Goal: Task Accomplishment & Management: Complete application form

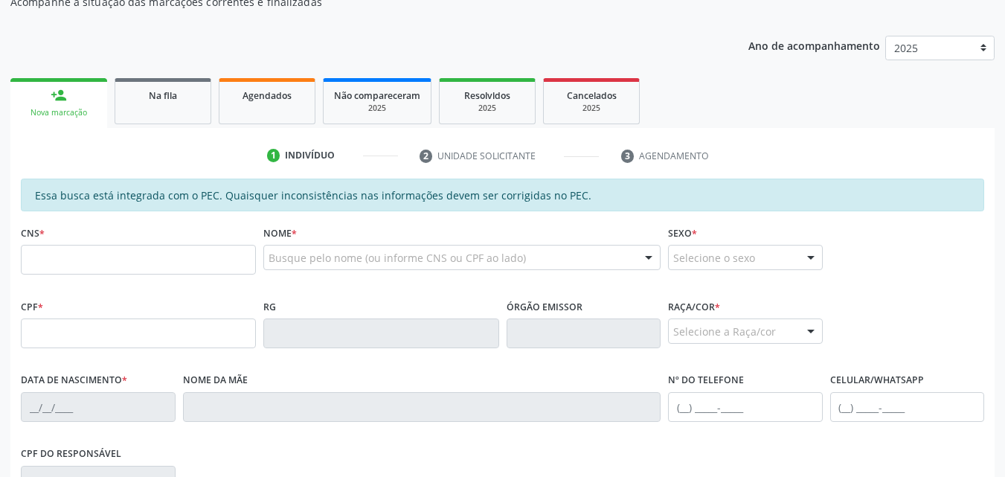
scroll to position [165, 0]
click at [208, 327] on input "text" at bounding box center [138, 333] width 235 height 30
type input "042.337.574-18"
type input "704 2032 3502 1588"
type input "[DATE]"
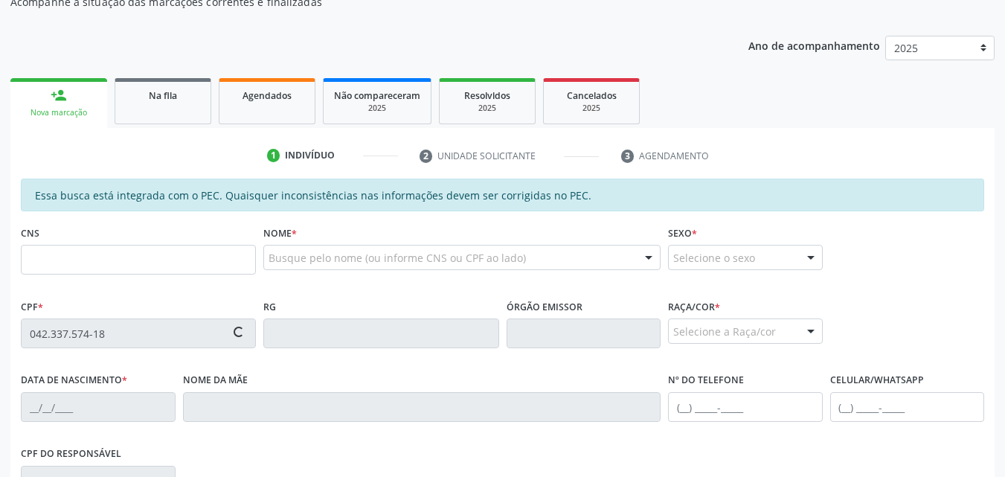
type input "[PERSON_NAME]"
type input "[PHONE_NUMBER]"
type input "S/N"
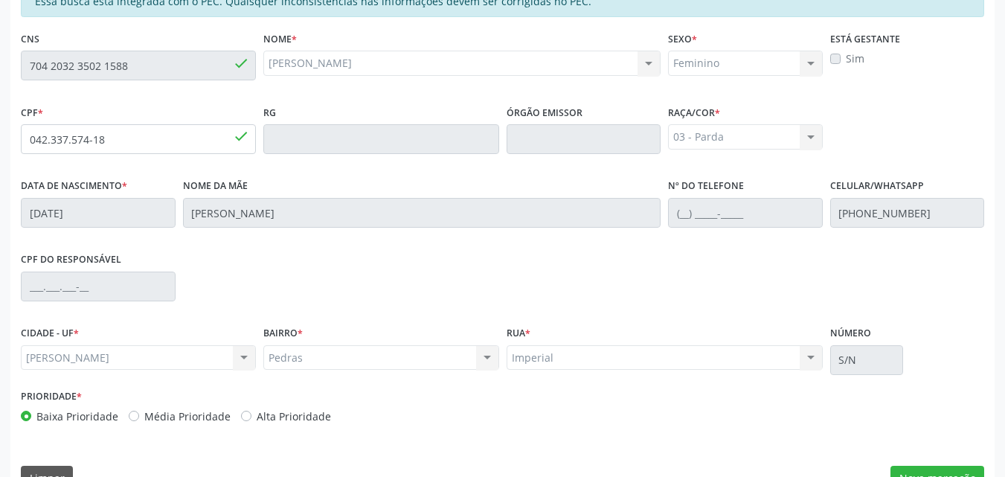
scroll to position [393, 0]
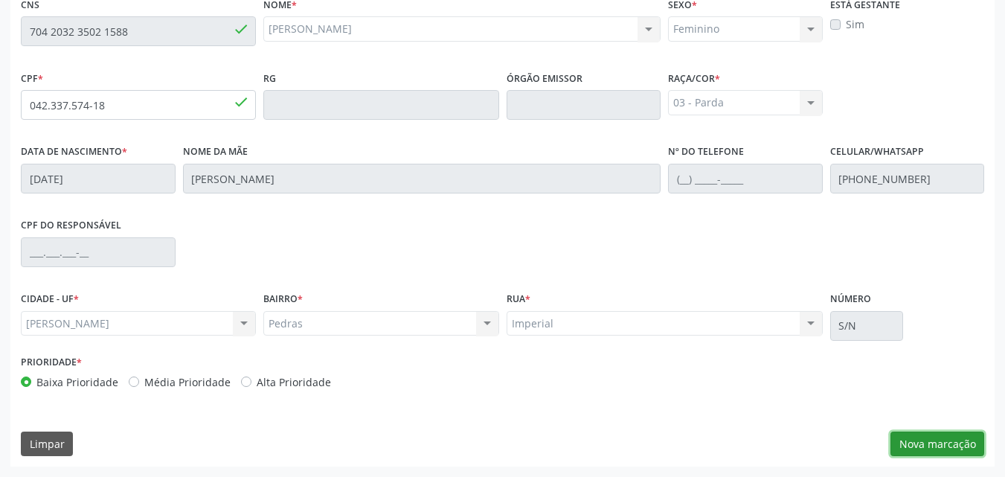
click at [951, 449] on button "Nova marcação" at bounding box center [937, 443] width 94 height 25
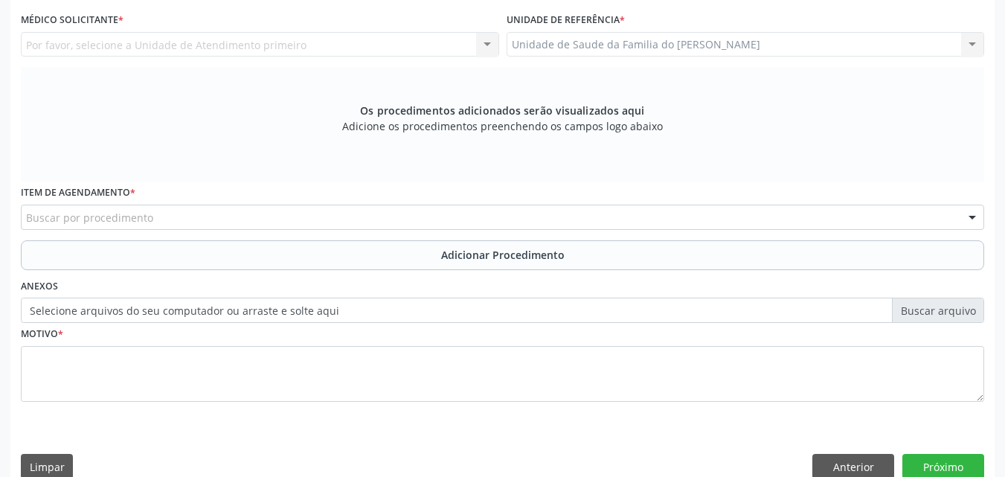
drag, startPoint x: 1003, startPoint y: 255, endPoint x: 1015, endPoint y: 237, distance: 21.9
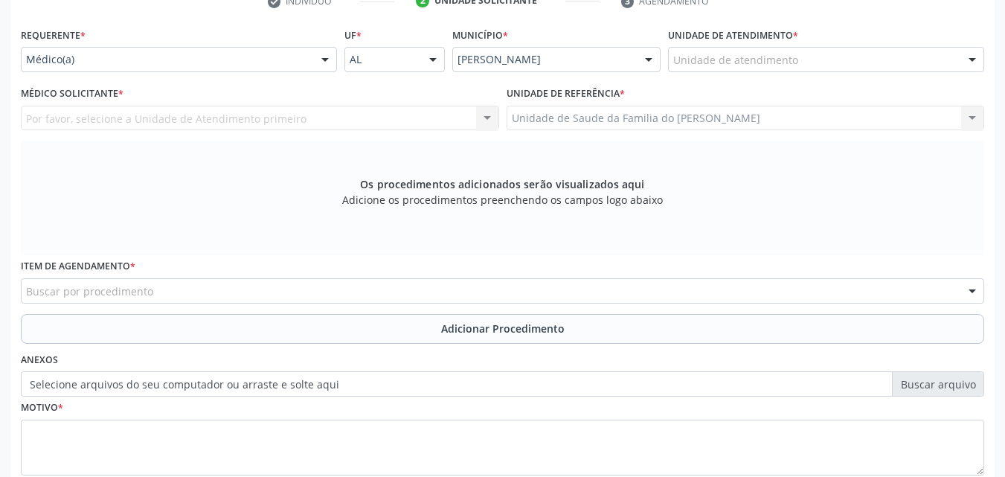
scroll to position [318, 0]
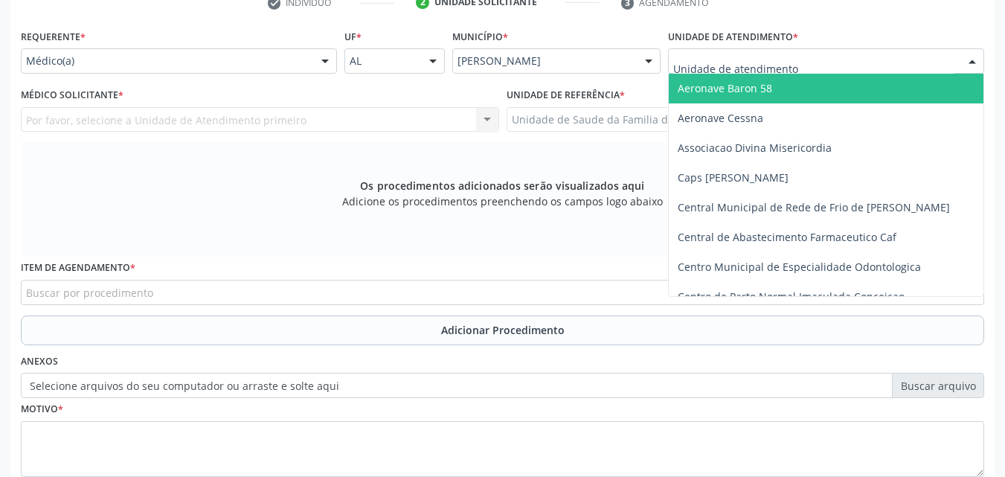
click at [855, 55] on div at bounding box center [826, 60] width 316 height 25
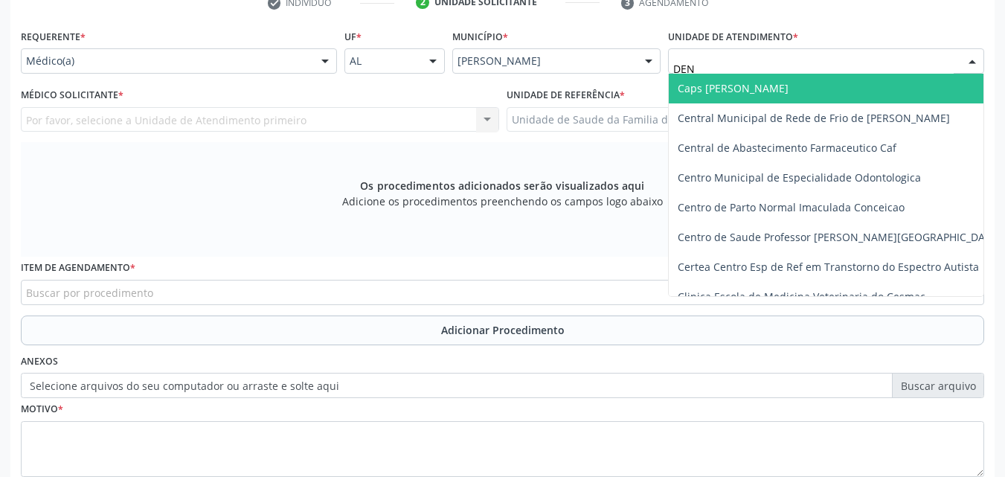
type input "DENI"
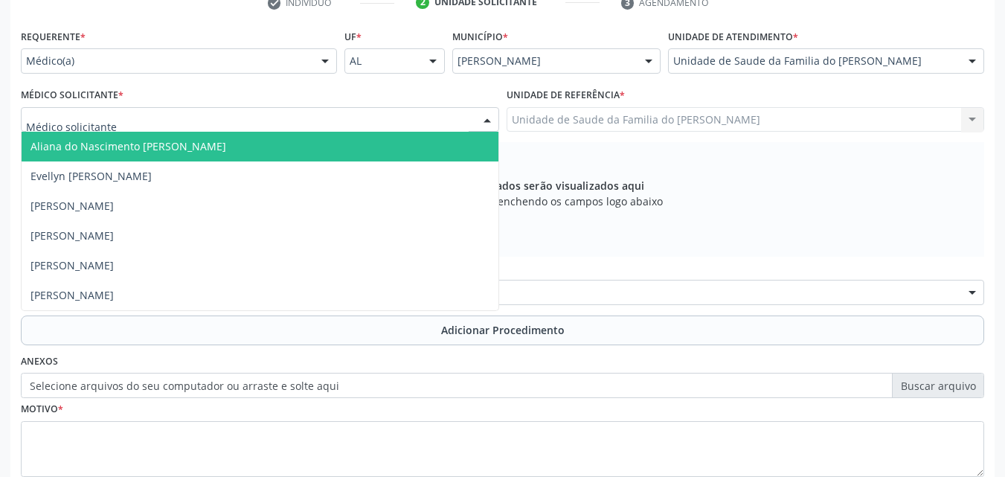
click at [288, 121] on div at bounding box center [260, 119] width 478 height 25
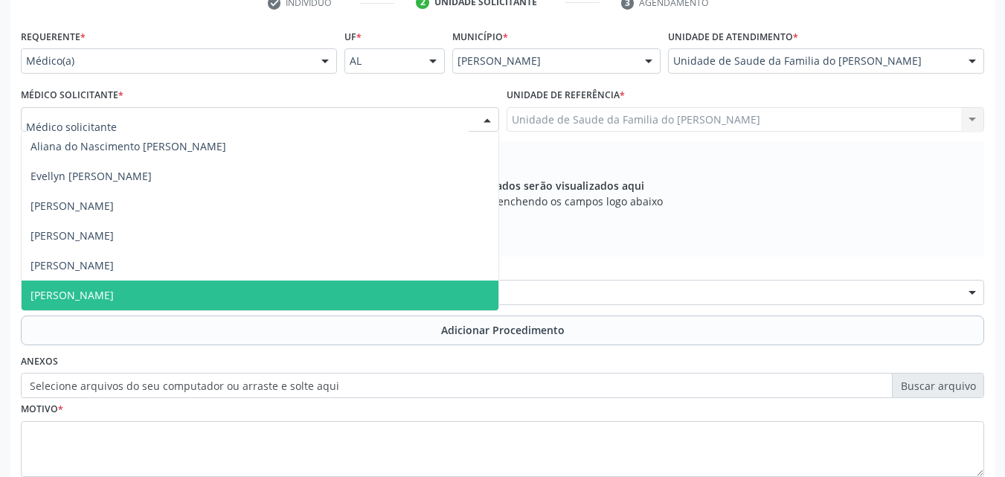
click at [198, 289] on span "[PERSON_NAME]" at bounding box center [260, 295] width 477 height 30
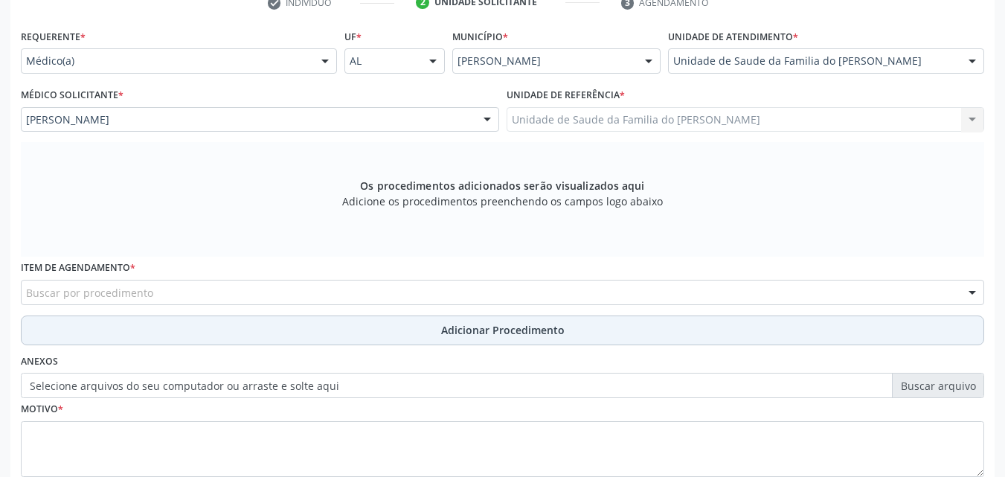
click at [190, 324] on button "Adicionar Procedimento" at bounding box center [502, 330] width 963 height 30
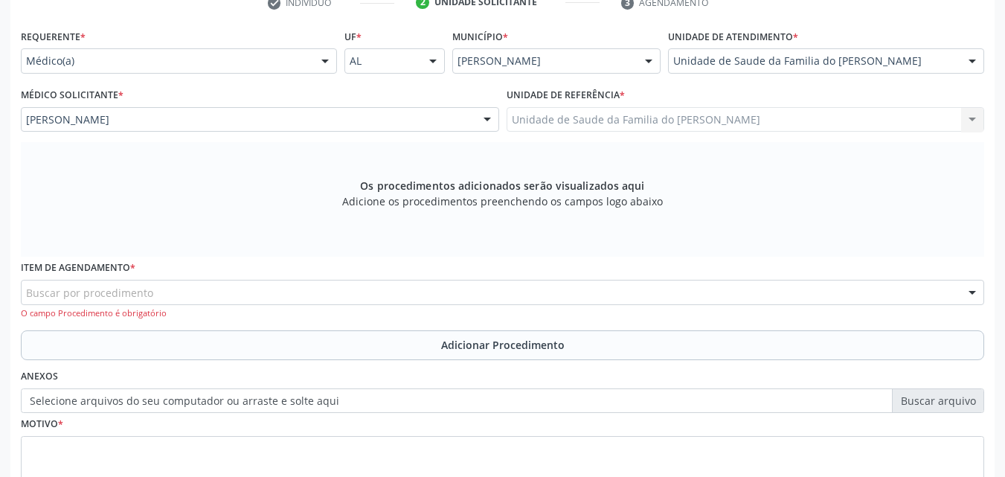
click at [210, 292] on div "Buscar por procedimento" at bounding box center [502, 292] width 963 height 25
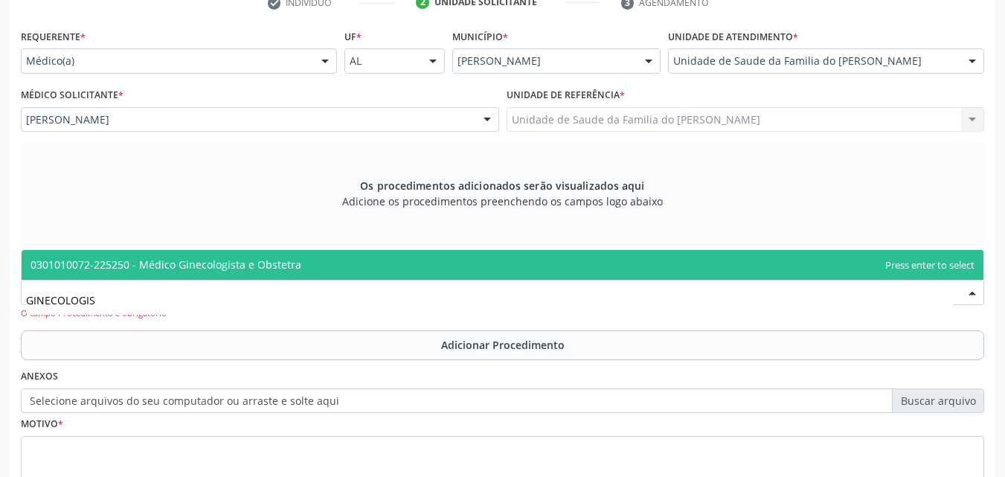
type input "GINECOLOGIST"
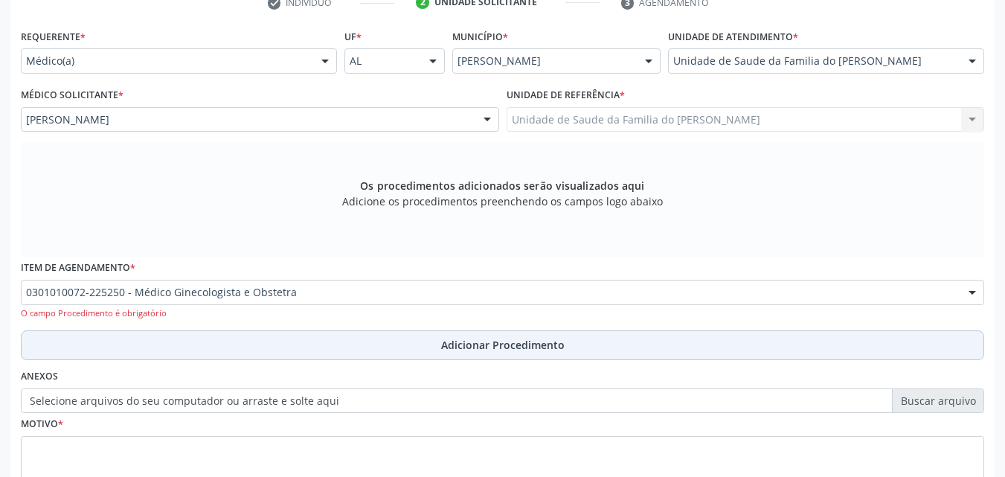
click at [210, 352] on button "Adicionar Procedimento" at bounding box center [502, 345] width 963 height 30
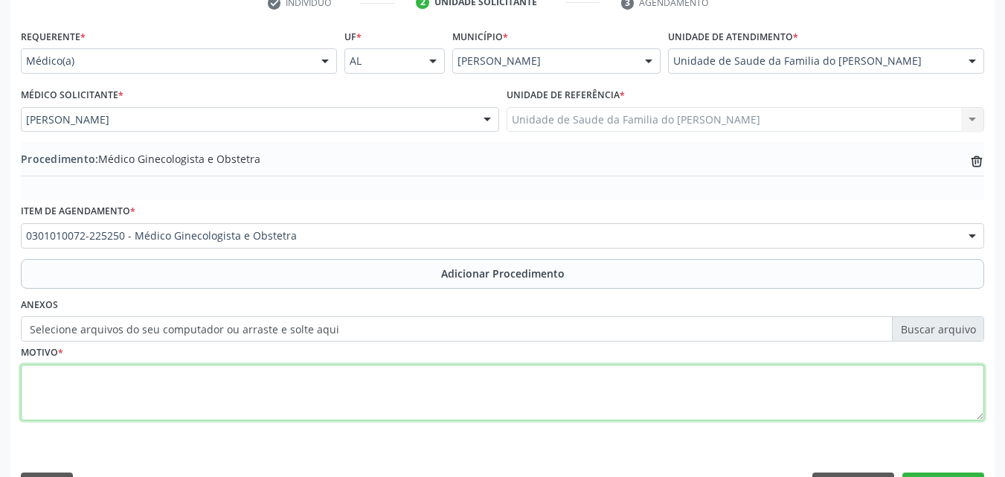
click at [210, 396] on textarea at bounding box center [502, 392] width 963 height 57
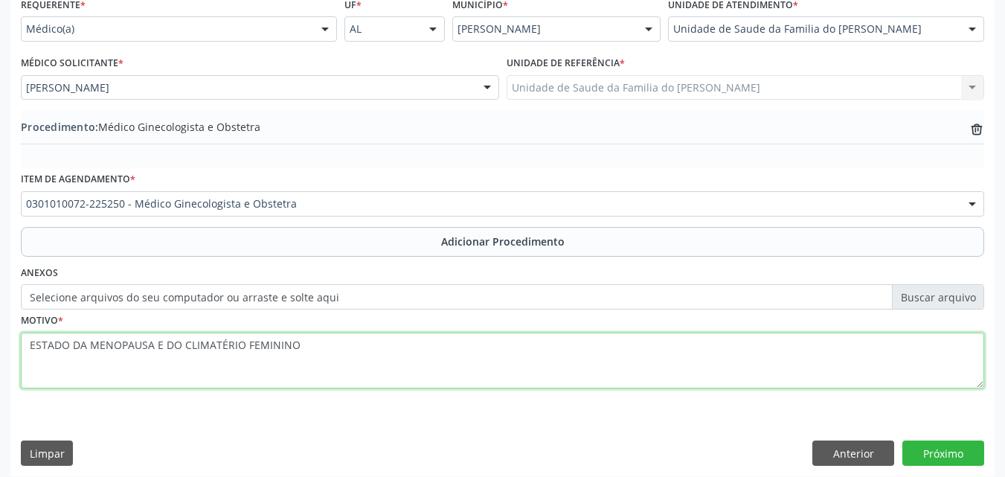
scroll to position [360, 0]
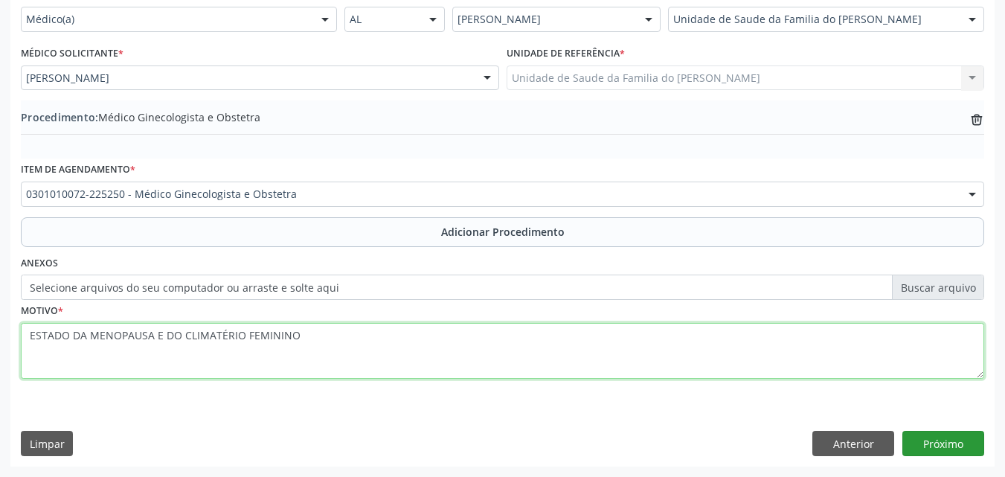
type textarea "ESTADO DA MENOPAUSA E DO CLIMATÉRIO FEMININO"
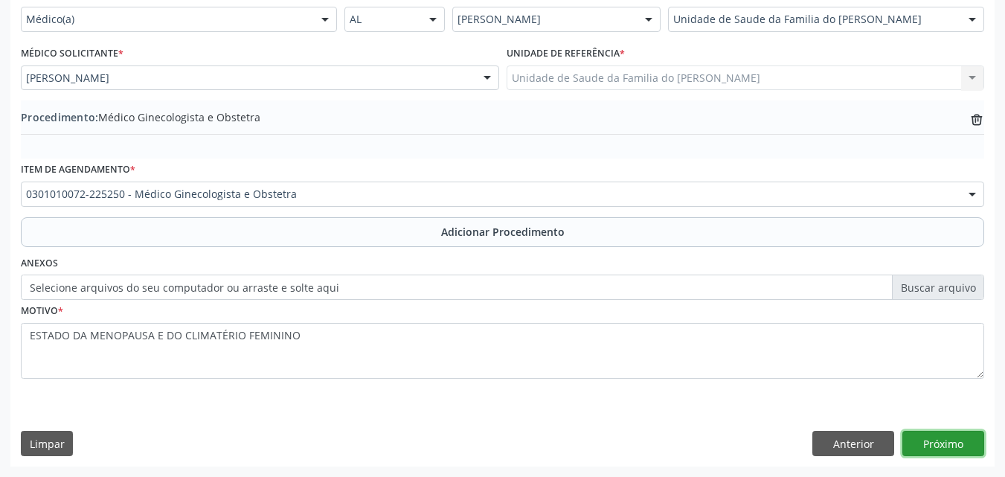
click at [953, 442] on button "Próximo" at bounding box center [943, 443] width 82 height 25
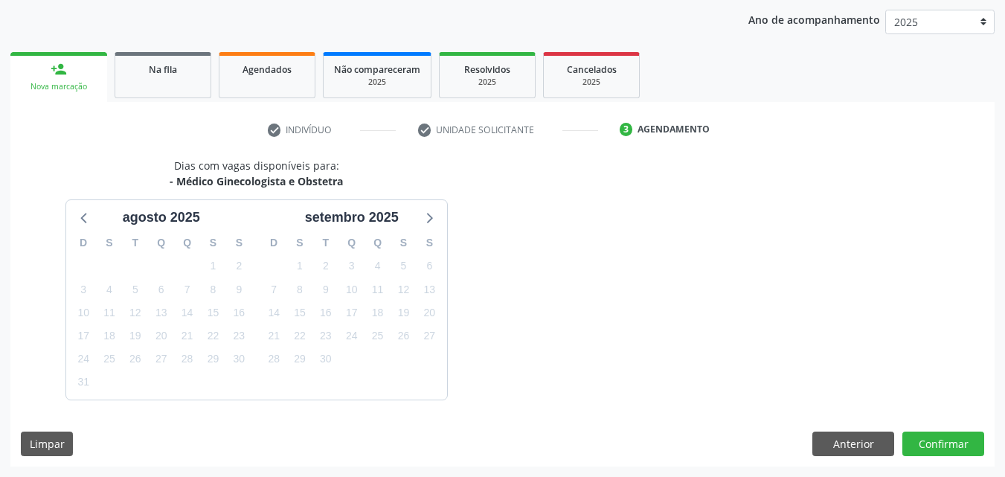
scroll to position [235, 0]
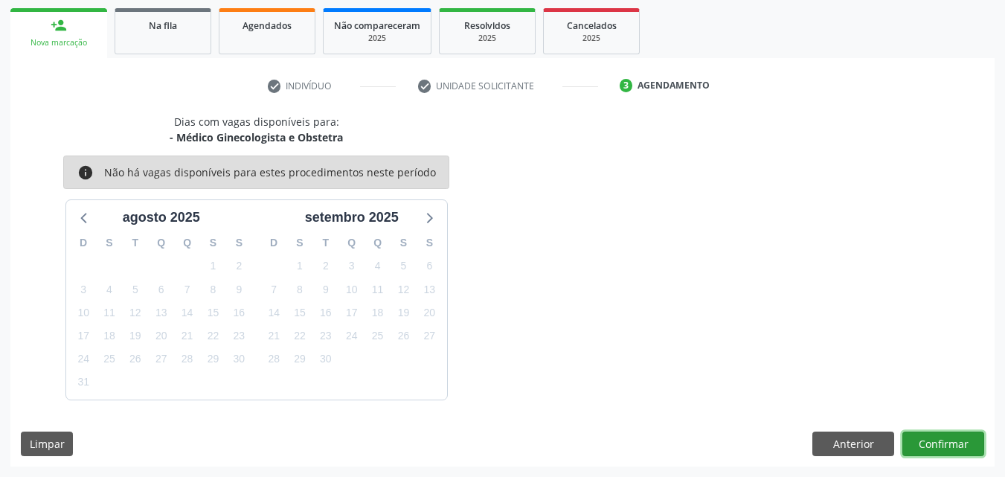
click at [932, 434] on button "Confirmar" at bounding box center [943, 443] width 82 height 25
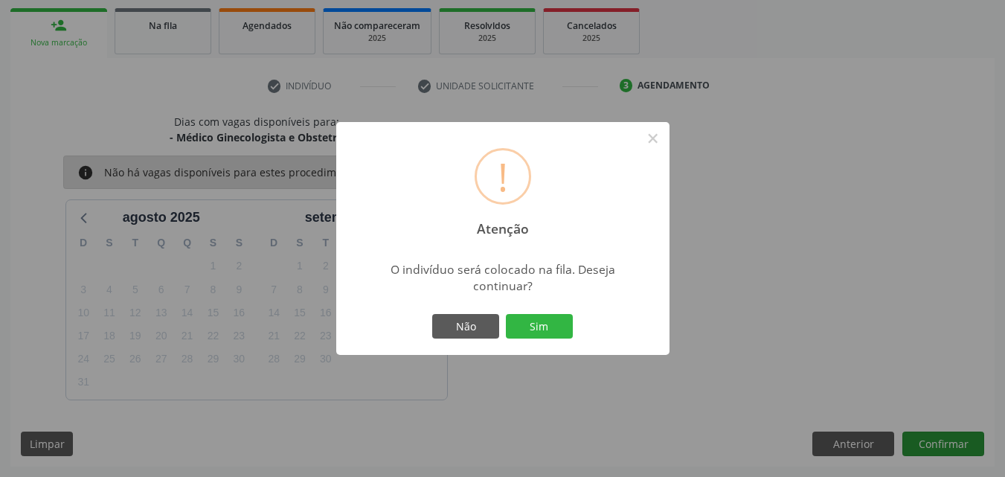
click at [506, 314] on button "Sim" at bounding box center [539, 326] width 67 height 25
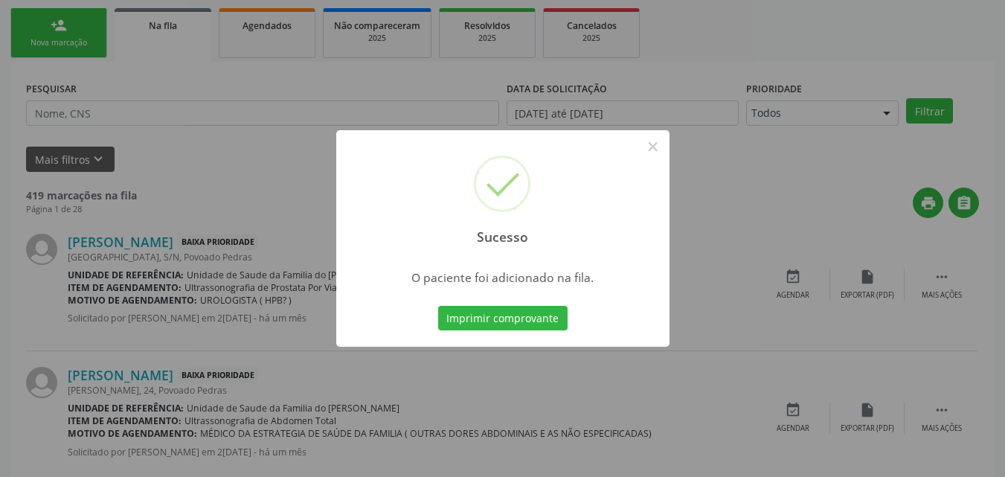
scroll to position [35, 0]
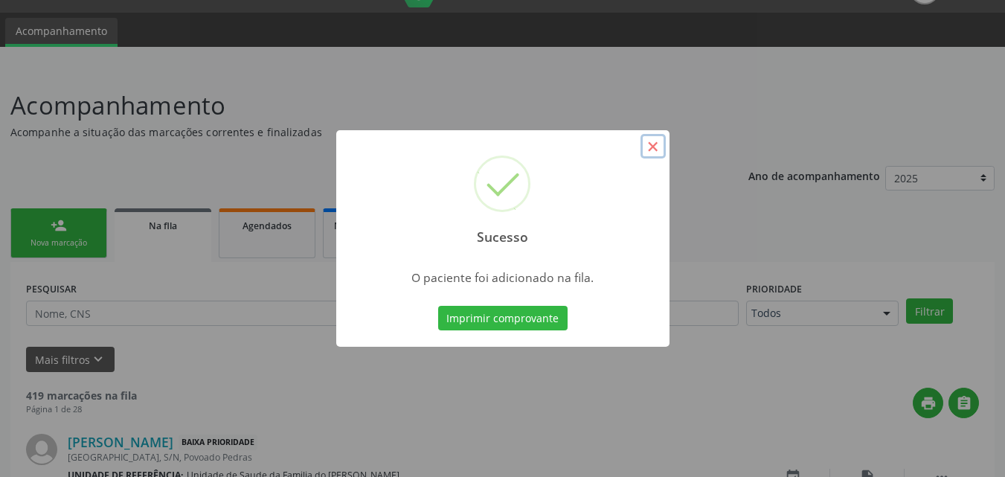
click at [646, 147] on button "×" at bounding box center [652, 146] width 25 height 25
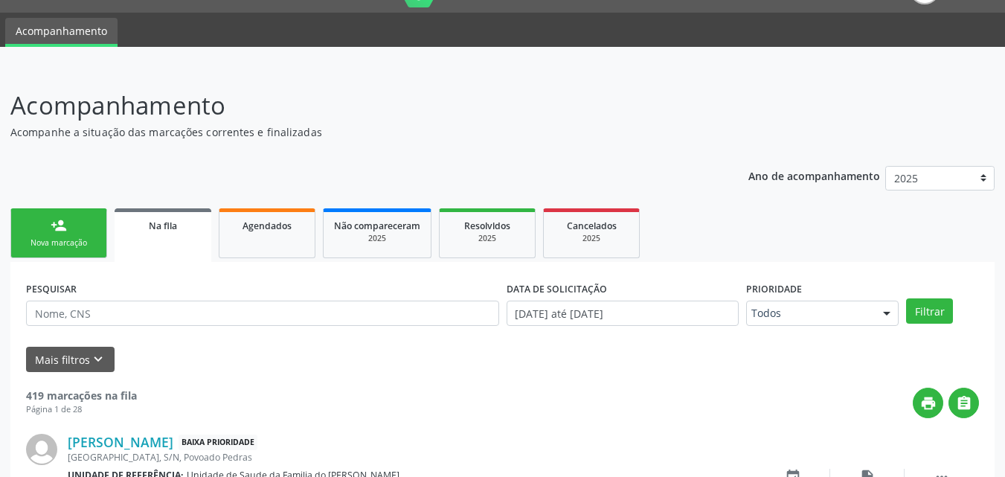
click at [54, 231] on div "person_add" at bounding box center [59, 225] width 16 height 16
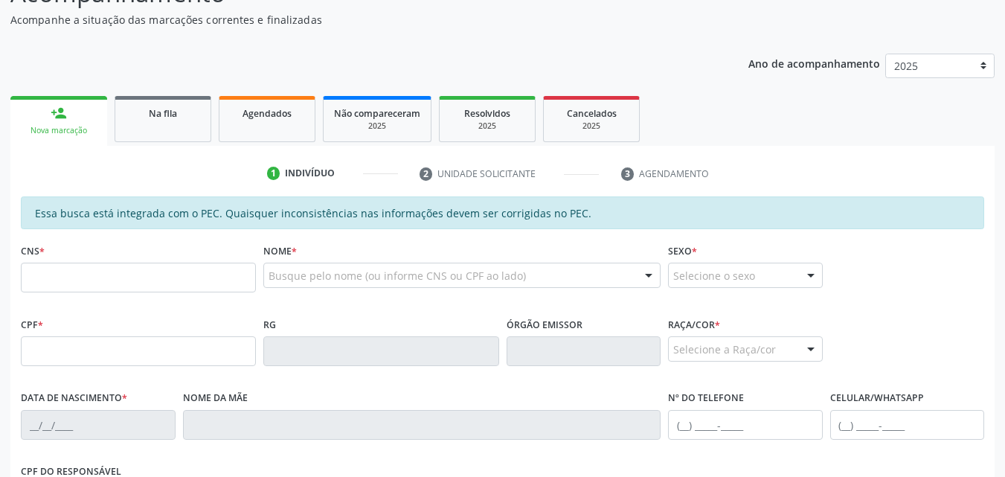
scroll to position [149, 0]
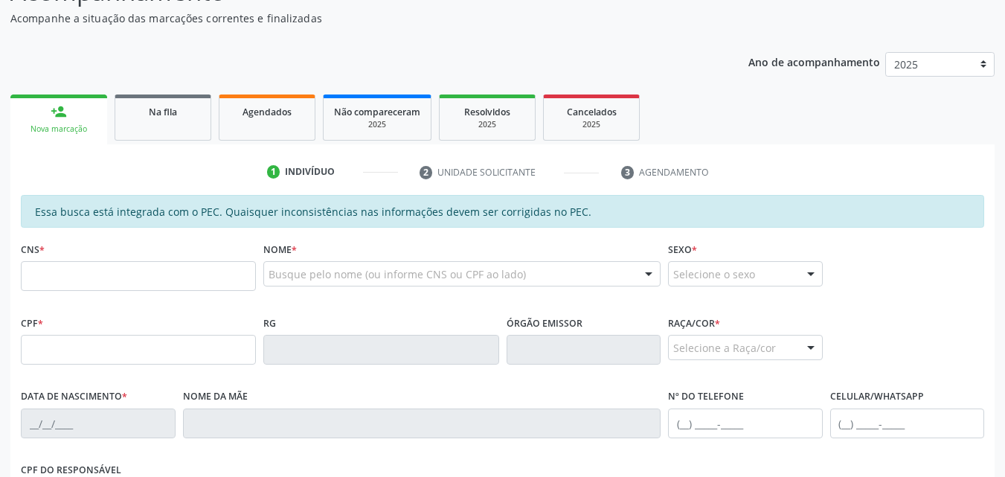
click at [107, 366] on fieldset "CPF *" at bounding box center [138, 343] width 235 height 63
click at [119, 348] on input "text" at bounding box center [138, 350] width 235 height 30
click at [148, 287] on input "text" at bounding box center [138, 276] width 235 height 30
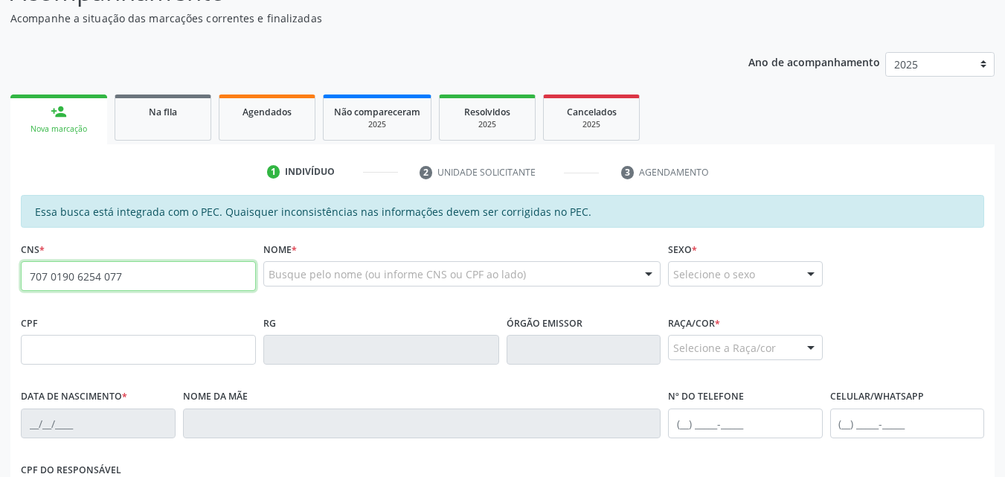
click at [38, 281] on input "707 0190 6254 077" at bounding box center [138, 276] width 235 height 30
type input "700 7019 0625 4077"
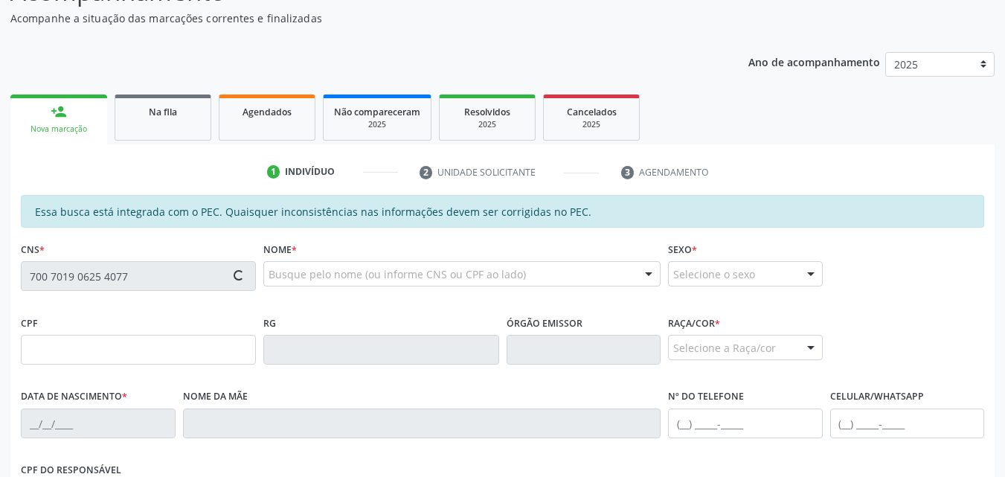
type input "008.004.254-64"
type input "[DATE]"
type input "Edite [PERSON_NAME]"
type input "[PHONE_NUMBER]"
type input "13"
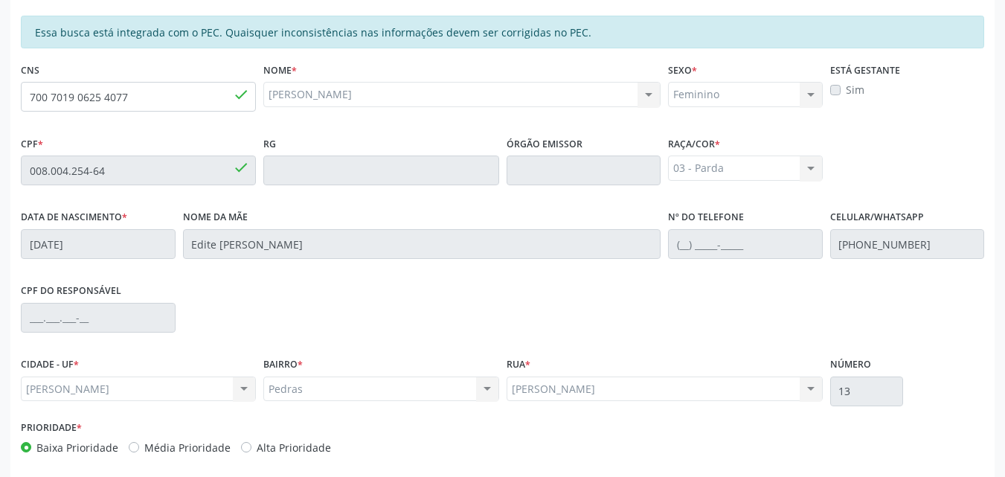
scroll to position [393, 0]
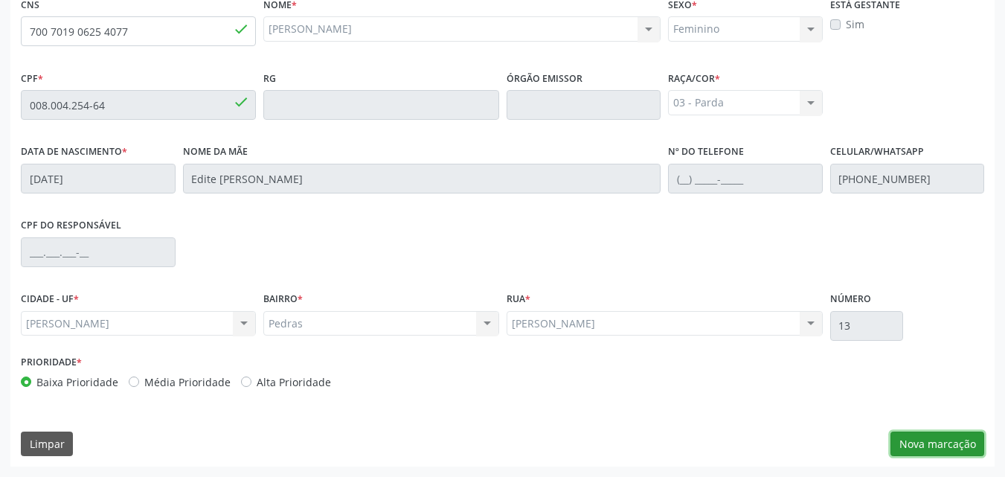
click at [931, 437] on button "Nova marcação" at bounding box center [937, 443] width 94 height 25
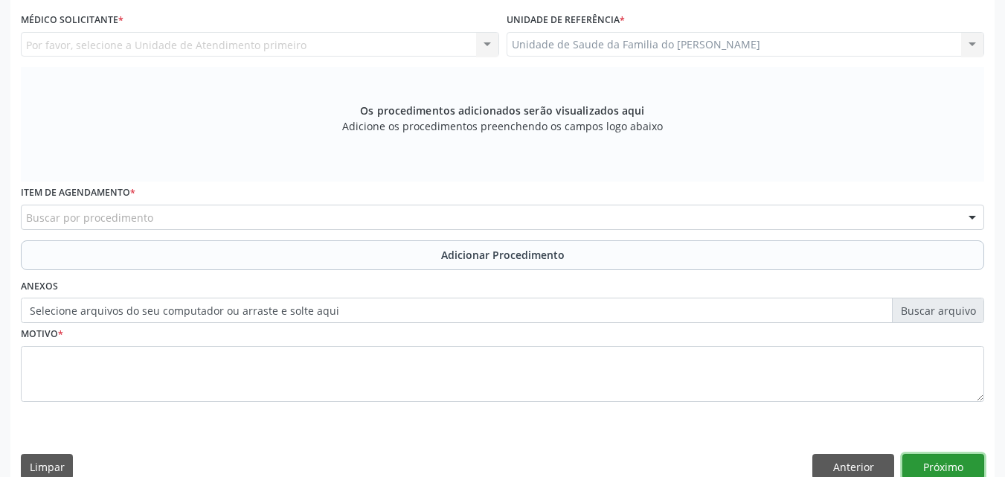
click at [932, 460] on button "Próximo" at bounding box center [943, 466] width 82 height 25
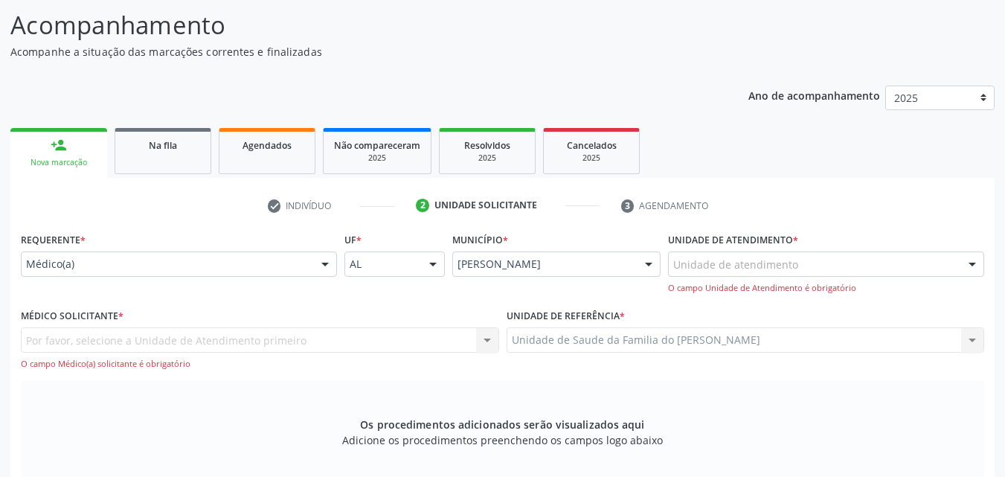
scroll to position [106, 0]
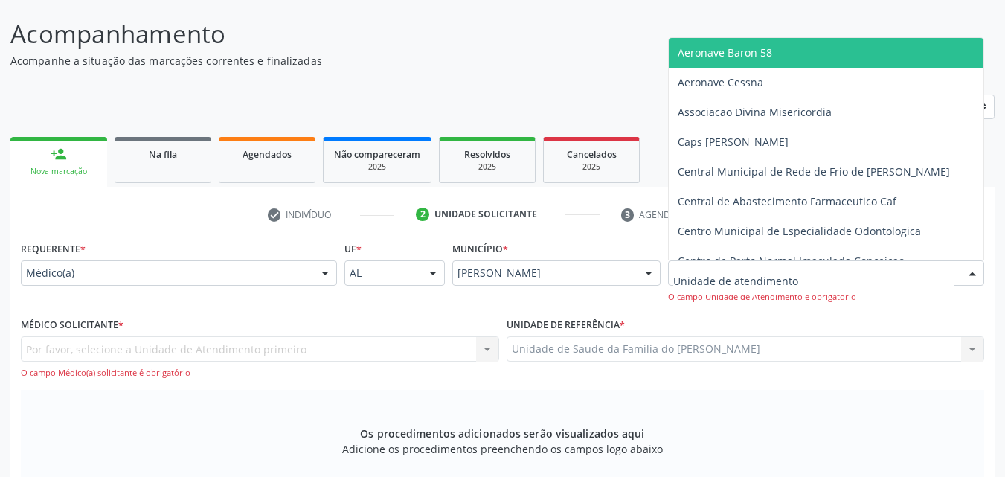
click at [821, 271] on div at bounding box center [826, 272] width 316 height 25
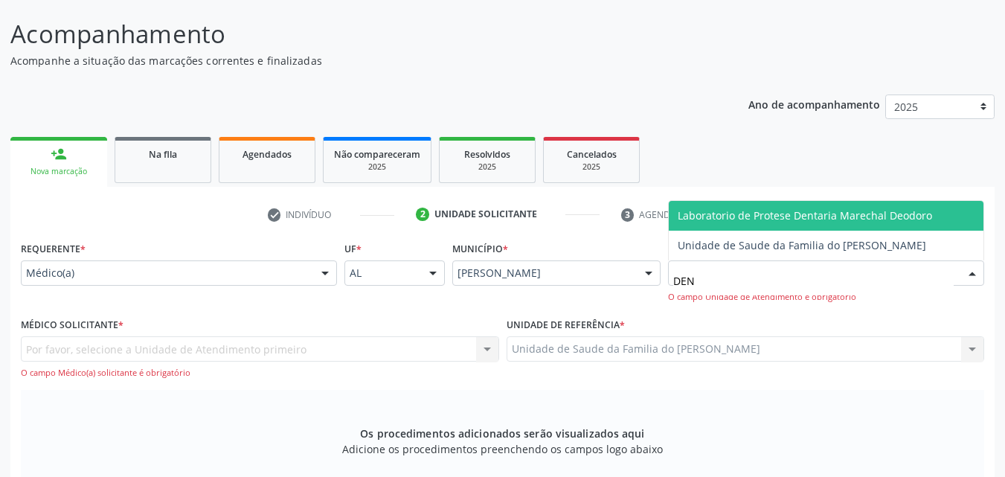
type input "DENI"
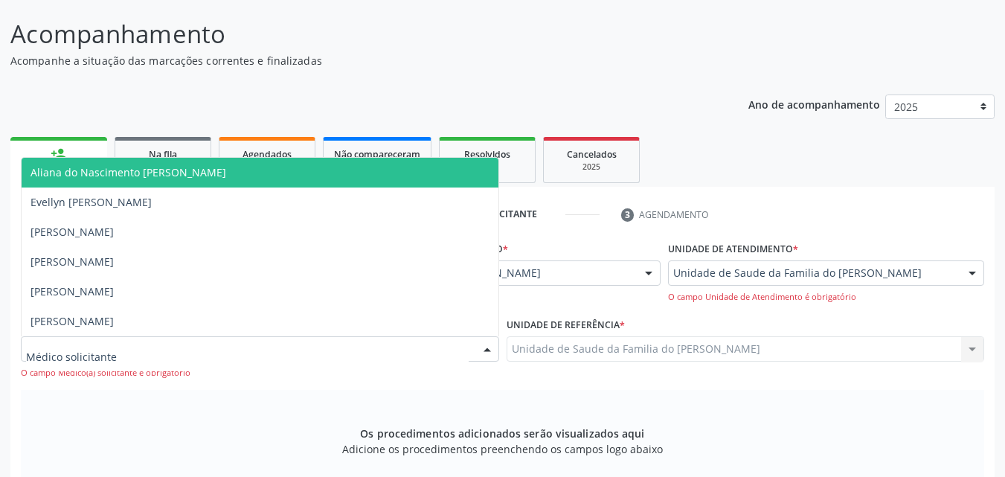
click at [344, 347] on div at bounding box center [260, 348] width 478 height 25
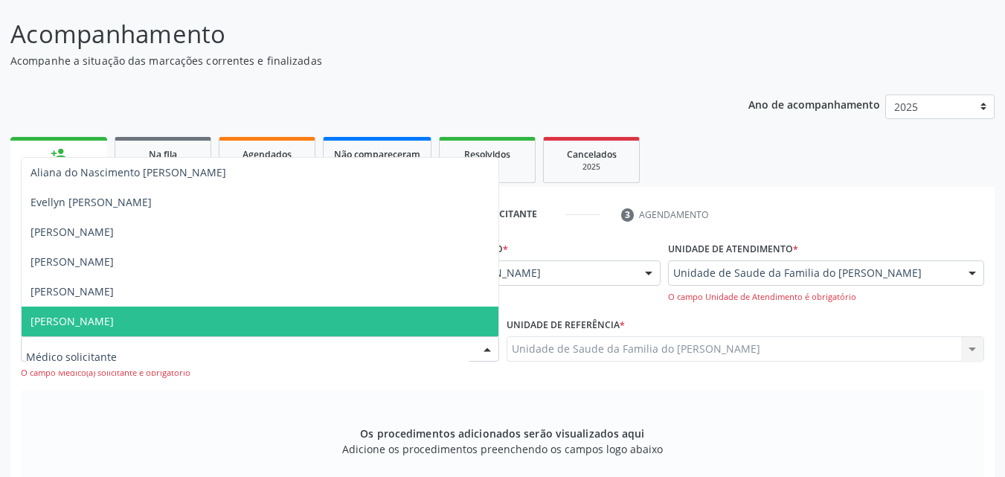
click at [327, 335] on span "[PERSON_NAME]" at bounding box center [260, 321] width 477 height 30
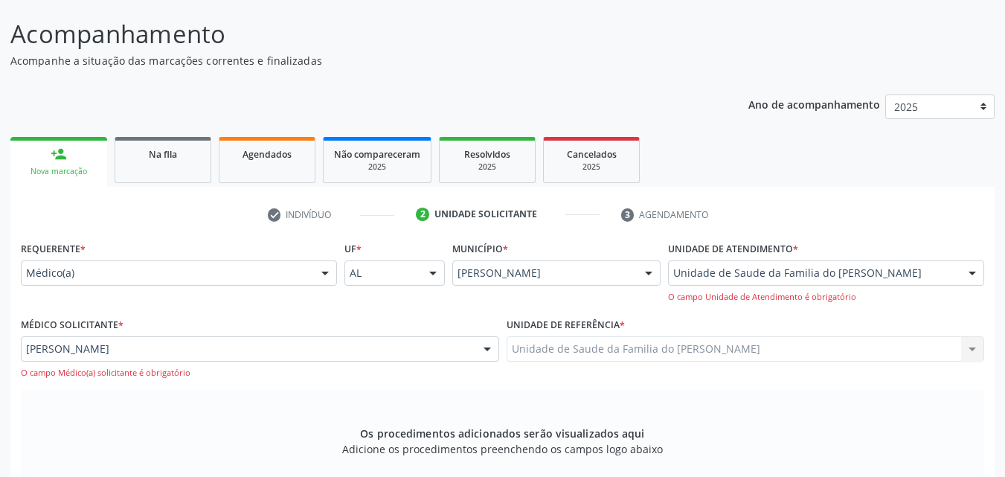
scroll to position [372, 0]
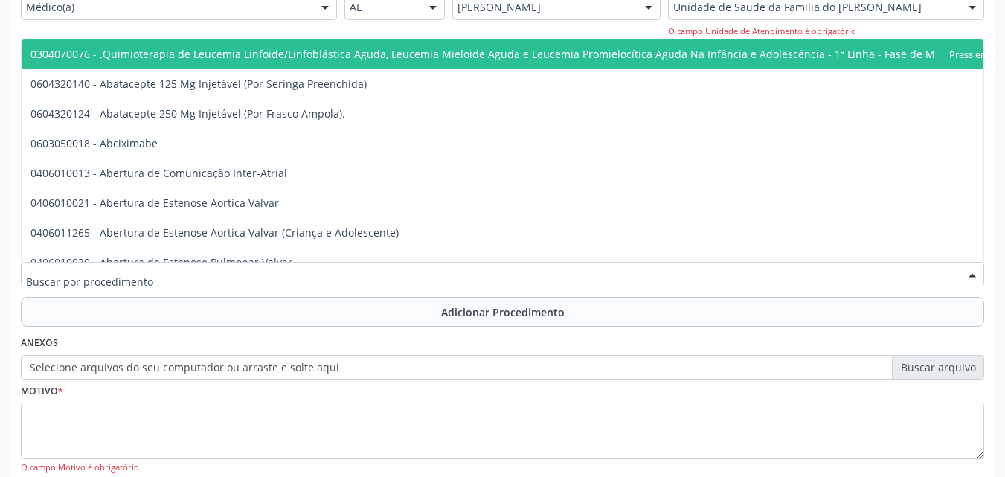
click at [685, 270] on div at bounding box center [502, 274] width 963 height 25
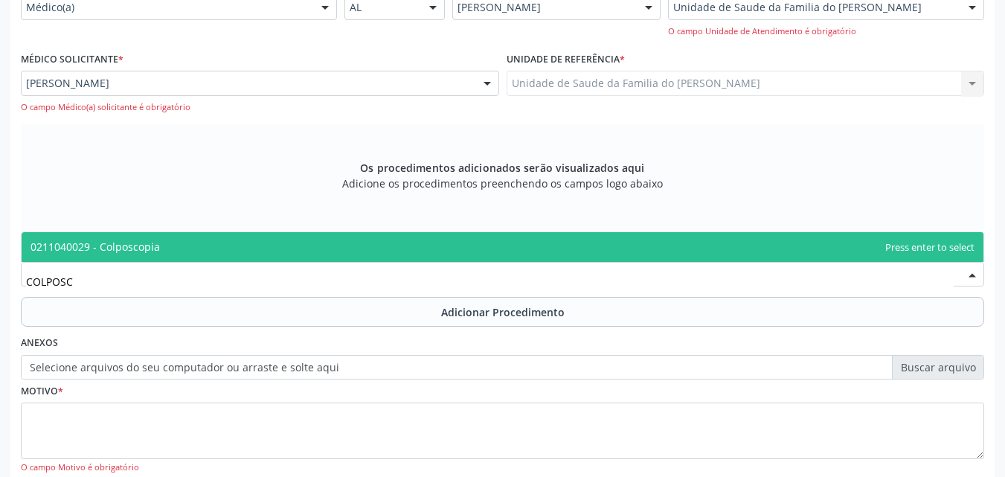
type input "COLPOSCO"
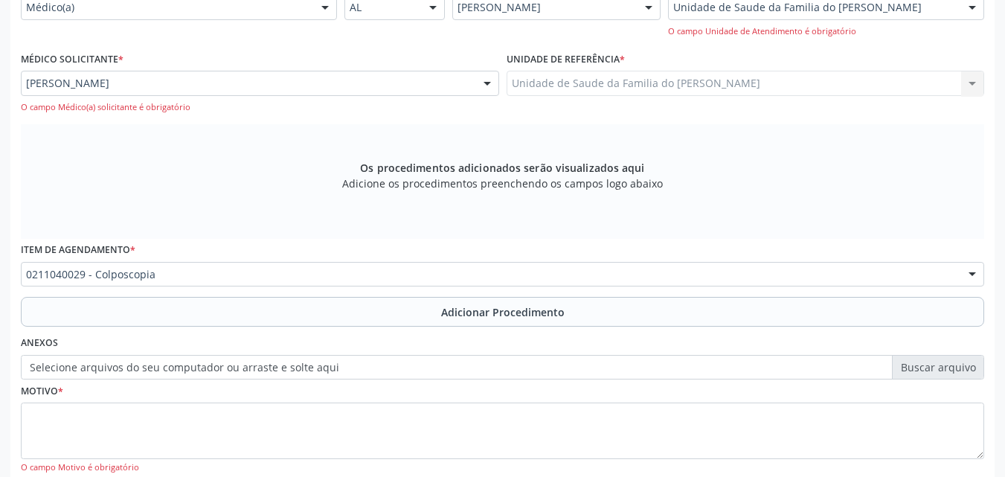
scroll to position [467, 0]
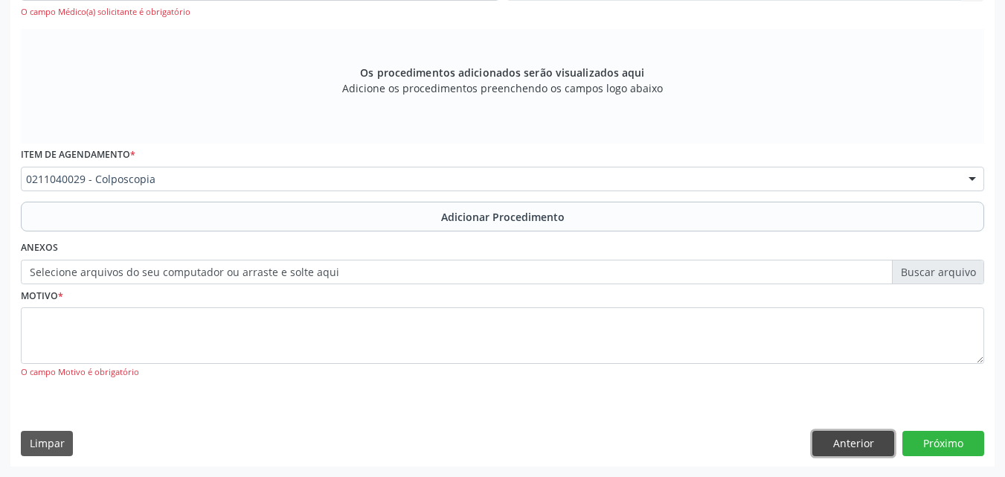
click at [838, 443] on button "Anterior" at bounding box center [853, 443] width 82 height 25
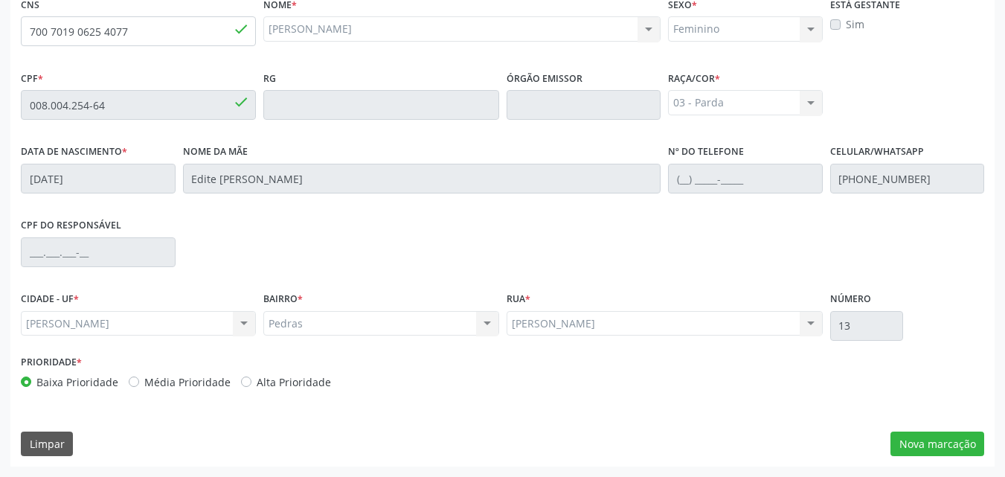
scroll to position [393, 0]
click at [182, 29] on input "700 7019 0625 4077" at bounding box center [138, 31] width 235 height 30
type input "706 0023 7212 9442"
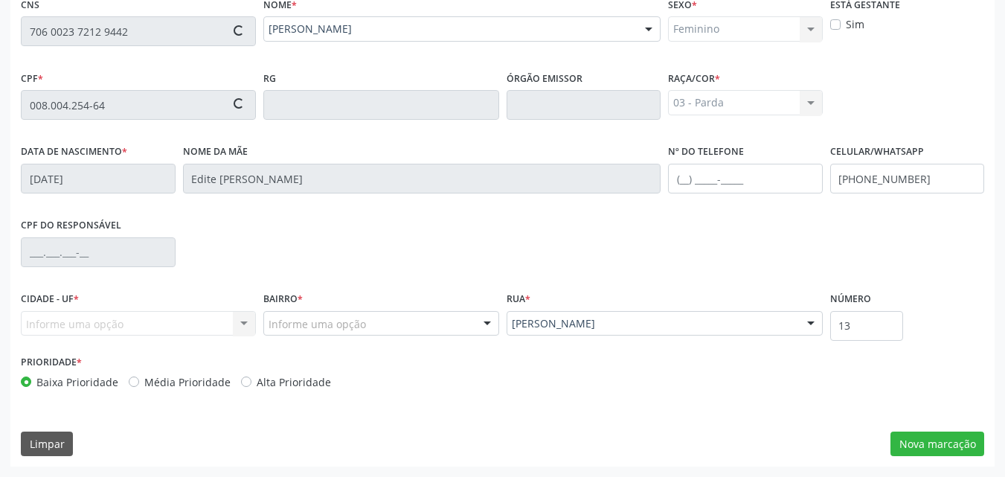
type input "128.648.684-07"
type input "[DATE]"
type input "[PERSON_NAME]"
type input "[PHONE_NUMBER]"
type input "181"
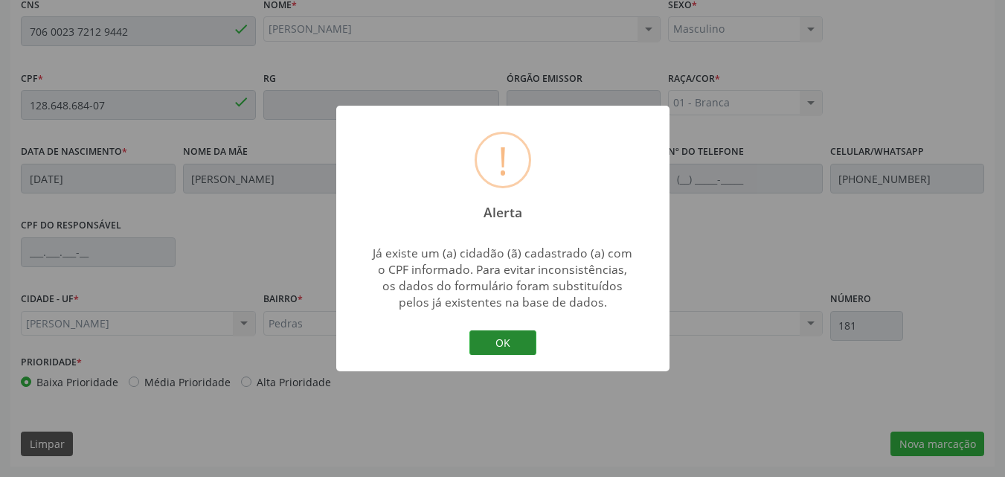
click at [495, 344] on button "OK" at bounding box center [502, 342] width 67 height 25
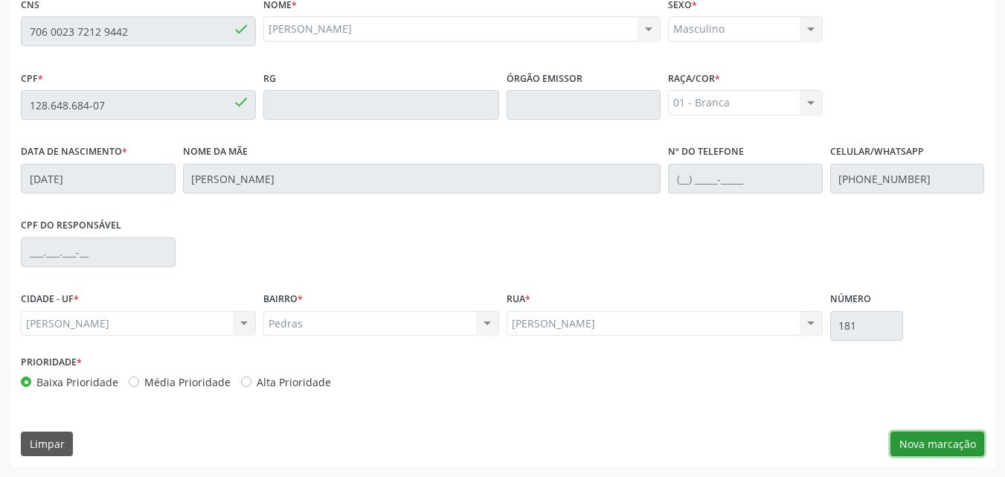
click at [914, 439] on button "Nova marcação" at bounding box center [937, 443] width 94 height 25
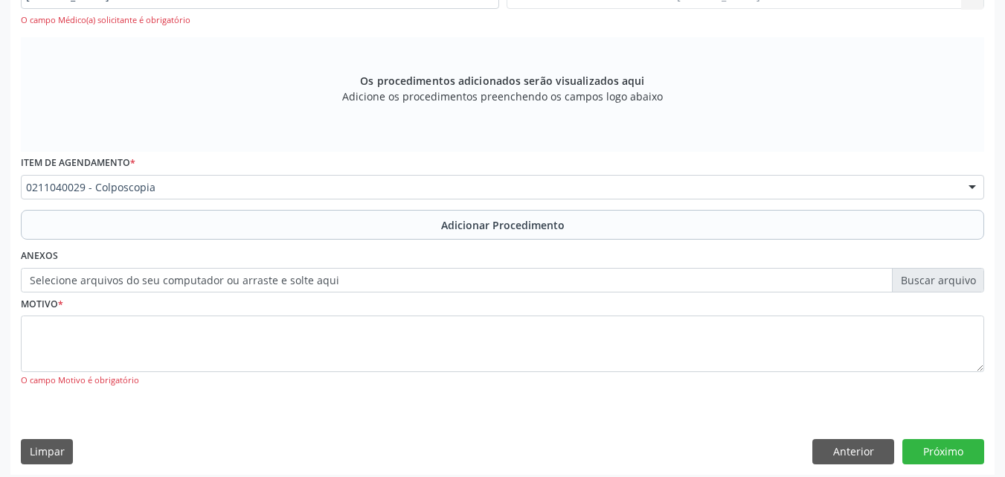
scroll to position [467, 0]
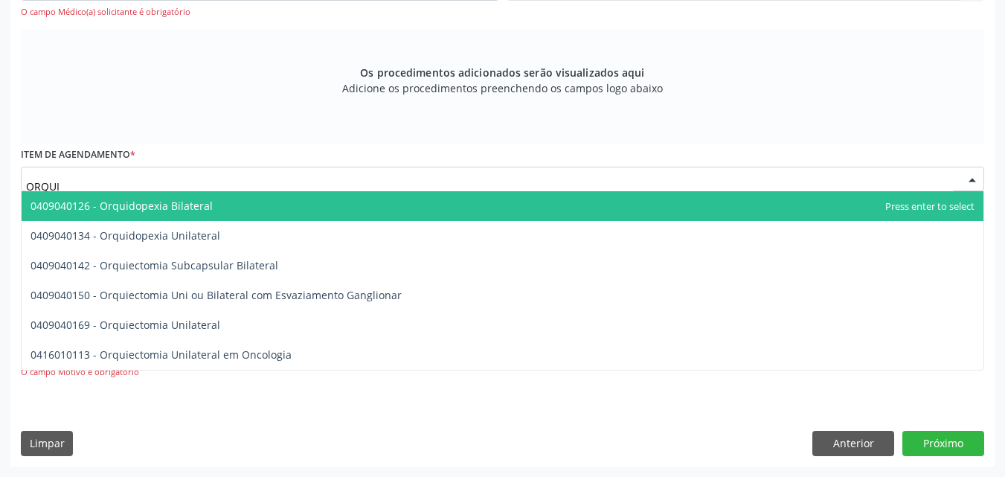
type input "ORQUIE"
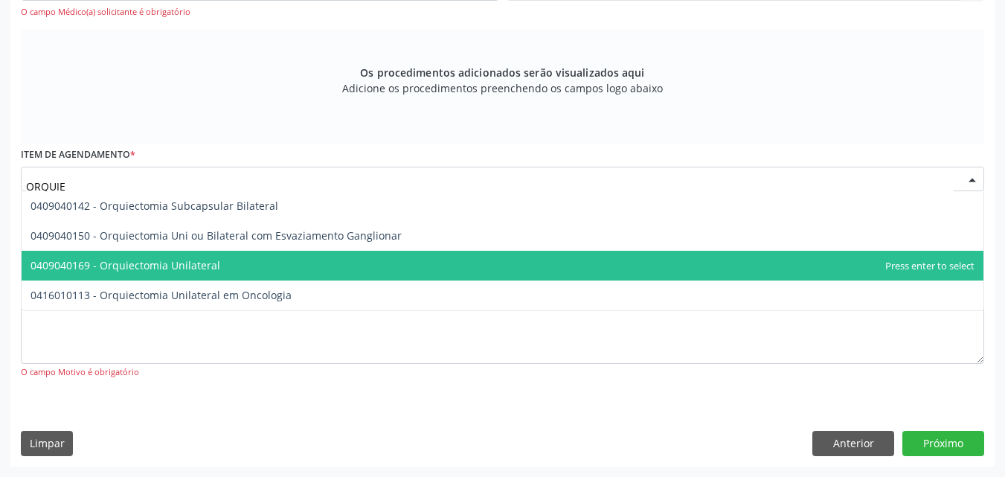
click at [774, 274] on span "0409040169 - Orquiectomia Unilateral" at bounding box center [503, 266] width 962 height 30
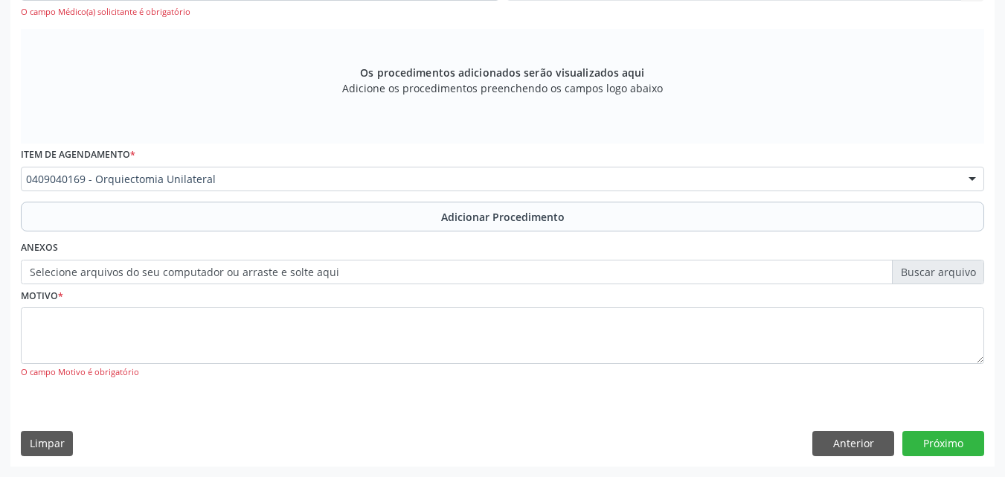
click at [774, 274] on div "Requerente * Médico(a) Médico(a) Enfermeiro(a) Paciente Nenhum resultado encont…" at bounding box center [502, 138] width 963 height 523
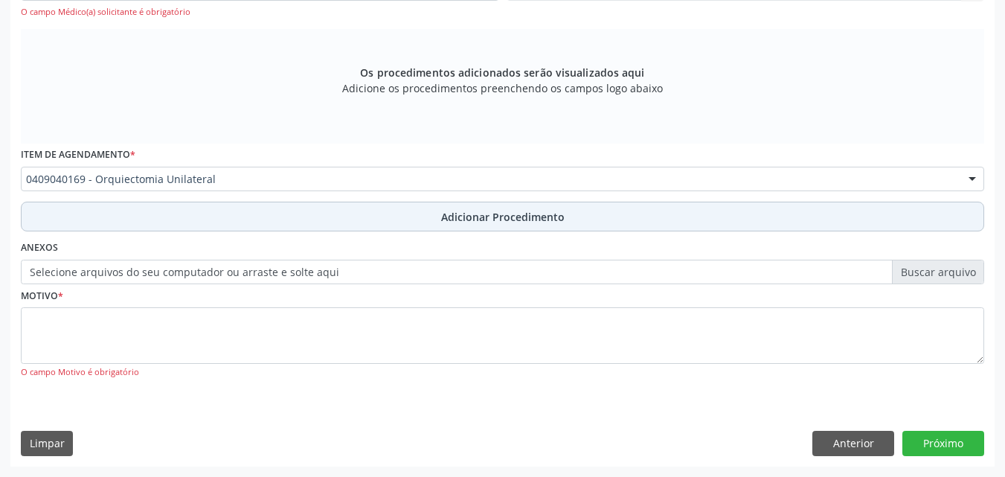
click at [655, 218] on button "Adicionar Procedimento" at bounding box center [502, 217] width 963 height 30
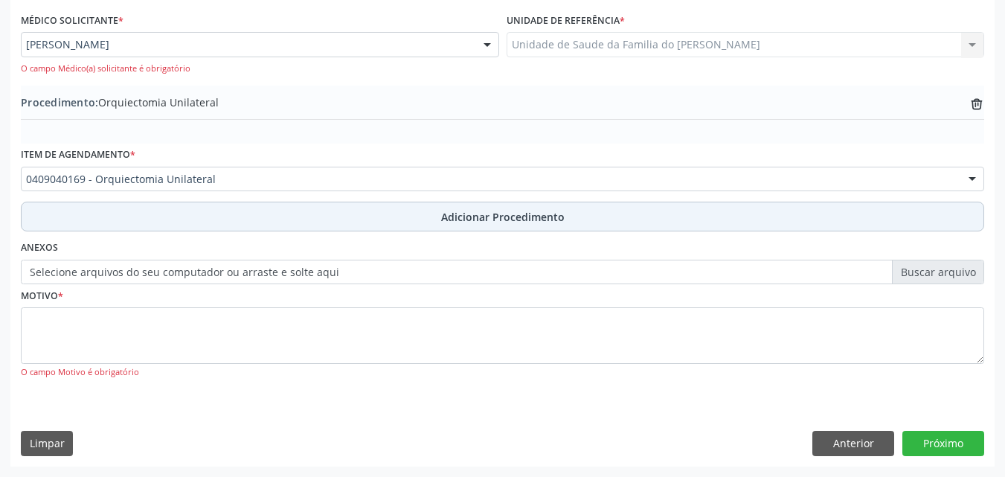
scroll to position [411, 0]
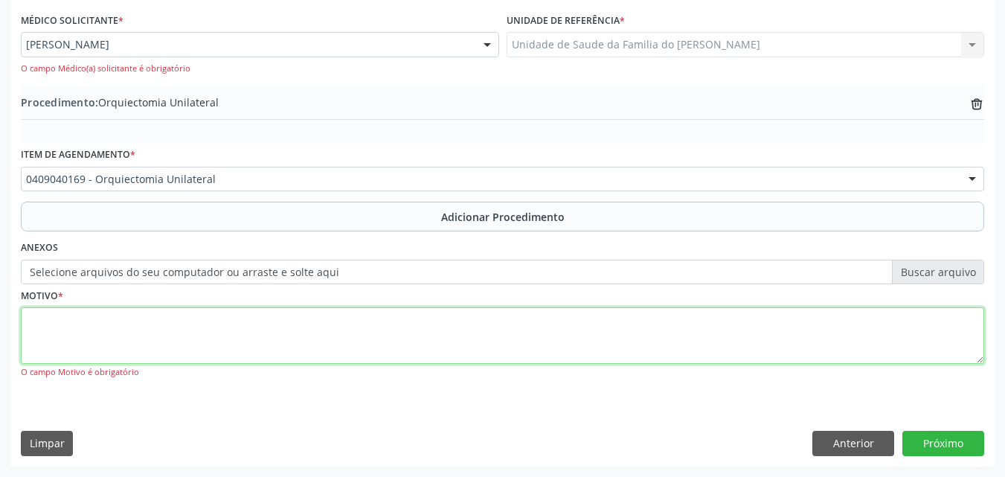
click at [589, 356] on textarea at bounding box center [502, 335] width 963 height 57
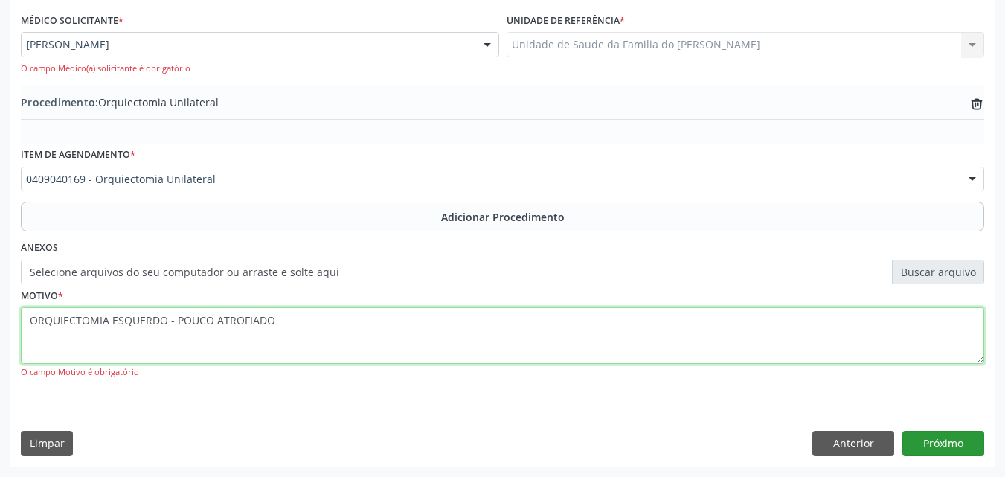
type textarea "ORQUIECTOMIA ESQUERDO - POUCO ATROFIADO"
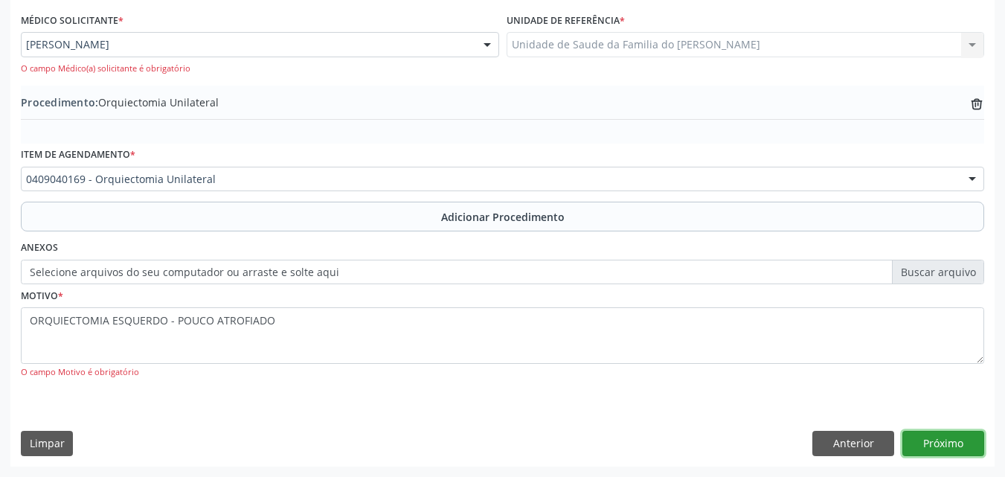
click at [919, 440] on button "Próximo" at bounding box center [943, 443] width 82 height 25
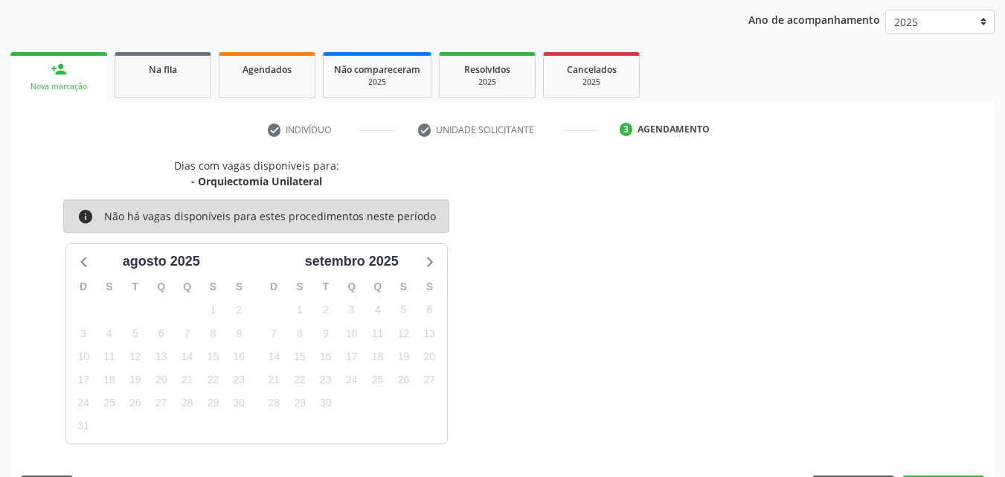
scroll to position [235, 0]
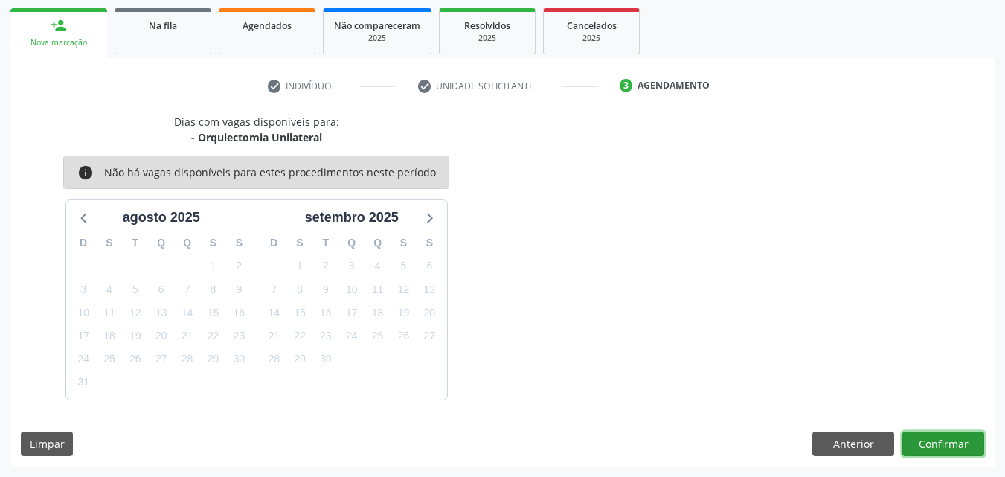
click at [919, 440] on button "Confirmar" at bounding box center [943, 443] width 82 height 25
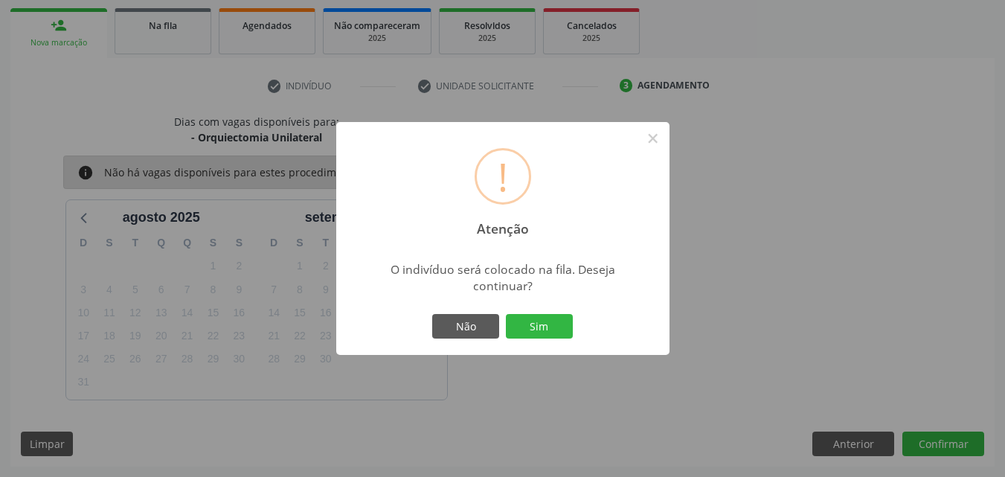
click at [506, 314] on button "Sim" at bounding box center [539, 326] width 67 height 25
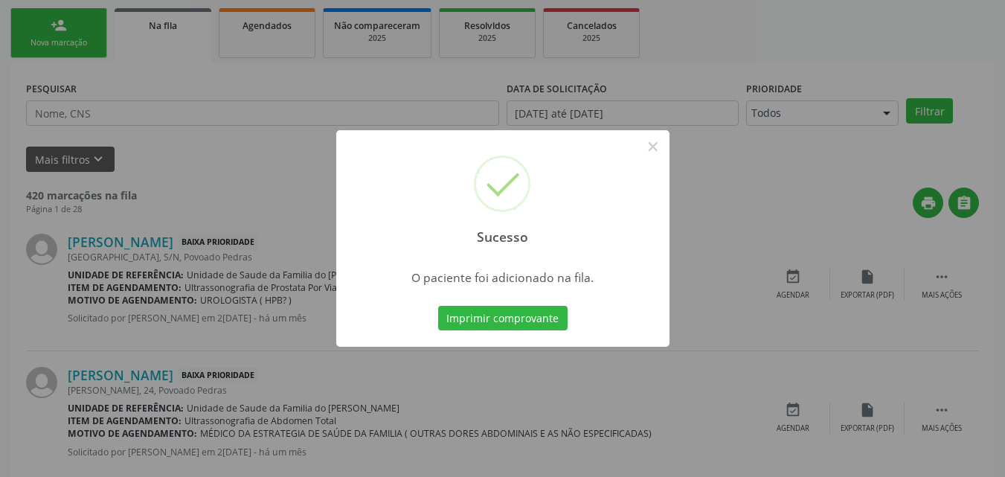
scroll to position [35, 0]
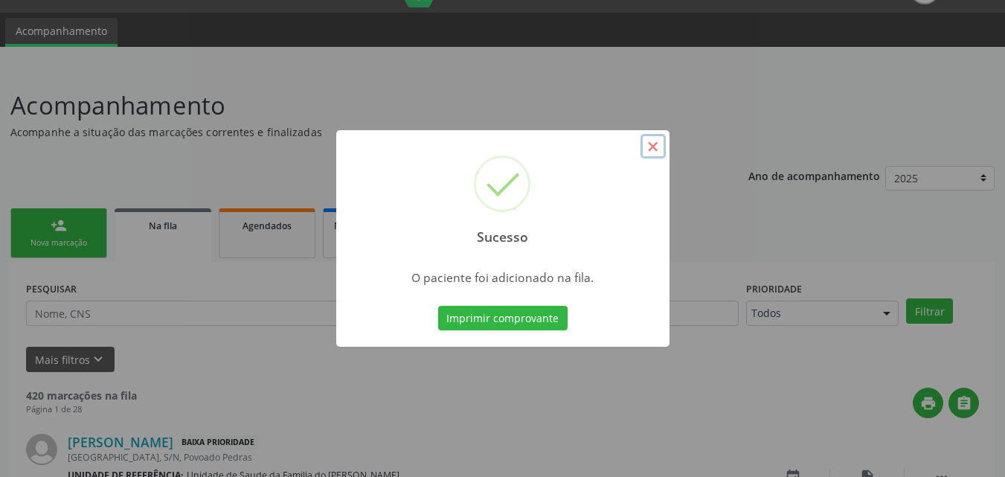
click at [656, 145] on button "×" at bounding box center [652, 146] width 25 height 25
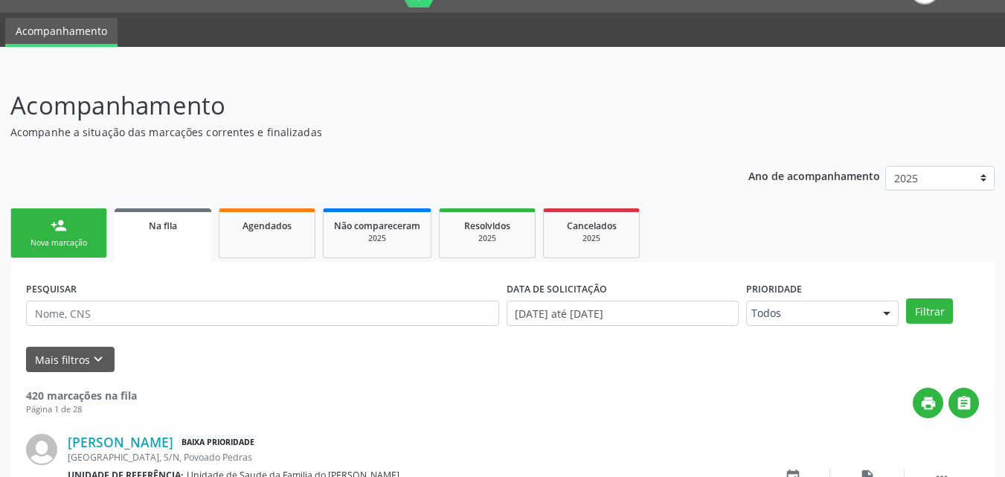
click at [69, 237] on div "Nova marcação" at bounding box center [59, 242] width 74 height 11
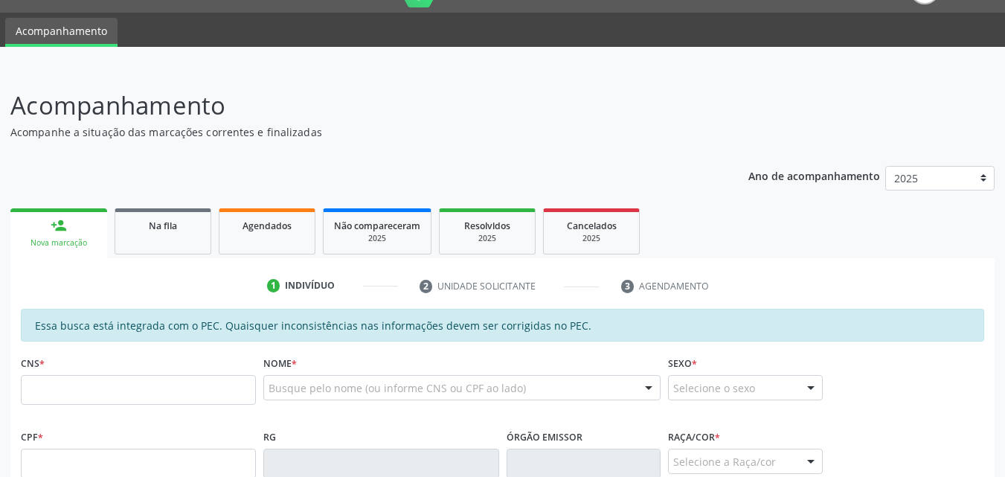
click at [69, 237] on div "Nova marcação" at bounding box center [59, 242] width 76 height 11
click at [127, 385] on input "text" at bounding box center [138, 390] width 235 height 30
type input "705 6034 1225 6811"
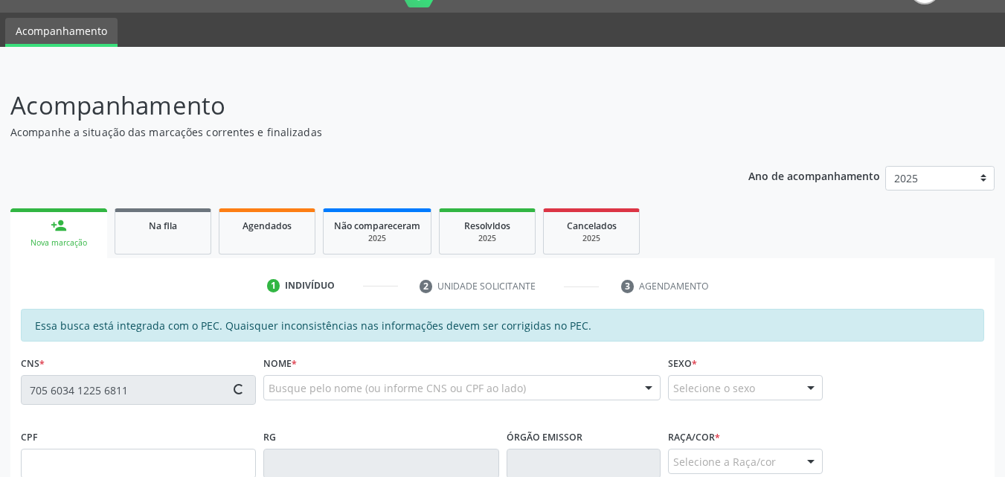
type input "145.623.484-61"
type input "2[DATE]"
type input "[PERSON_NAME]"
type input "[PHONE_NUMBER]"
type input "16"
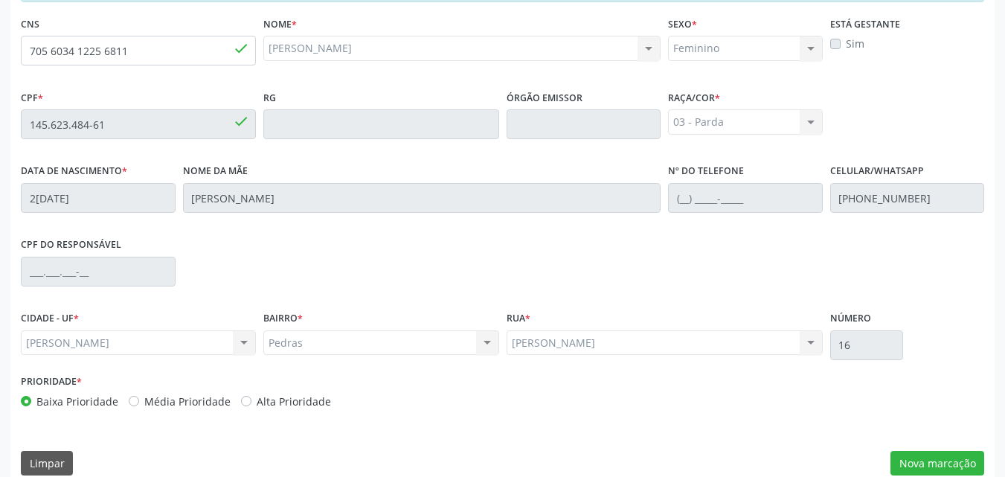
scroll to position [393, 0]
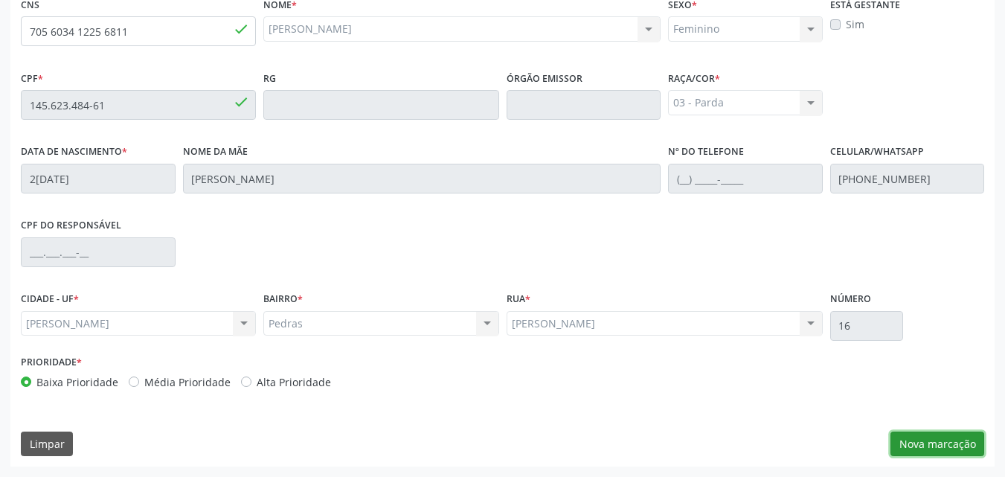
click at [931, 434] on button "Nova marcação" at bounding box center [937, 443] width 94 height 25
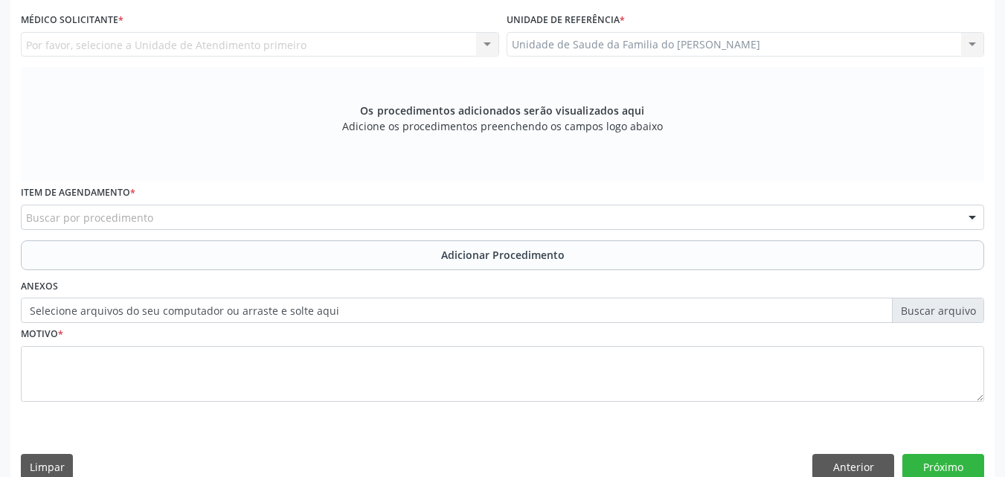
scroll to position [306, 0]
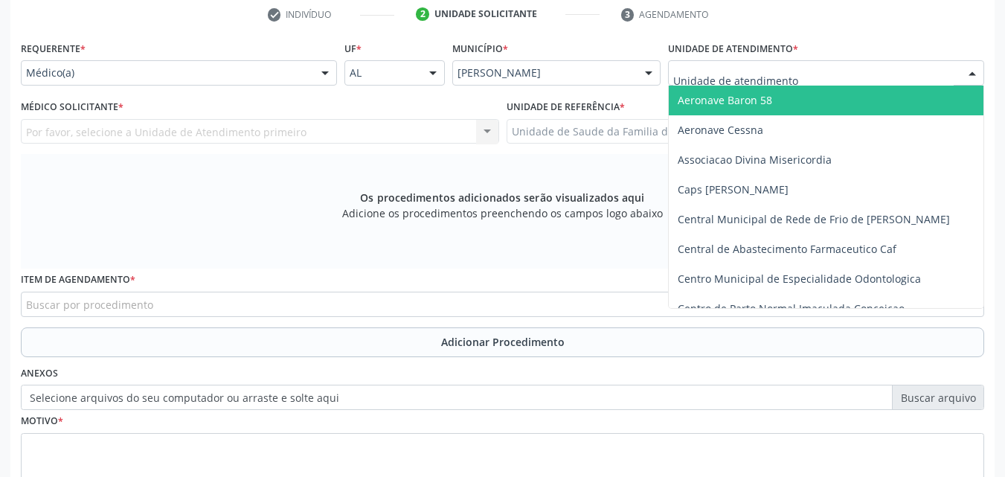
click at [853, 71] on div at bounding box center [826, 72] width 316 height 25
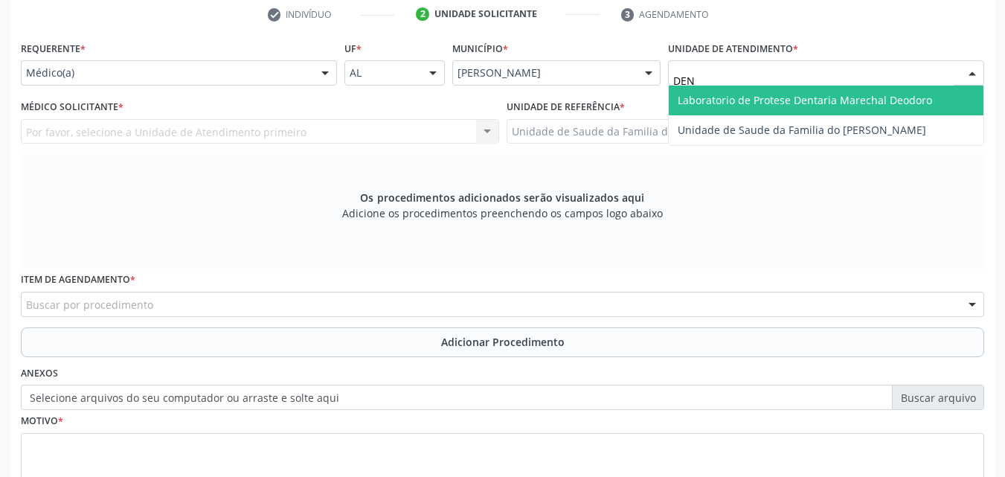
type input "DENI"
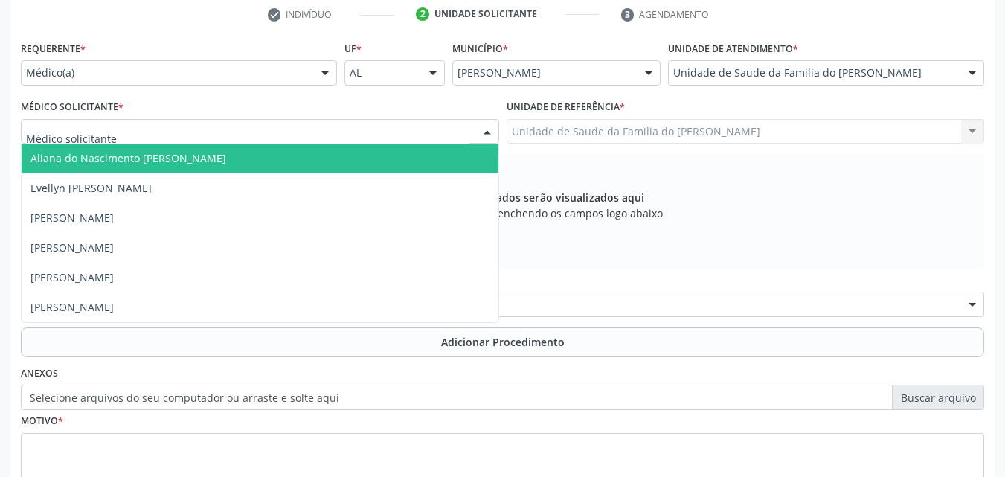
click at [319, 133] on div at bounding box center [260, 131] width 478 height 25
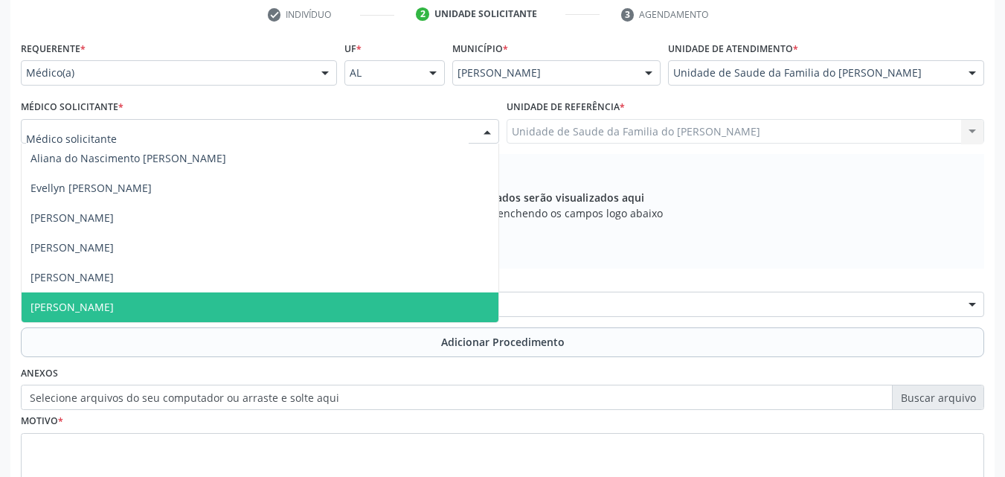
click at [223, 298] on span "[PERSON_NAME]" at bounding box center [260, 307] width 477 height 30
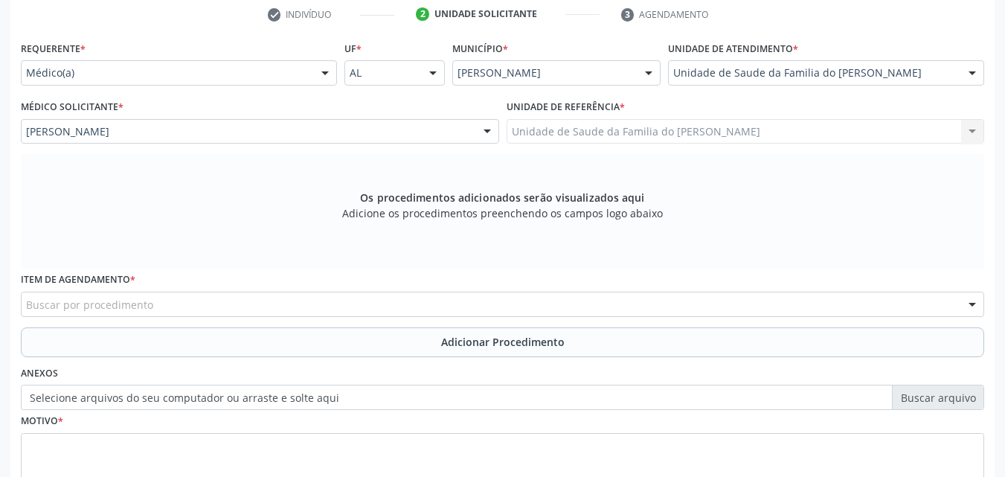
click at [222, 304] on div "Buscar por procedimento" at bounding box center [502, 304] width 963 height 25
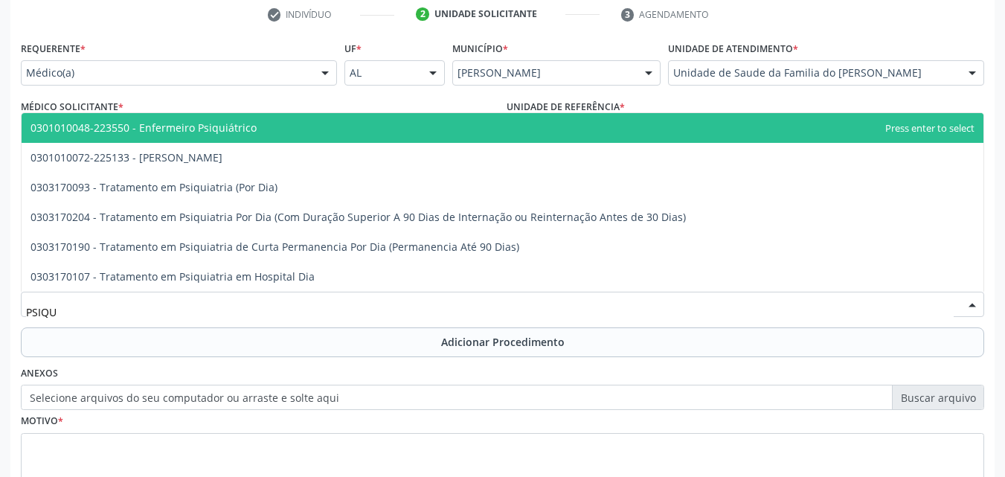
type input "PSIQUI"
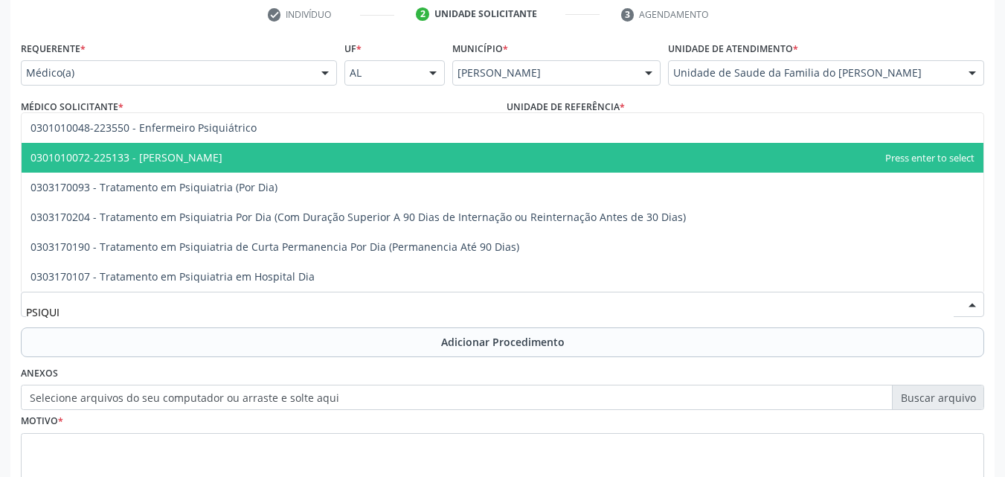
click at [218, 158] on span "0301010072-225133 - [PERSON_NAME]" at bounding box center [126, 157] width 192 height 14
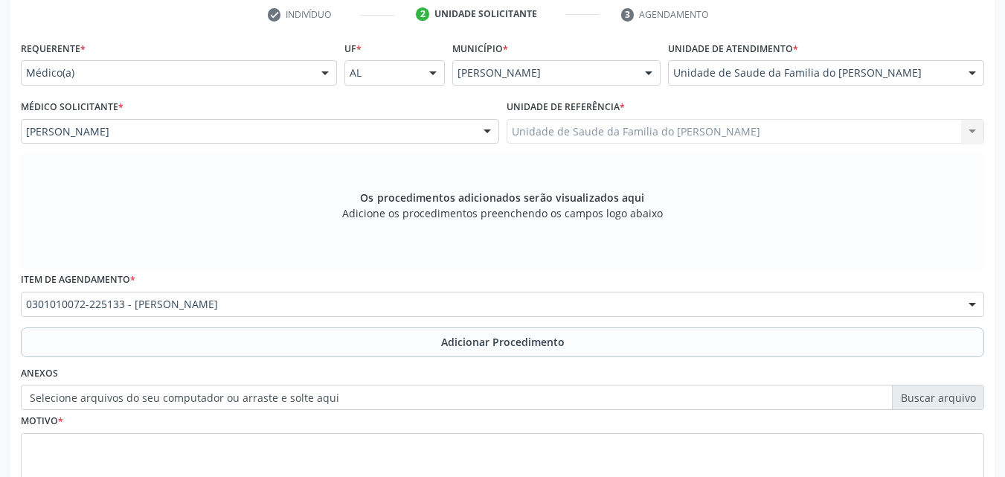
click at [218, 158] on div "Os procedimentos adicionados serão visualizados aqui Adicione os procedimentos …" at bounding box center [502, 211] width 963 height 115
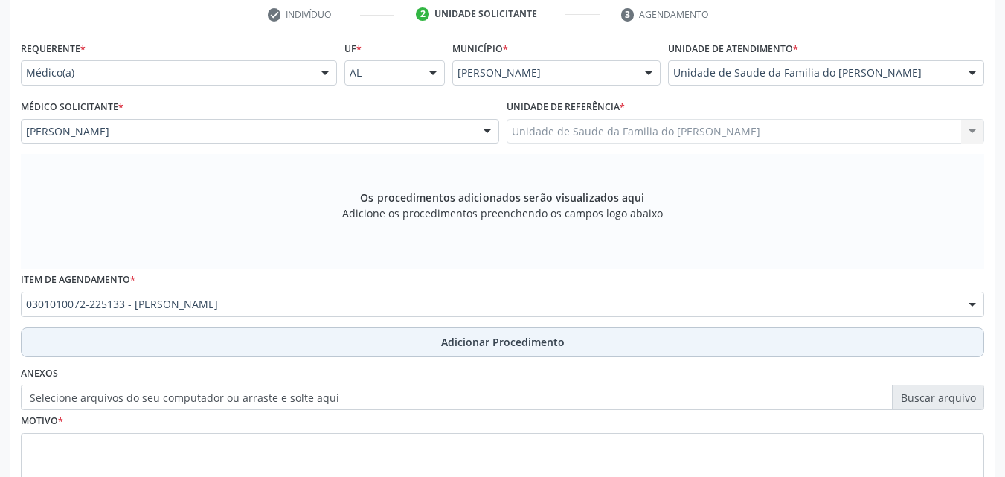
click at [277, 330] on button "Adicionar Procedimento" at bounding box center [502, 342] width 963 height 30
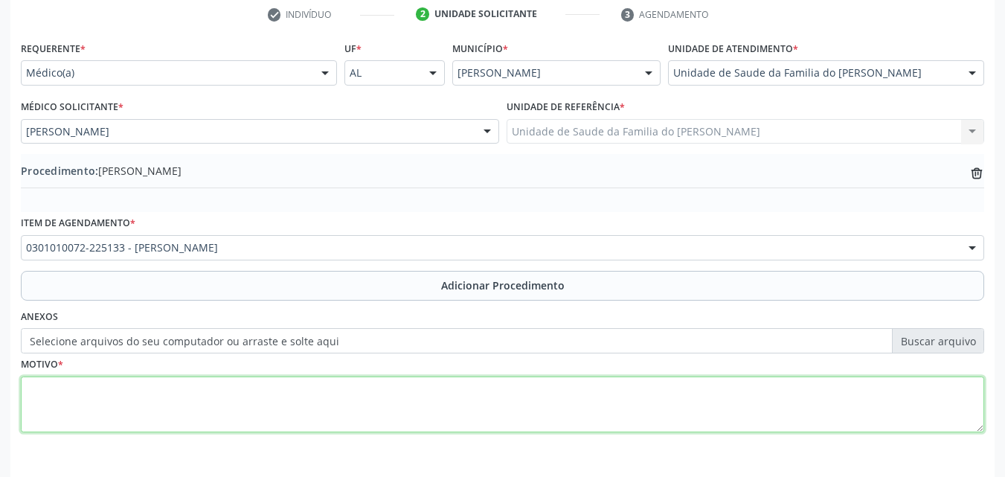
click at [355, 409] on textarea at bounding box center [502, 404] width 963 height 57
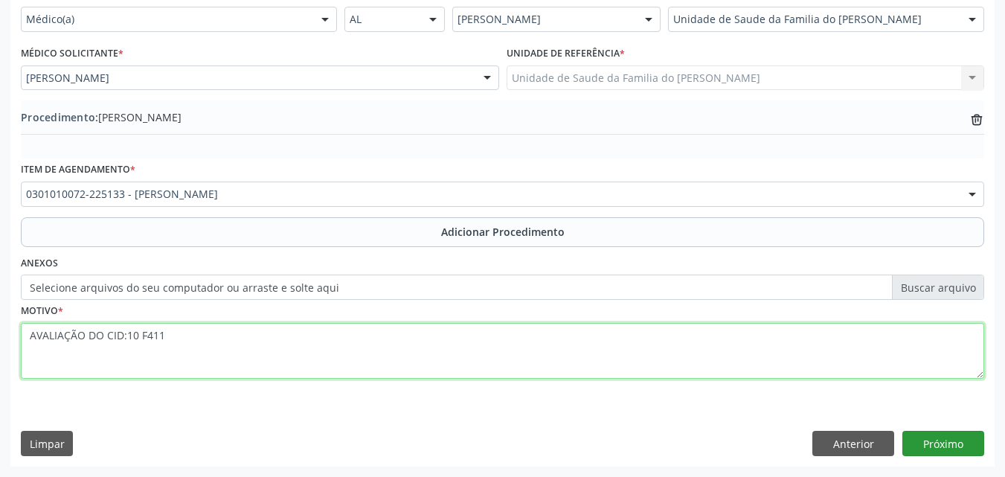
type textarea "AVALIAÇÃO DO CID:10 F411"
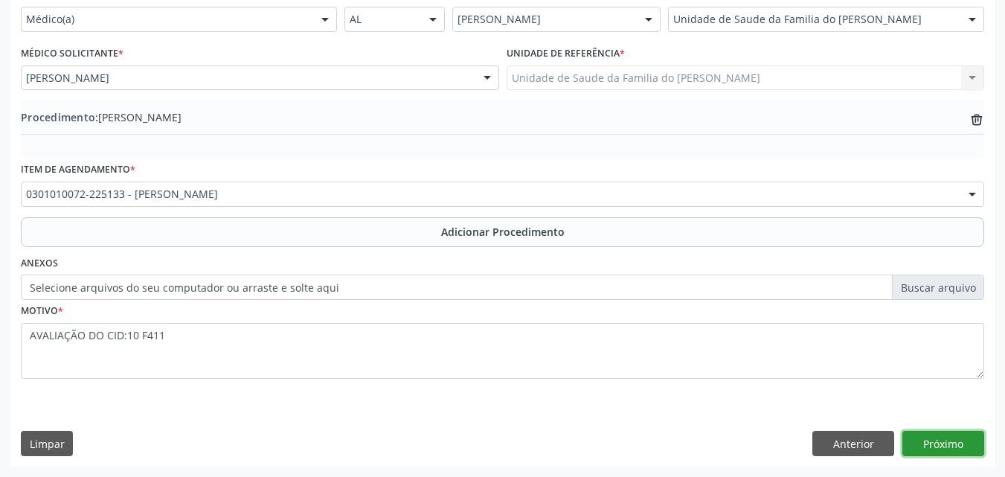
click at [962, 442] on button "Próximo" at bounding box center [943, 443] width 82 height 25
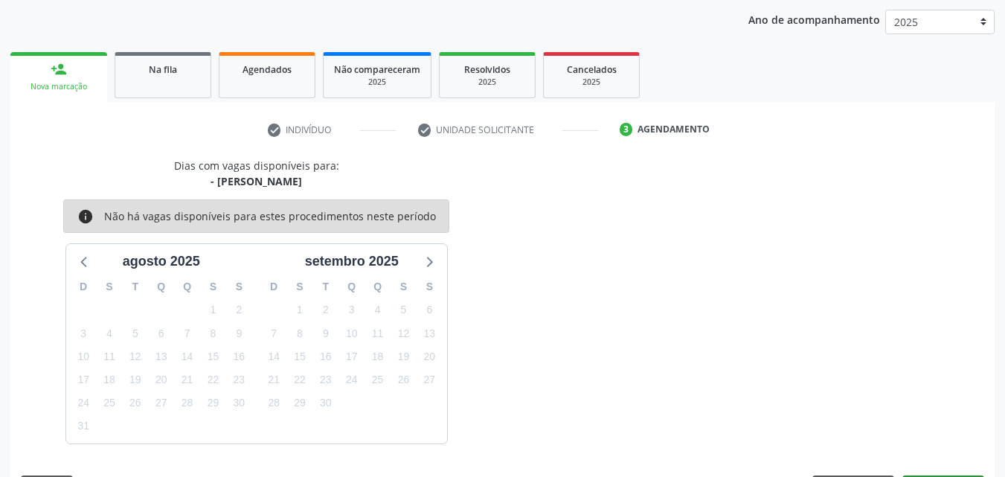
scroll to position [235, 0]
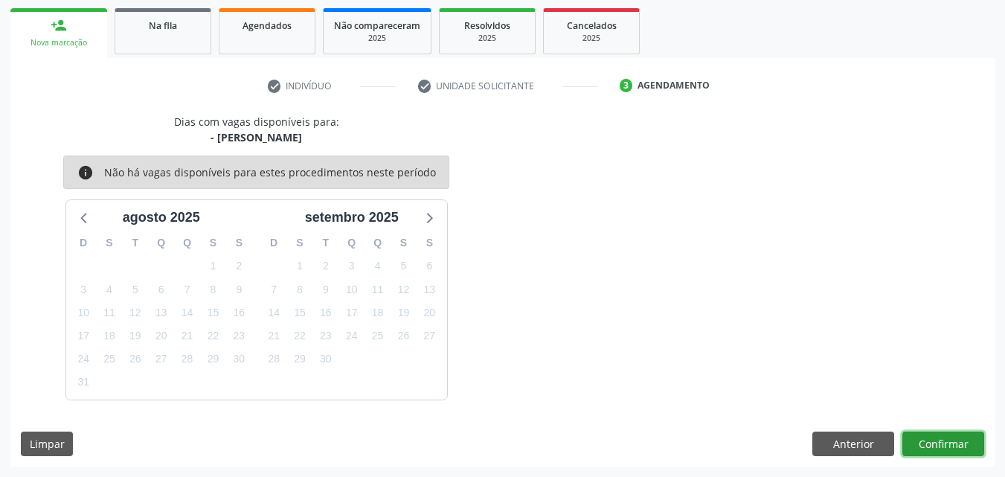
click at [959, 440] on button "Confirmar" at bounding box center [943, 443] width 82 height 25
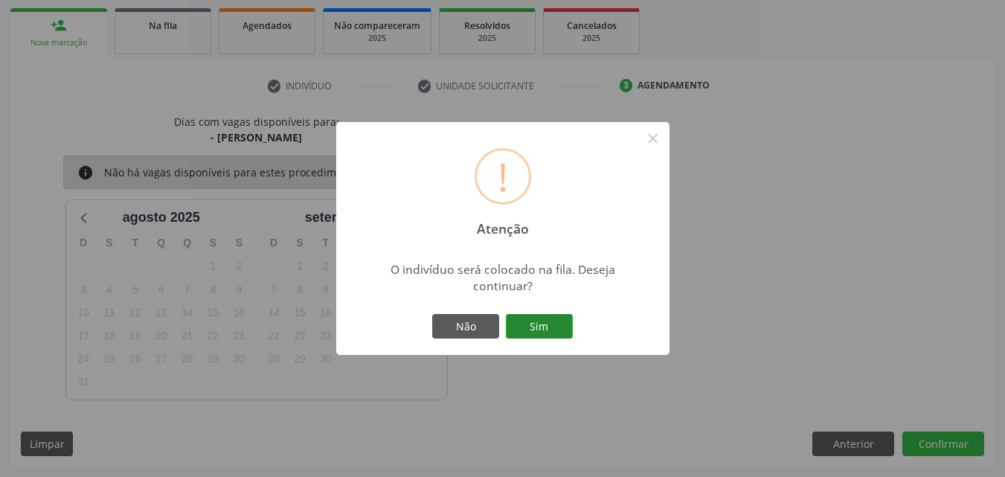
click at [540, 314] on button "Sim" at bounding box center [539, 326] width 67 height 25
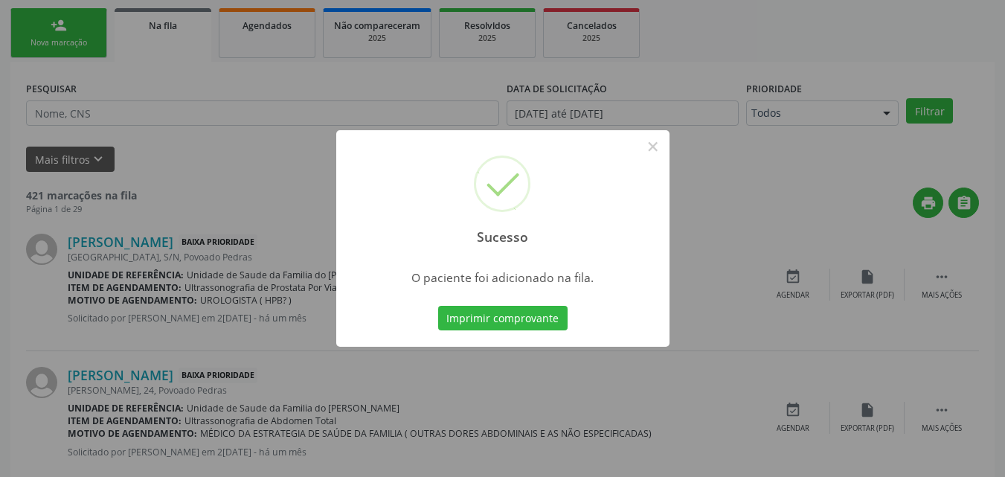
scroll to position [180, 0]
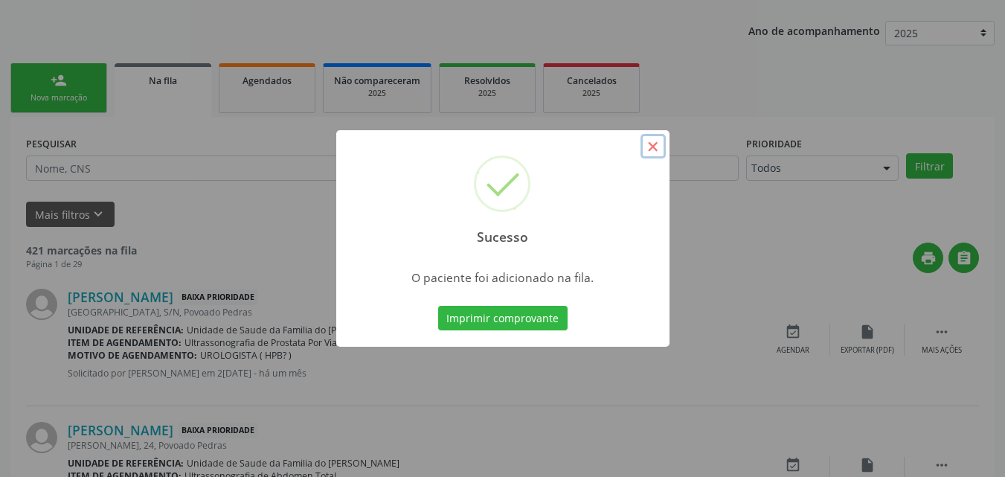
click at [660, 148] on button "×" at bounding box center [652, 146] width 25 height 25
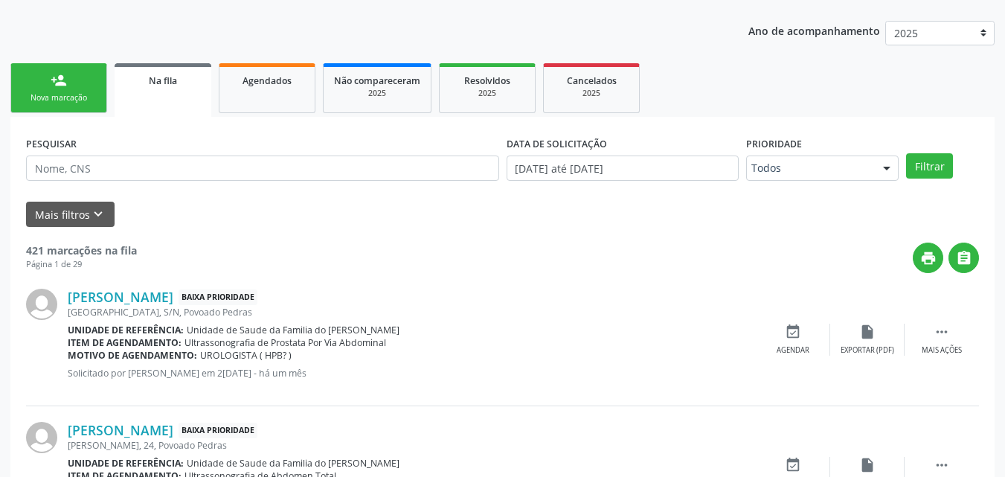
click at [85, 92] on div "Nova marcação" at bounding box center [59, 97] width 74 height 11
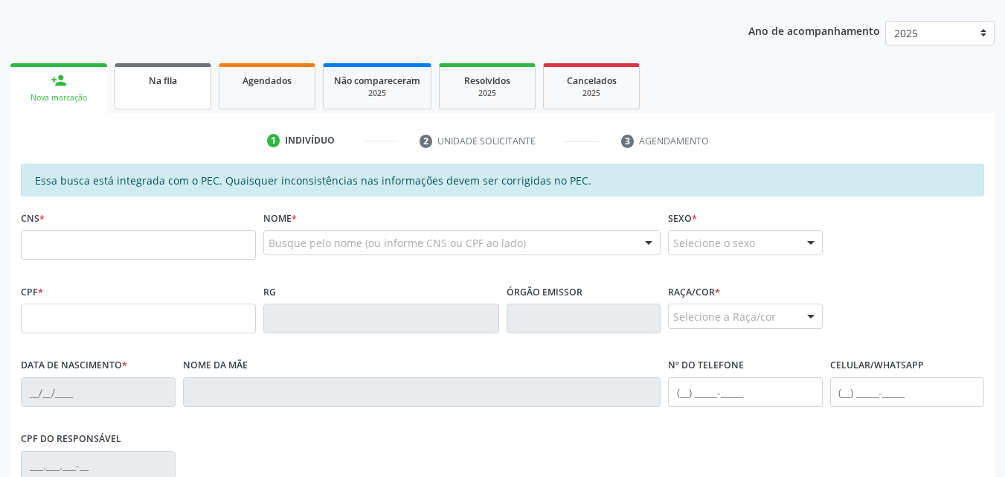
click at [169, 77] on span "Na fila" at bounding box center [163, 80] width 28 height 13
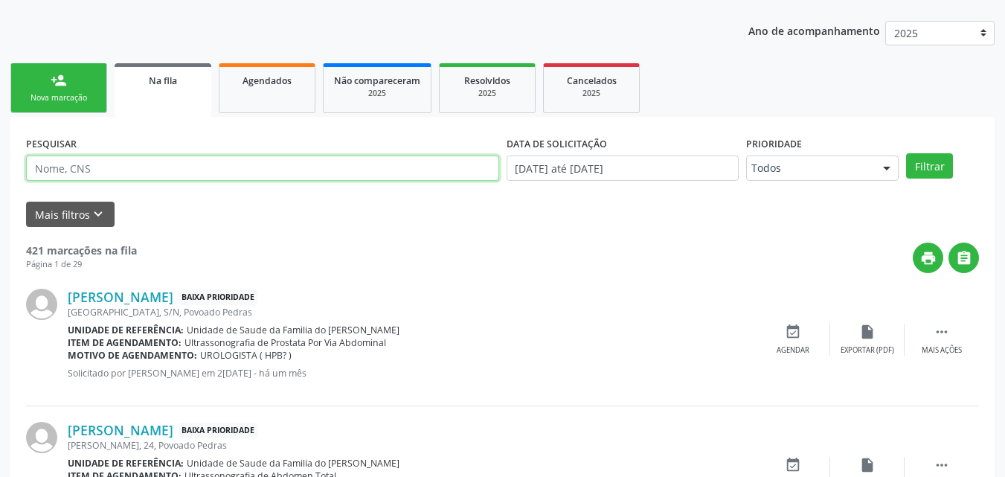
click at [216, 164] on input "text" at bounding box center [262, 167] width 473 height 25
type input "M"
type input "703600069983031"
click at [906, 153] on button "Filtrar" at bounding box center [929, 165] width 47 height 25
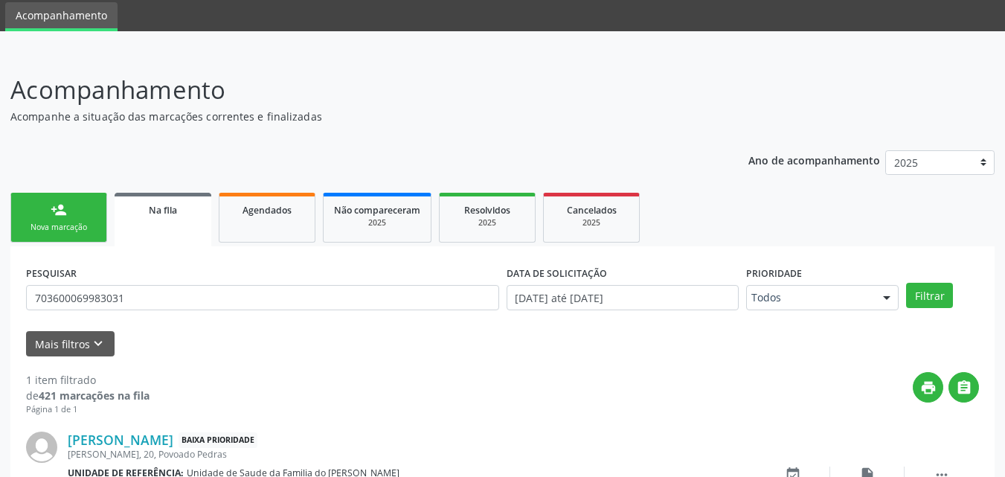
scroll to position [148, 0]
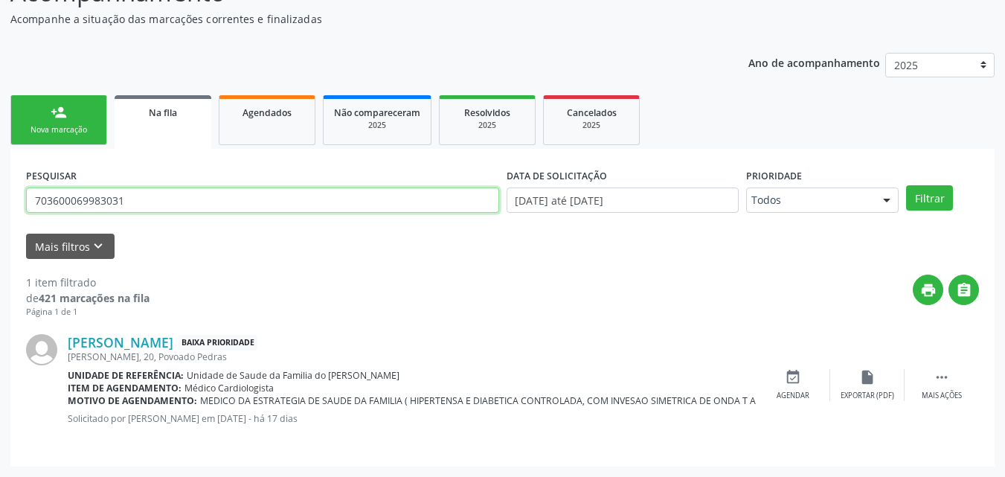
drag, startPoint x: 150, startPoint y: 200, endPoint x: 30, endPoint y: 193, distance: 119.9
click at [30, 193] on input "703600069983031" at bounding box center [262, 199] width 473 height 25
click at [80, 101] on link "person_add Nova marcação" at bounding box center [58, 120] width 97 height 50
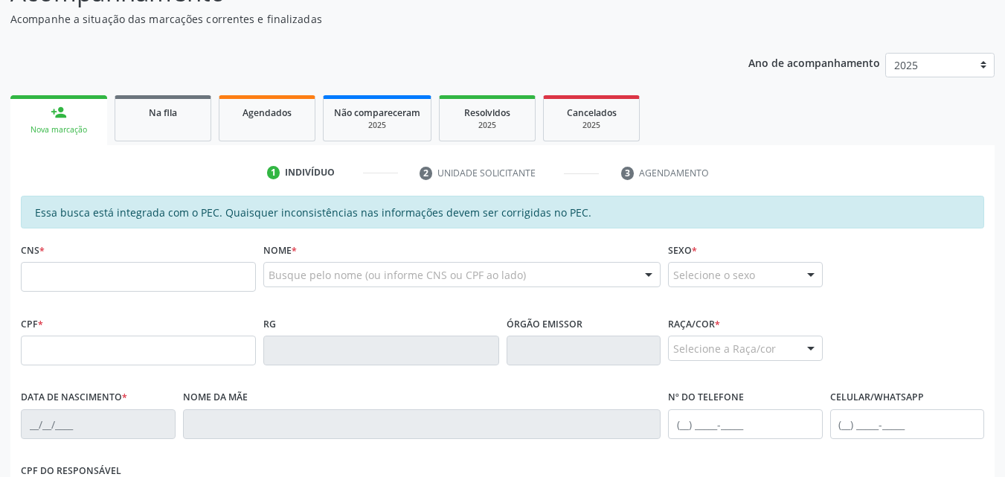
click at [80, 123] on link "person_add Nova marcação" at bounding box center [58, 120] width 97 height 50
click at [113, 271] on input "text" at bounding box center [138, 277] width 235 height 30
paste input "703 6000 6998 3031"
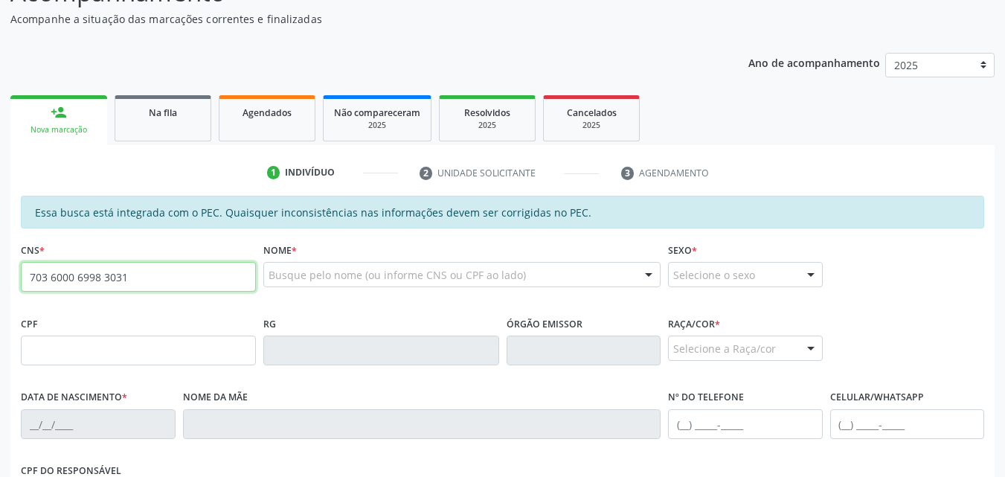
type input "703 6000 6998 3031"
type input "470.070.524-87"
type input "[DATE]"
type input "[PERSON_NAME]"
type input "[PHONE_NUMBER]"
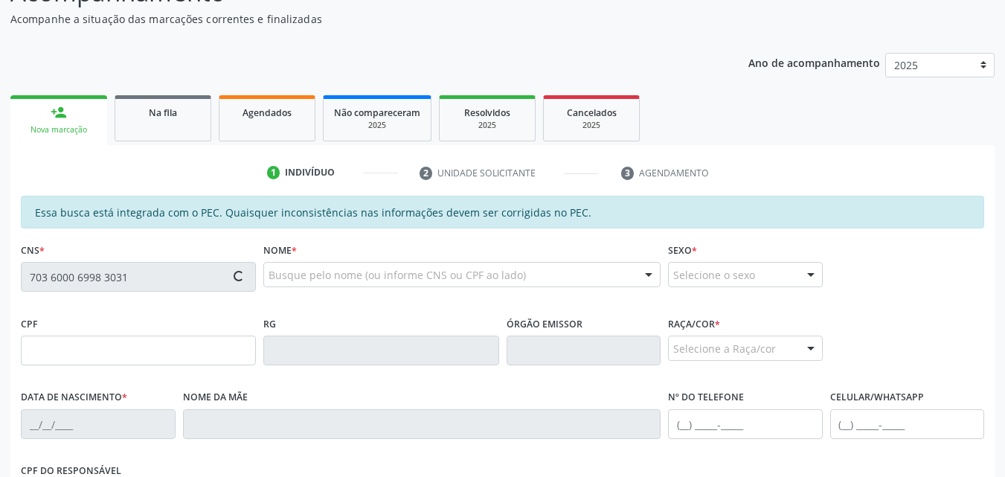
type input "20"
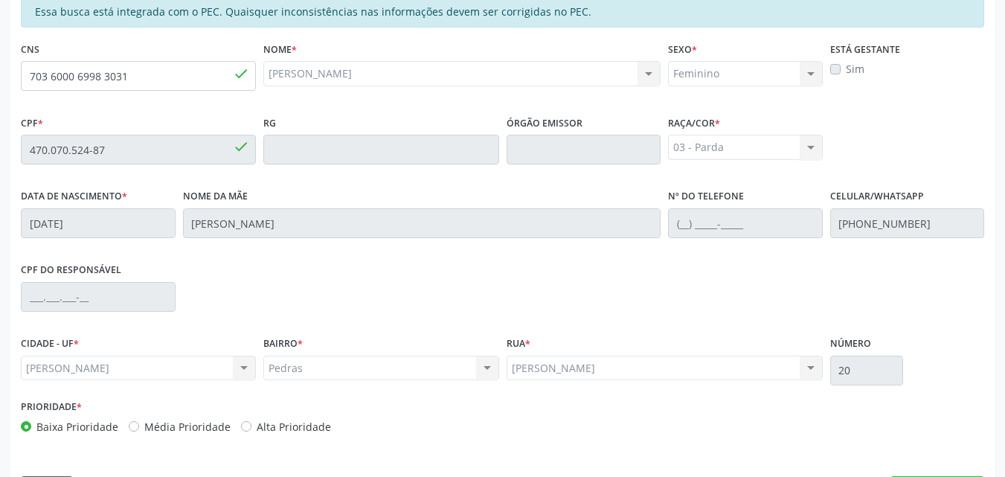
scroll to position [393, 0]
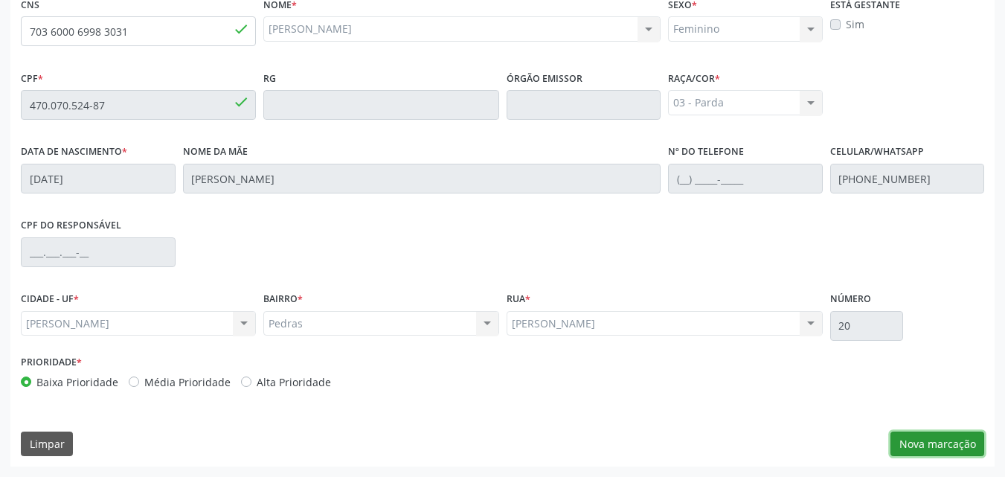
click at [957, 444] on button "Nova marcação" at bounding box center [937, 443] width 94 height 25
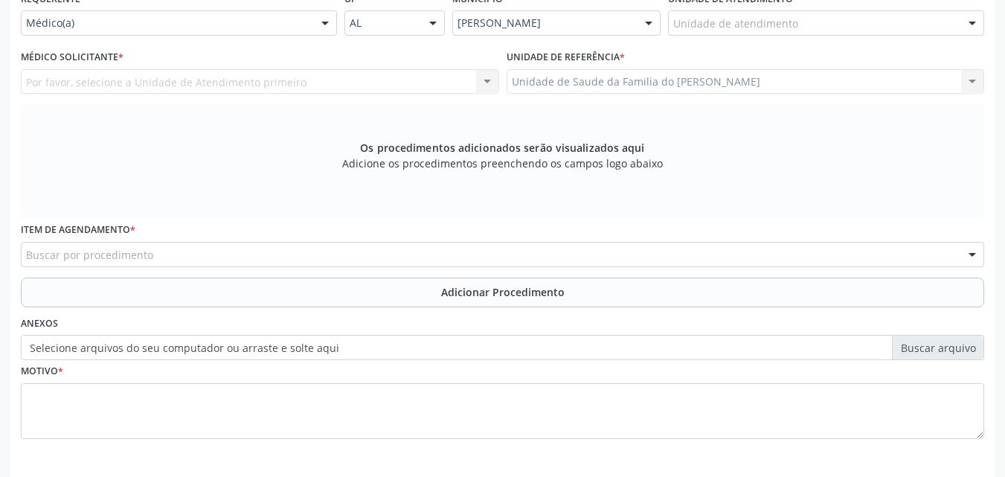
scroll to position [330, 0]
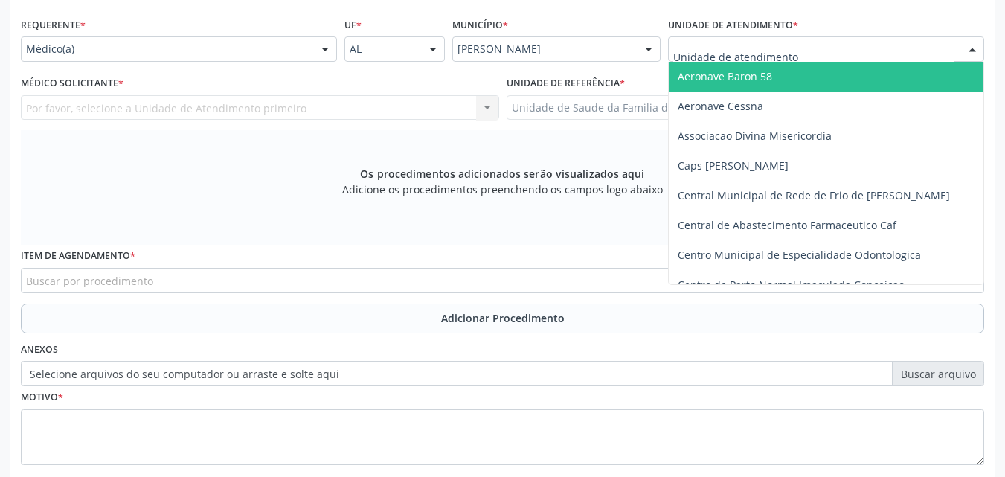
click at [867, 39] on div at bounding box center [826, 48] width 316 height 25
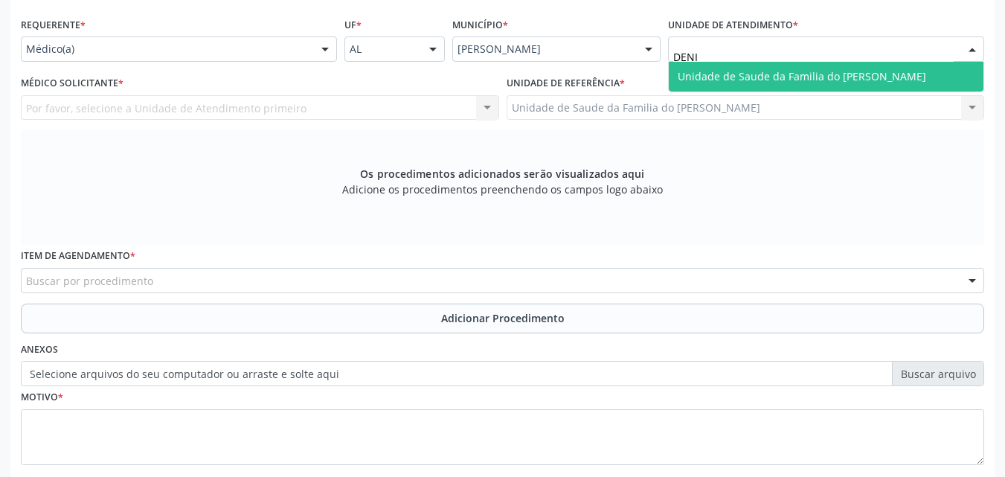
type input "[PERSON_NAME]"
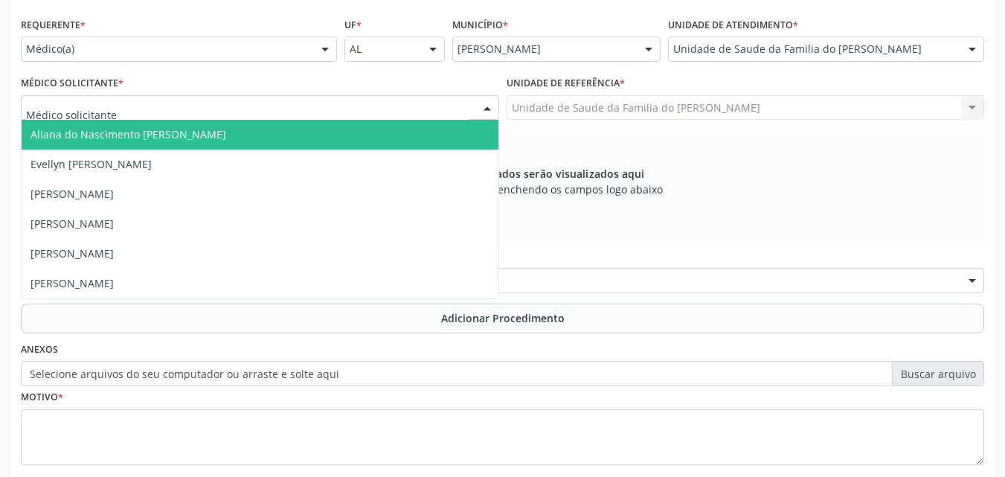
click at [196, 102] on div at bounding box center [260, 107] width 478 height 25
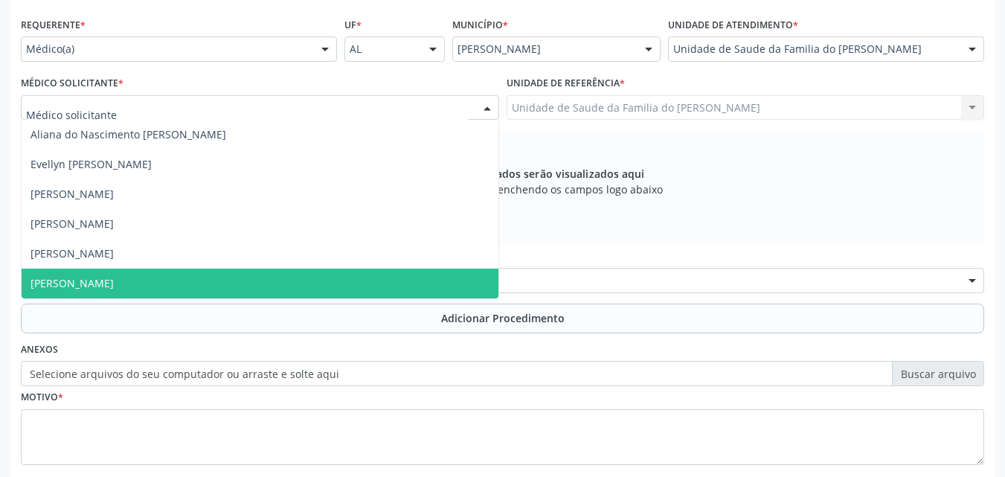
click at [176, 286] on span "[PERSON_NAME]" at bounding box center [260, 284] width 477 height 30
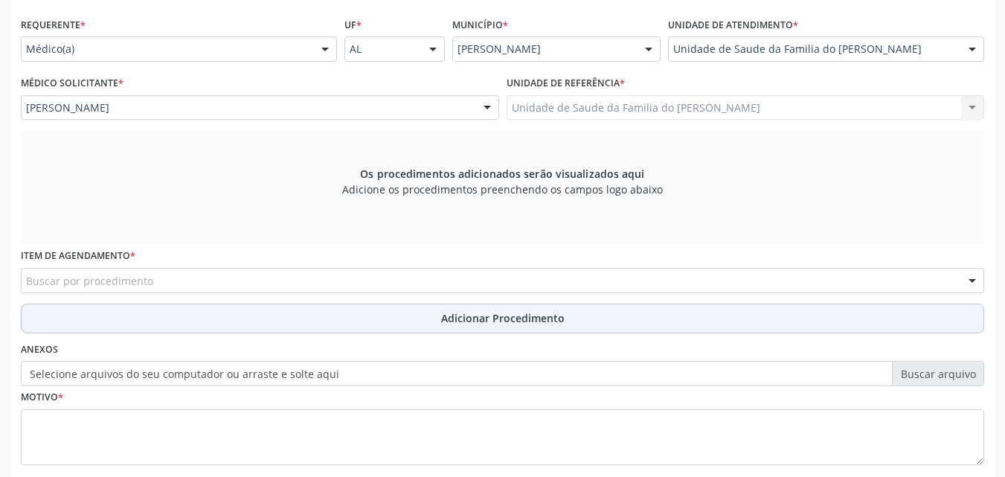
click at [186, 319] on button "Adicionar Procedimento" at bounding box center [502, 318] width 963 height 30
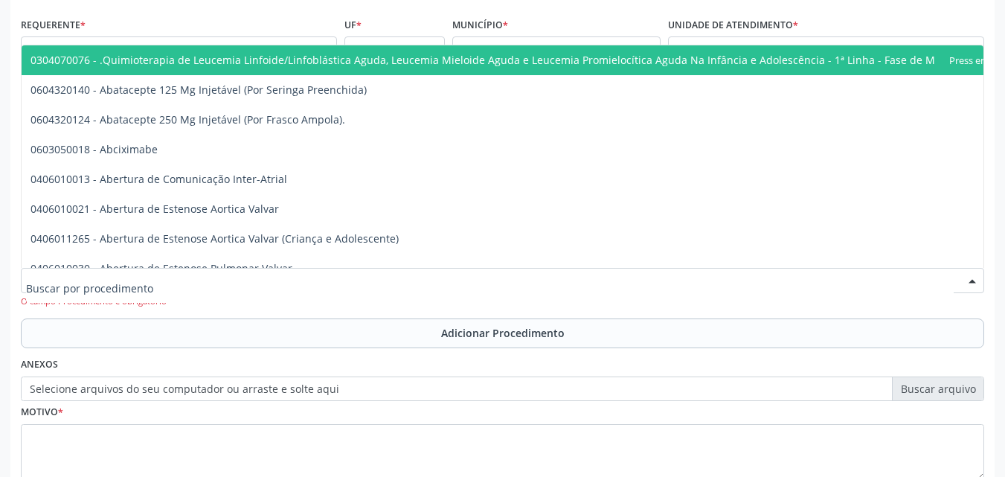
click at [199, 289] on div at bounding box center [502, 280] width 963 height 25
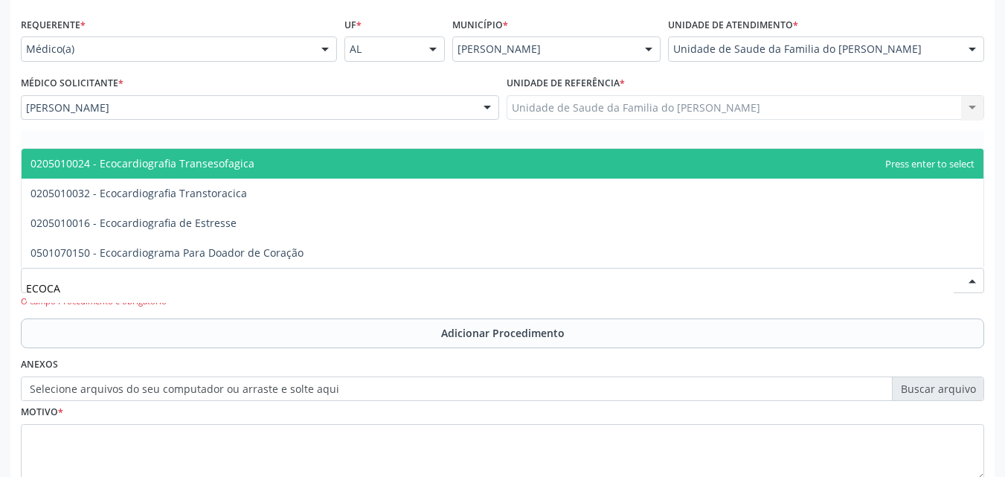
type input "ECOCAR"
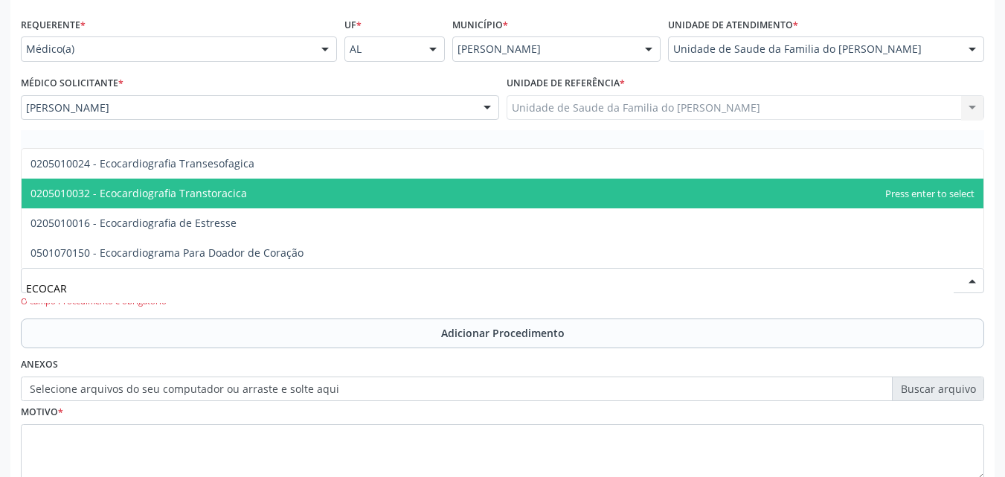
click at [234, 195] on span "0205010032 - Ecocardiografia Transtoracica" at bounding box center [138, 193] width 216 height 14
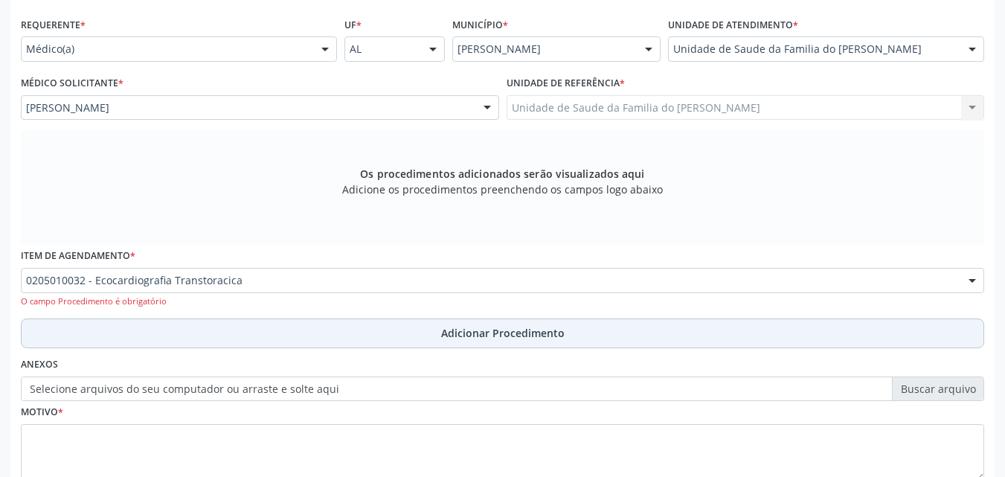
click at [313, 335] on button "Adicionar Procedimento" at bounding box center [502, 333] width 963 height 30
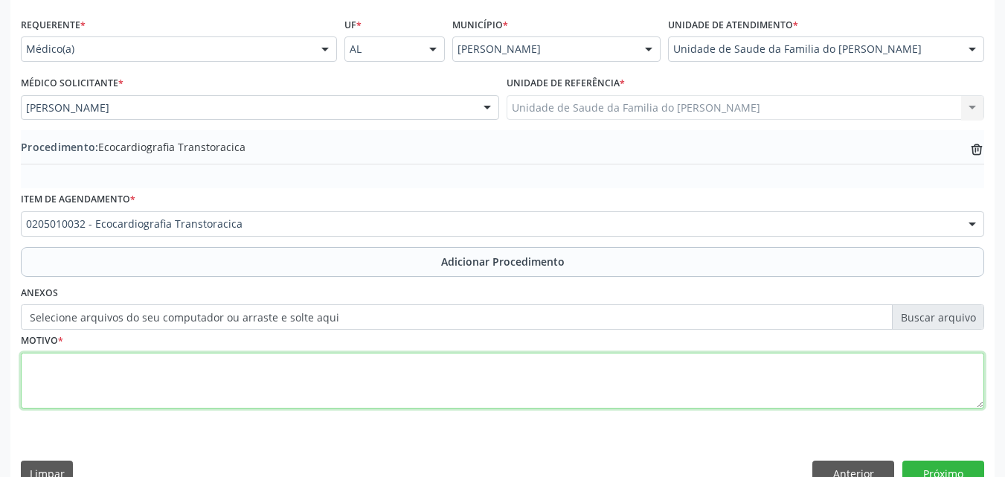
click at [315, 406] on textarea at bounding box center [502, 381] width 963 height 57
click at [393, 364] on textarea "HIPERTENSA E DIABÉTICA CONTROLADA, COM DOR TORACICA NÃO ESPECCIFICADA" at bounding box center [502, 381] width 963 height 57
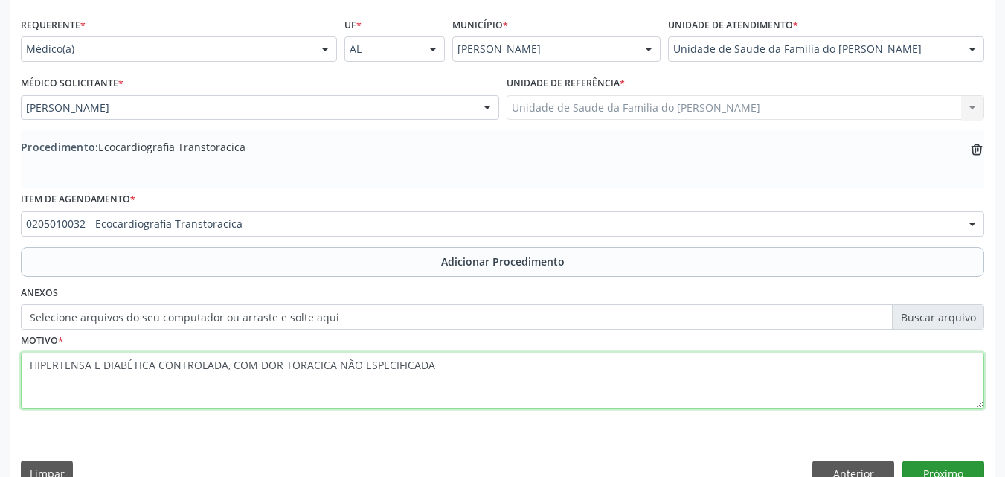
type textarea "HIPERTENSA E DIABÉTICA CONTROLADA, COM DOR TORACICA NÃO ESPECIFICADA"
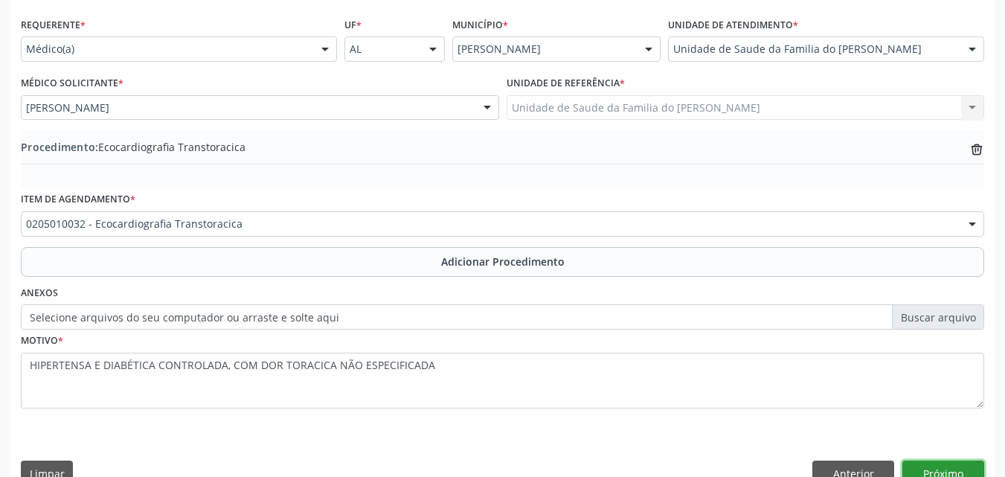
click at [916, 467] on button "Próximo" at bounding box center [943, 472] width 82 height 25
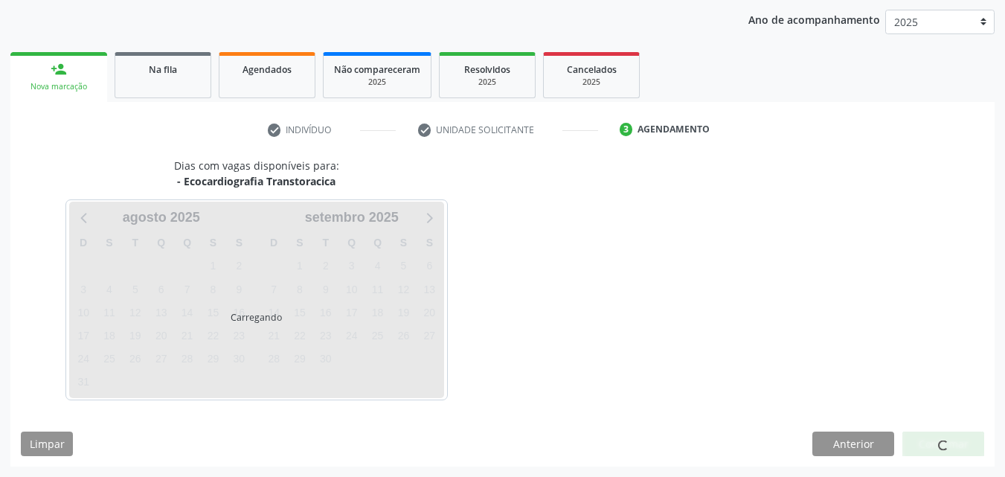
scroll to position [235, 0]
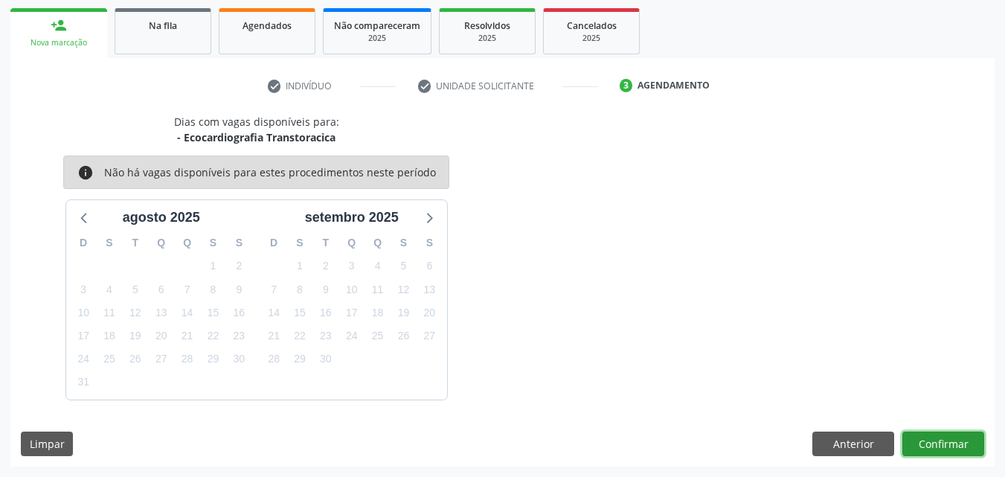
click at [931, 443] on button "Confirmar" at bounding box center [943, 443] width 82 height 25
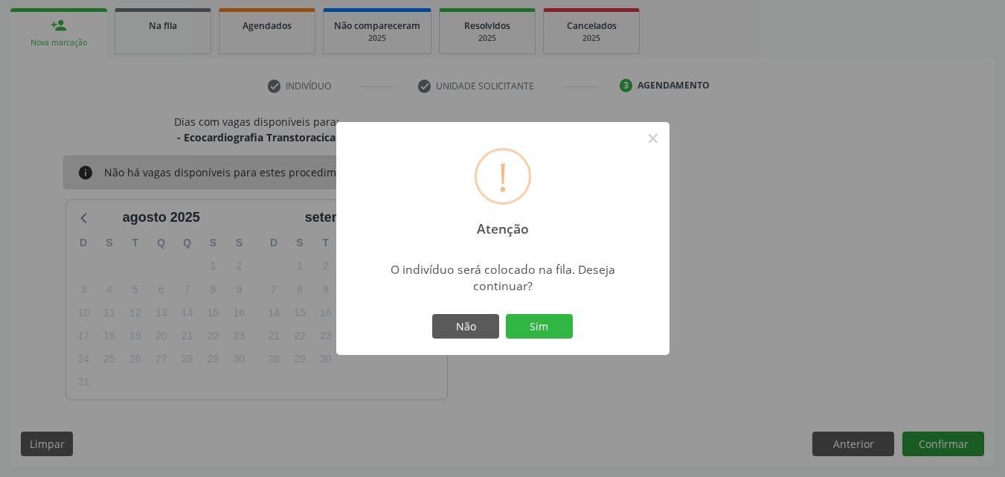
click at [506, 314] on button "Sim" at bounding box center [539, 326] width 67 height 25
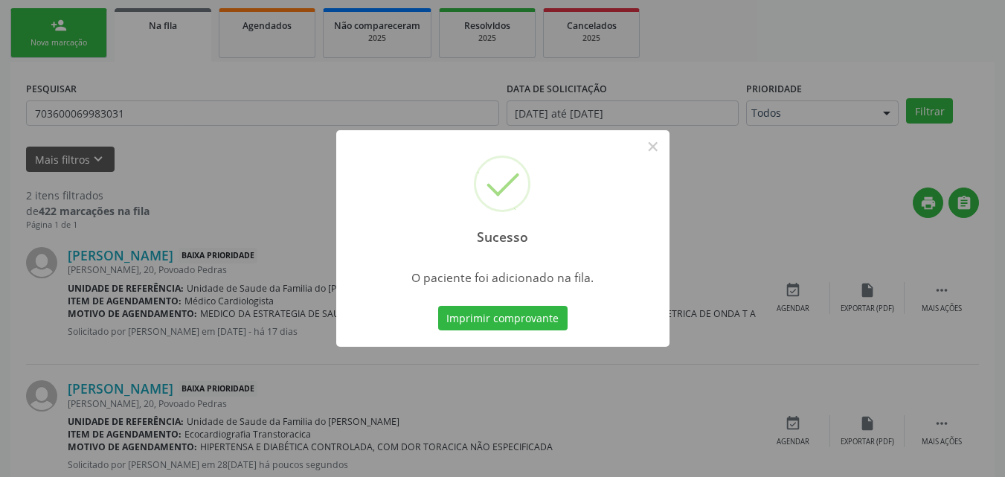
scroll to position [35, 0]
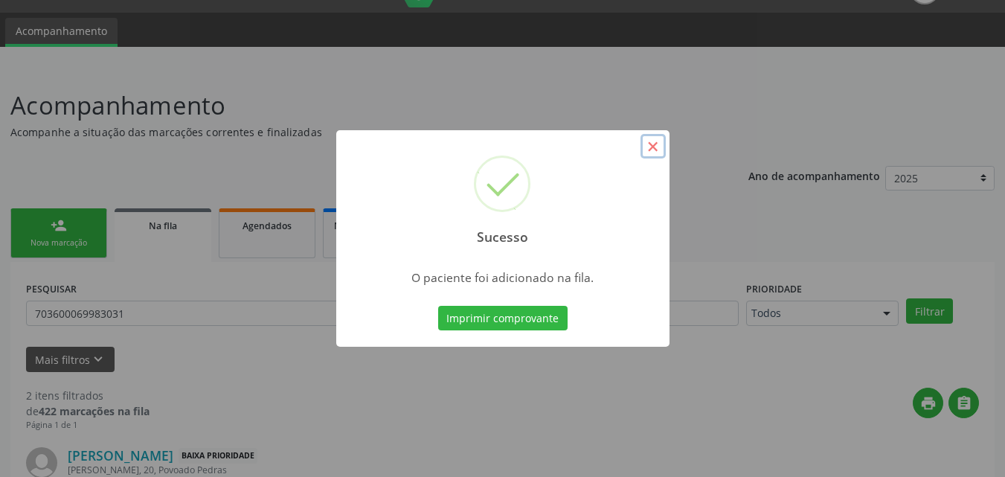
click at [655, 141] on button "×" at bounding box center [652, 146] width 25 height 25
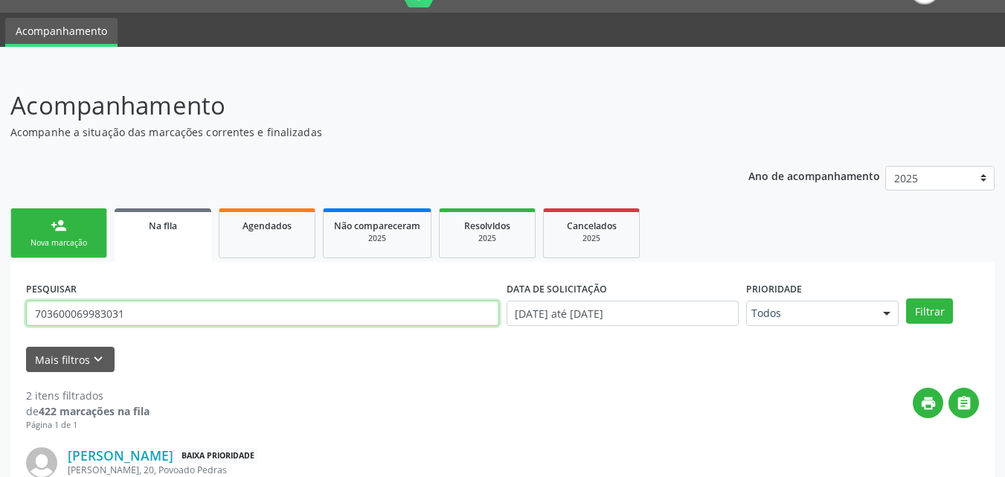
click at [341, 312] on input "703600069983031" at bounding box center [262, 312] width 473 height 25
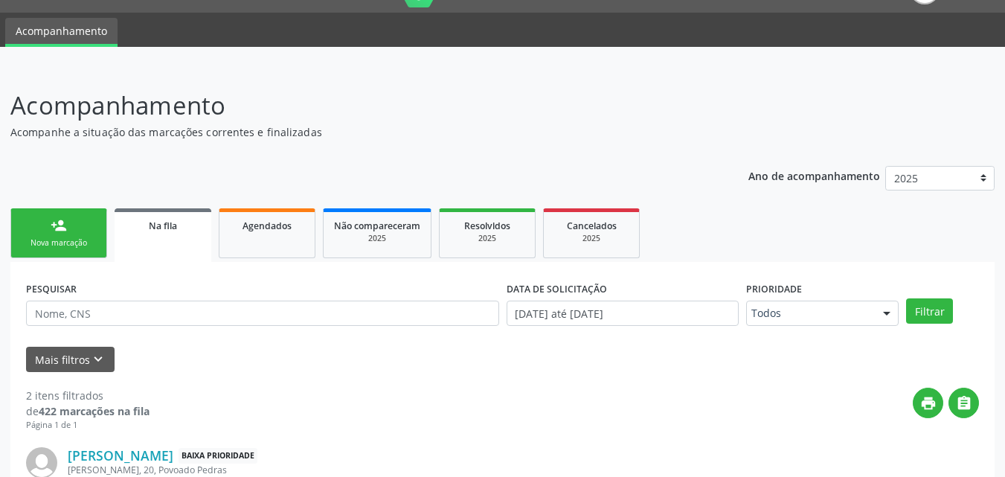
click at [63, 231] on div "person_add" at bounding box center [59, 225] width 16 height 16
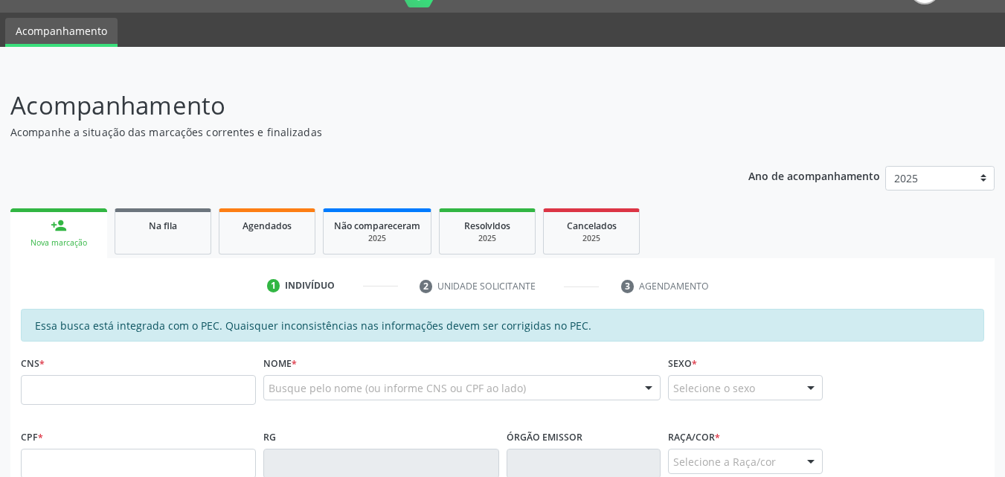
click at [63, 231] on div "person_add" at bounding box center [59, 225] width 16 height 16
click at [176, 394] on input "text" at bounding box center [138, 390] width 235 height 30
paste input "704 6091 7254 1522"
type input "704 6091 7254 1522"
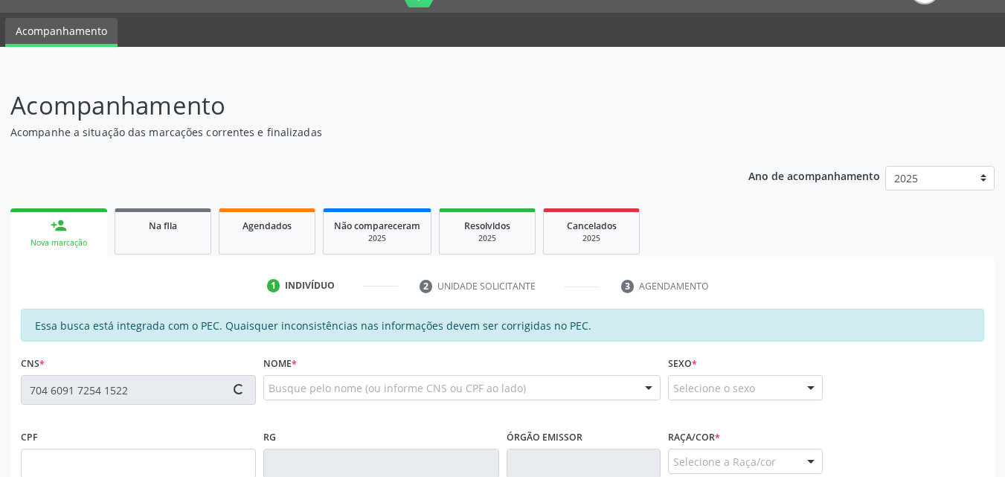
type input "170.668.214-08"
type input "23[DATE]"
type input "[PERSON_NAME]"
type input "[PHONE_NUMBER]"
type input "17"
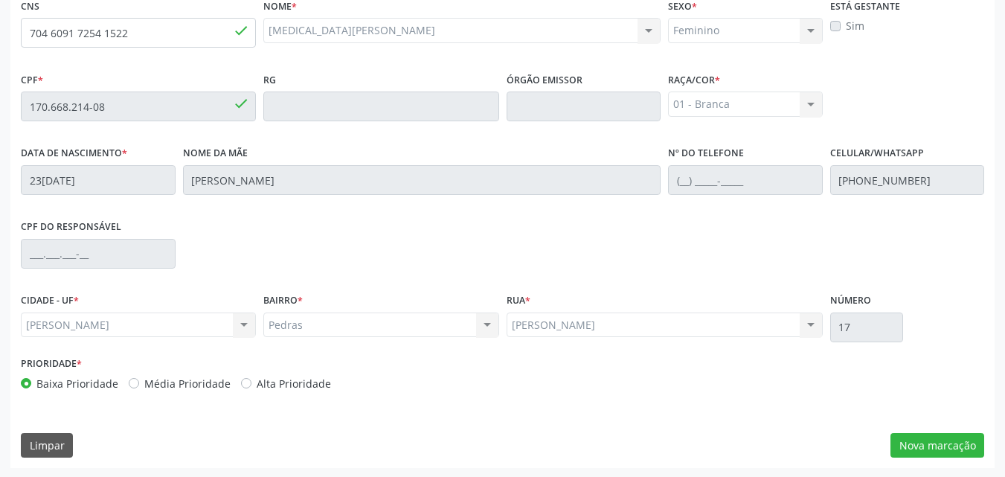
scroll to position [393, 0]
click at [957, 448] on button "Nova marcação" at bounding box center [937, 443] width 94 height 25
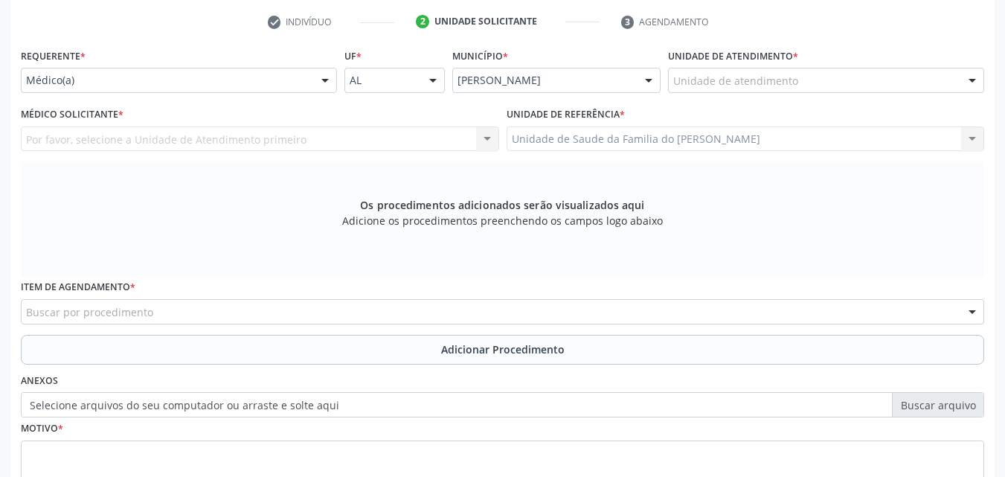
scroll to position [295, 0]
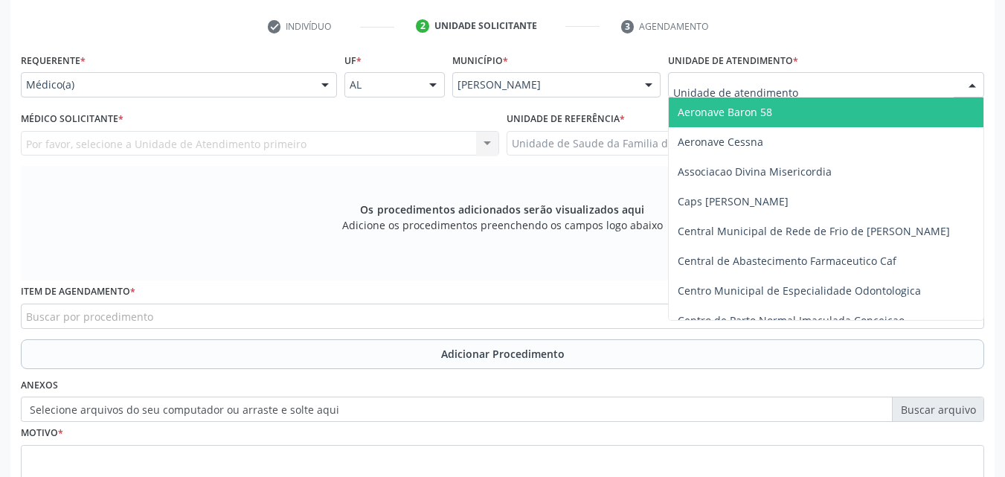
click at [858, 88] on div at bounding box center [826, 84] width 316 height 25
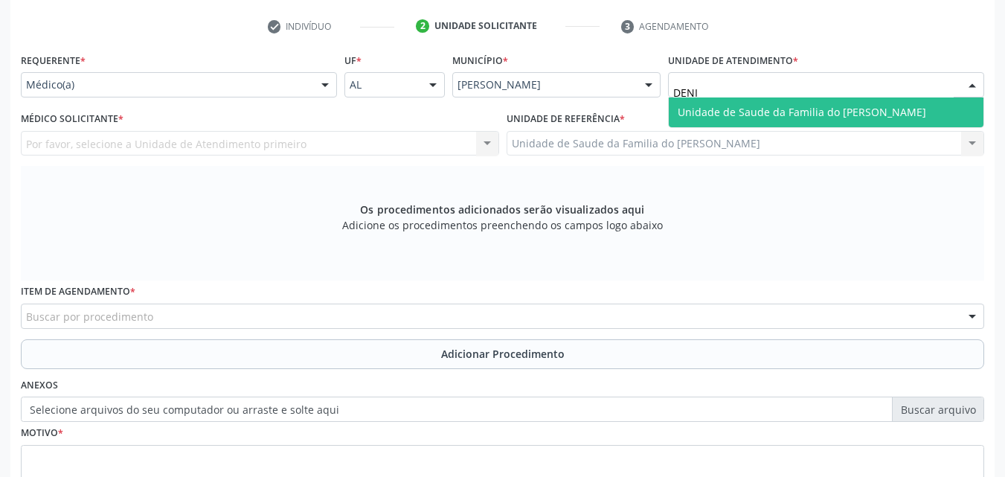
type input "[PERSON_NAME]"
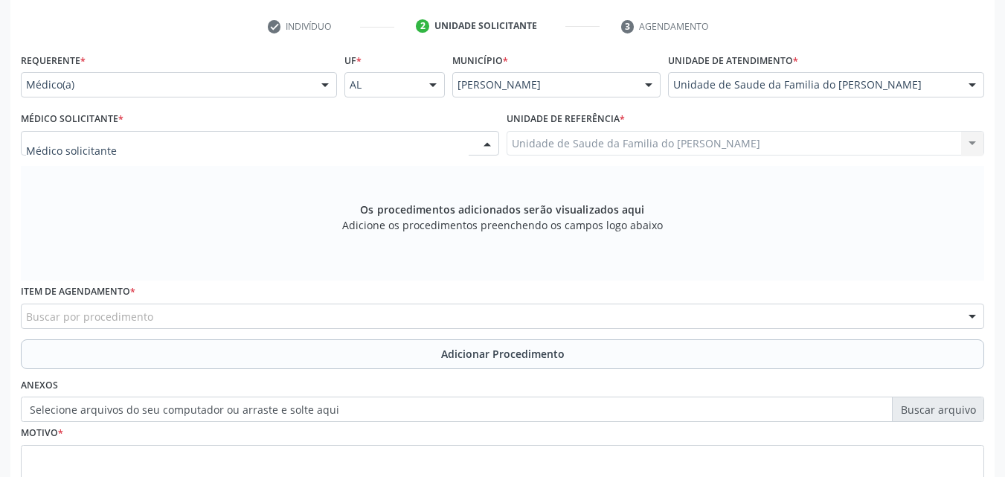
click at [236, 138] on div at bounding box center [260, 143] width 478 height 25
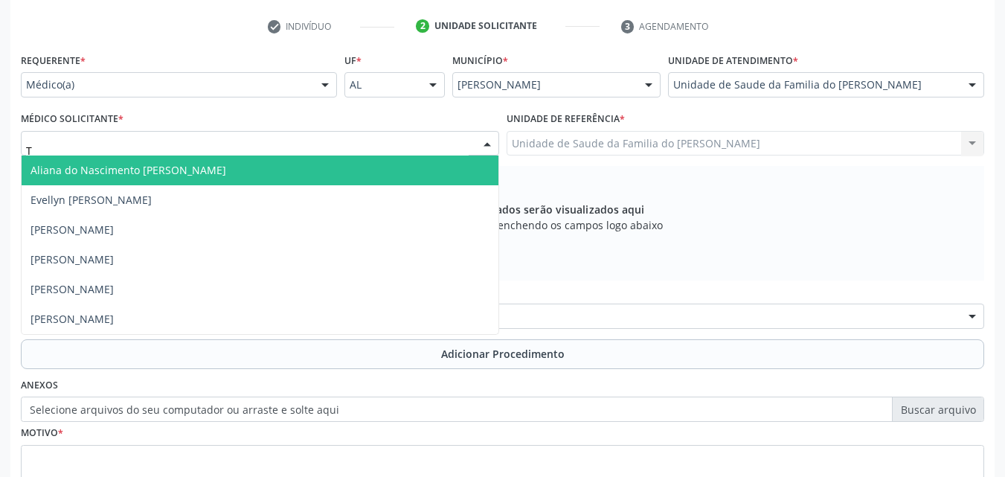
type input "TI"
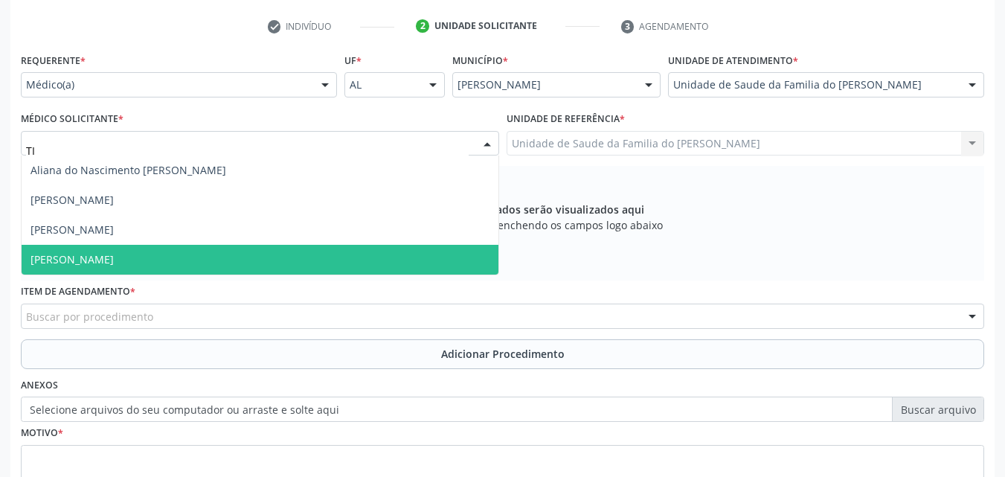
click at [190, 257] on span "[PERSON_NAME]" at bounding box center [260, 260] width 477 height 30
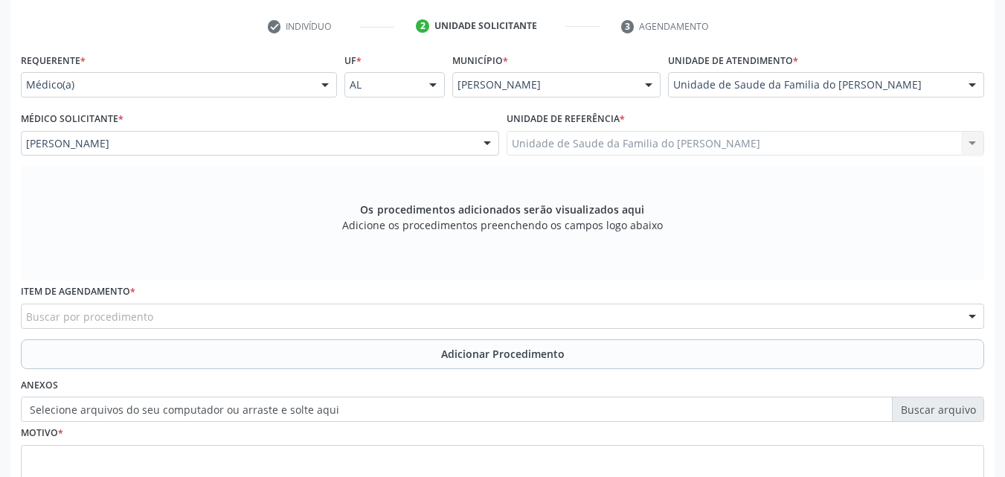
click at [251, 309] on div "Buscar por procedimento" at bounding box center [502, 315] width 963 height 25
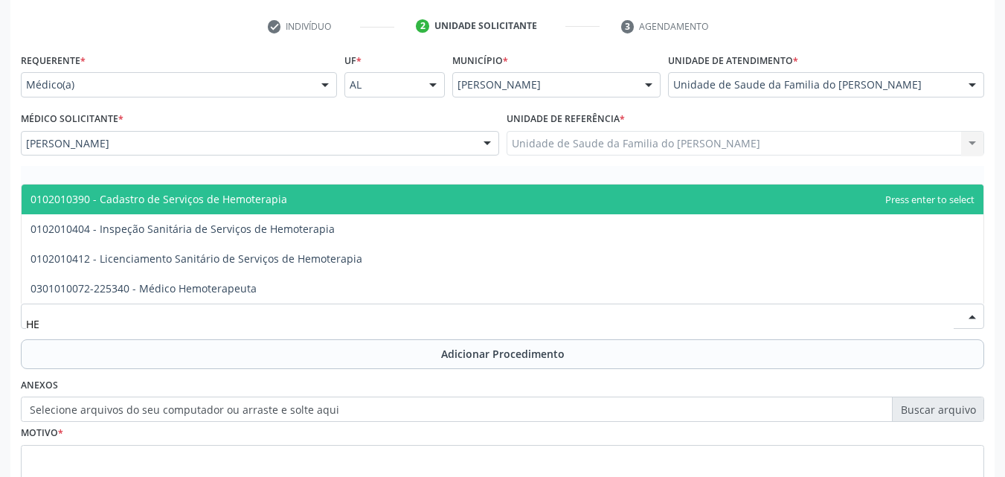
type input "H"
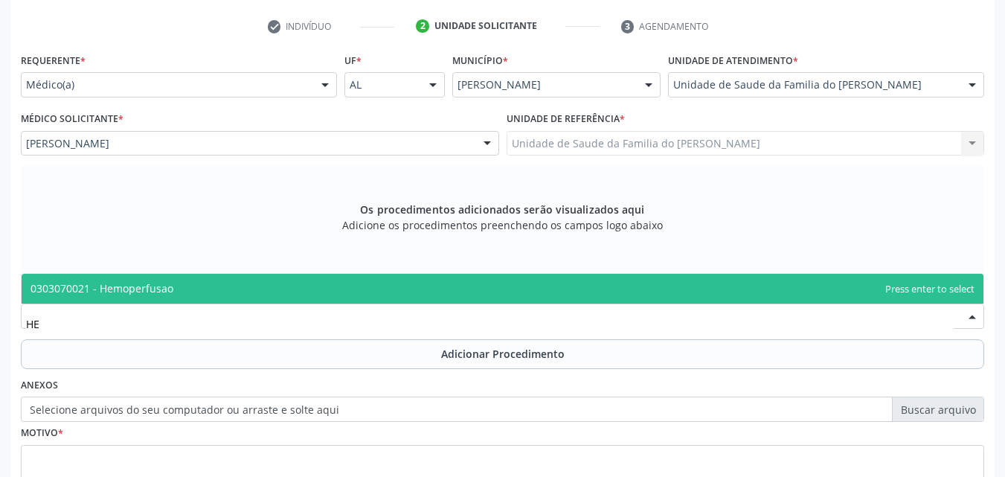
type input "H"
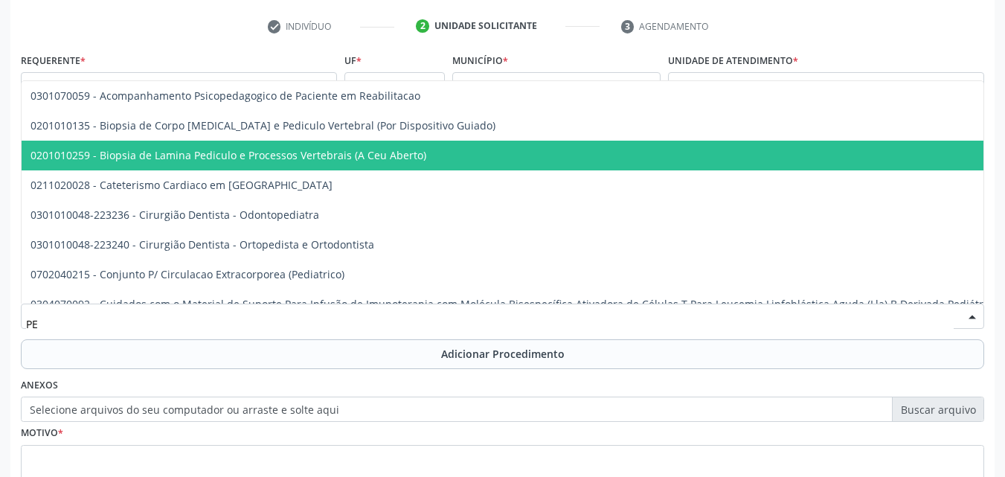
type input "P"
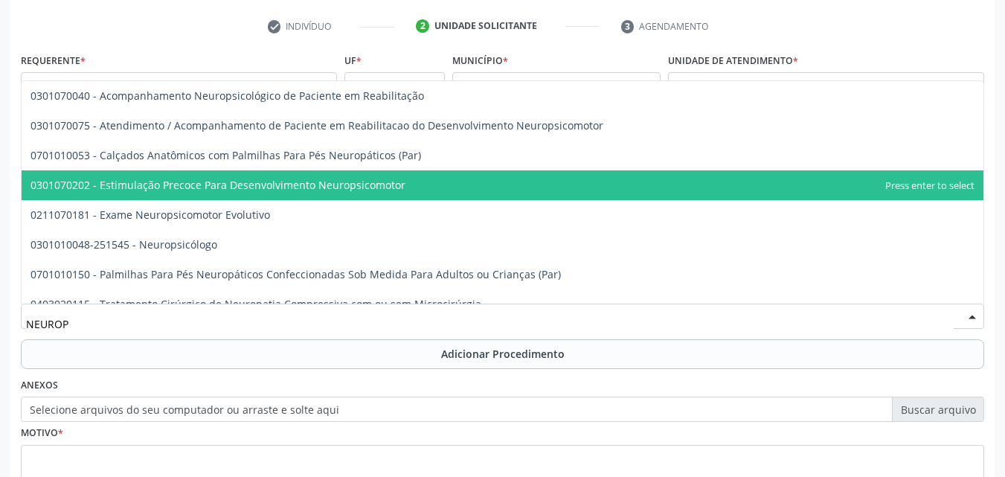
drag, startPoint x: 983, startPoint y: 184, endPoint x: 978, endPoint y: 170, distance: 14.4
click at [978, 170] on div "0301070040 - Acompanhamento Neuropsicológico de Paciente em Reabilitação 030107…" at bounding box center [502, 191] width 963 height 223
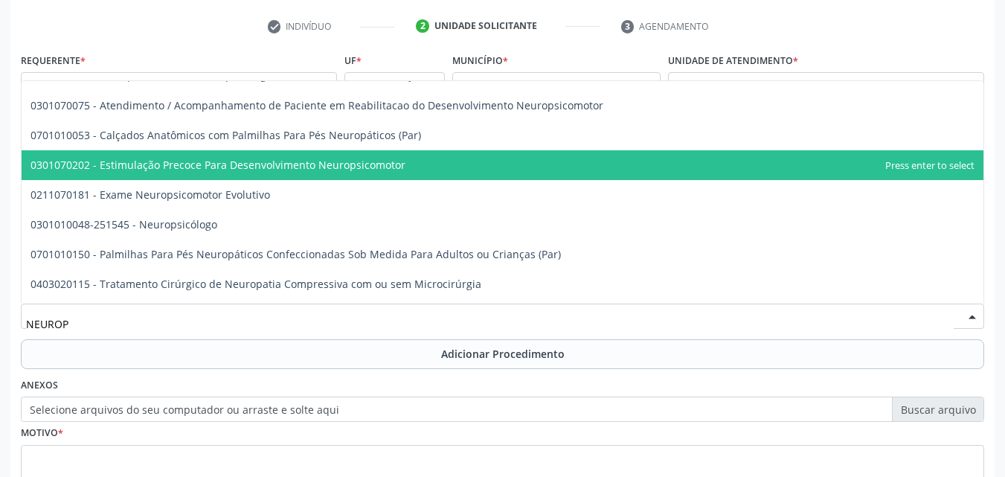
scroll to position [45, 0]
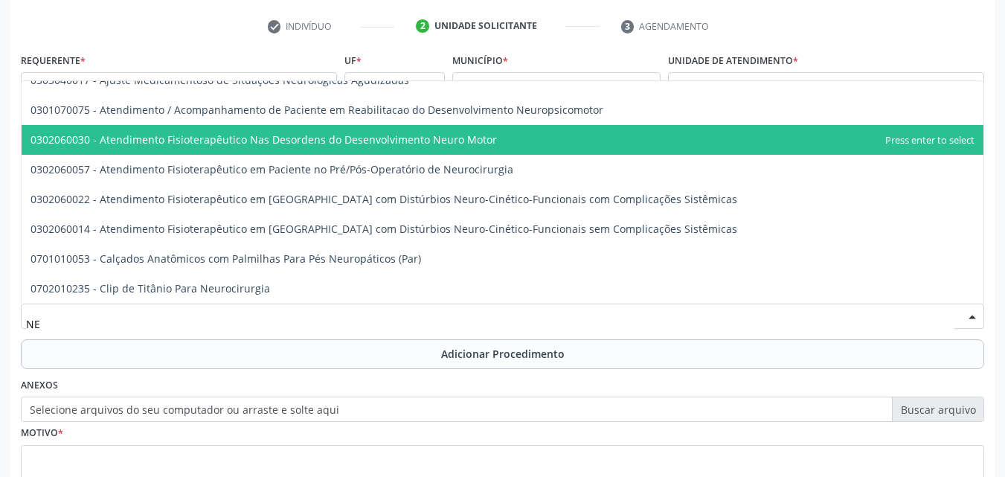
type input "N"
type input "NEUROL"
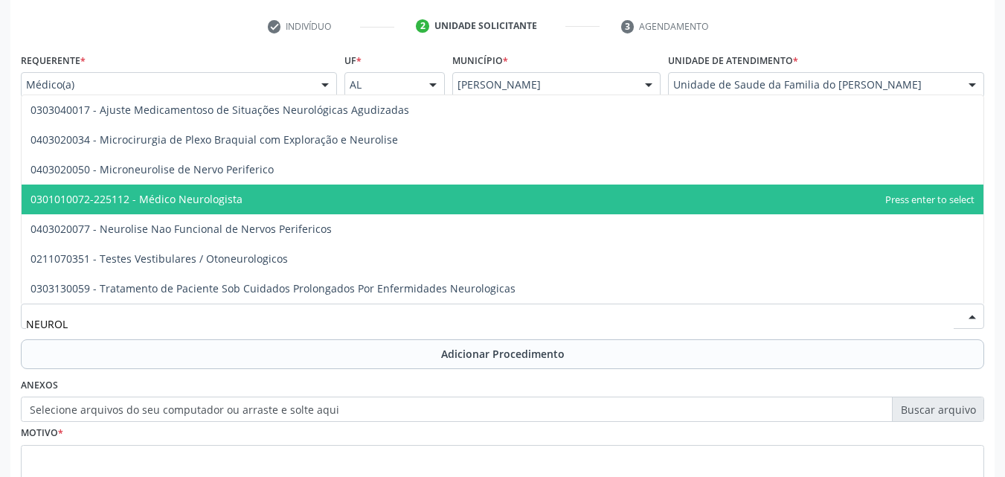
scroll to position [0, 0]
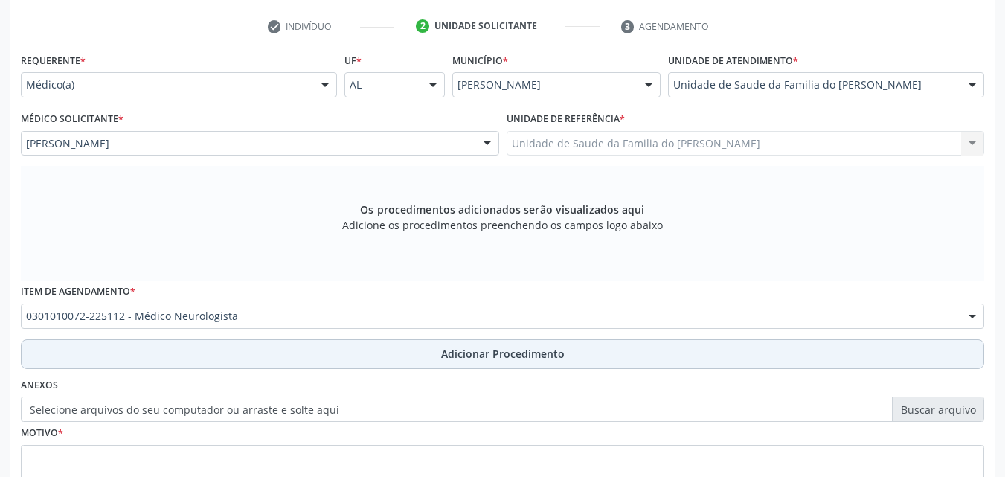
click at [829, 353] on button "Adicionar Procedimento" at bounding box center [502, 354] width 963 height 30
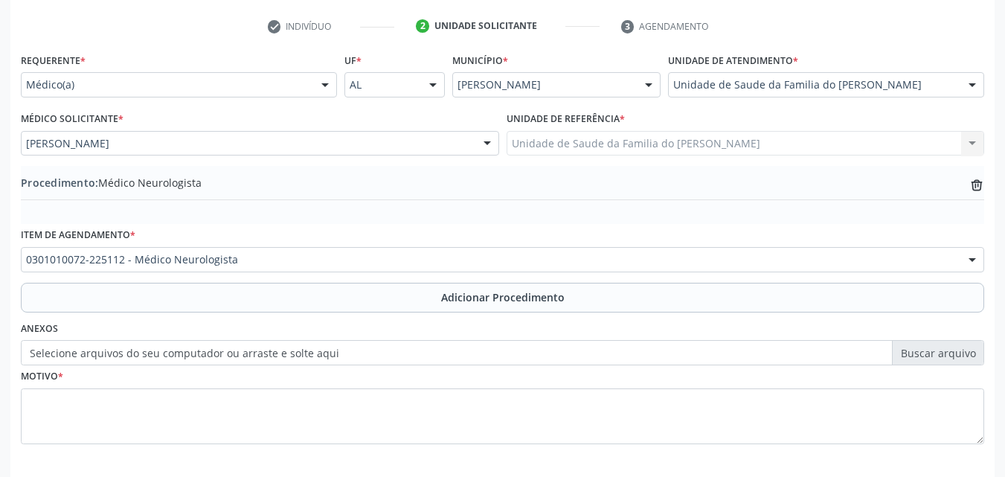
scroll to position [360, 0]
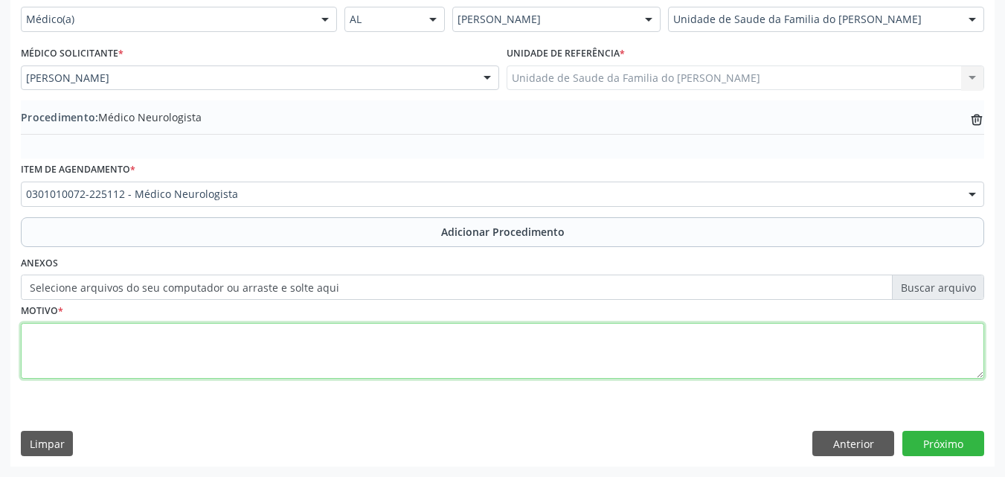
click at [881, 376] on textarea at bounding box center [502, 351] width 963 height 57
type textarea "NEUROPEDIATRA - TDAH"
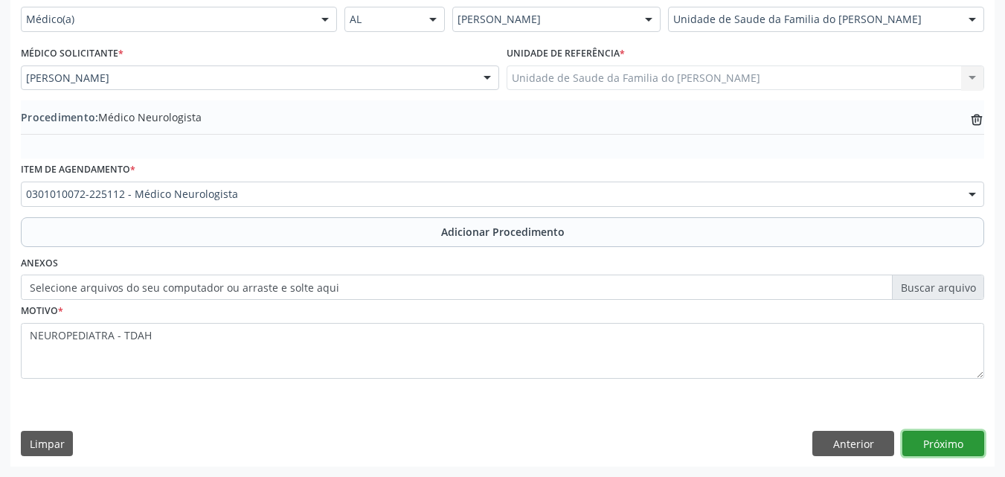
click at [965, 440] on button "Próximo" at bounding box center [943, 443] width 82 height 25
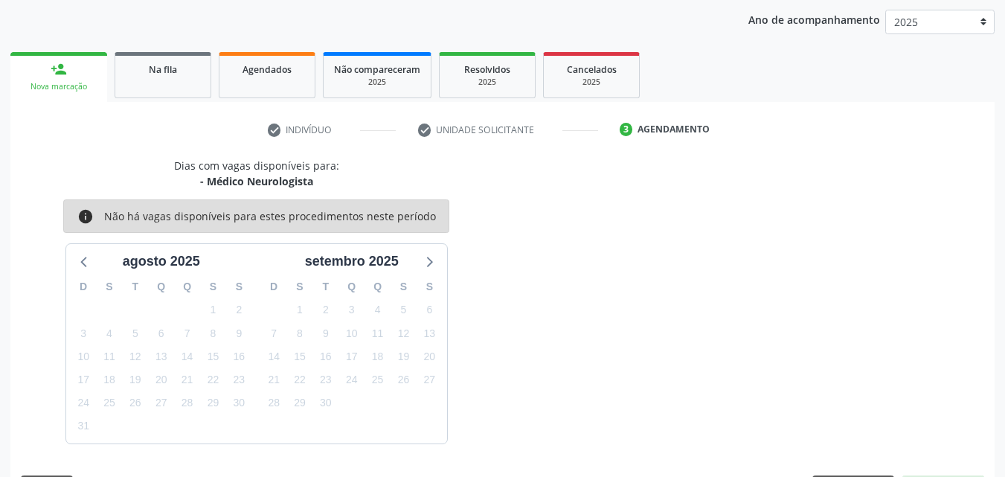
scroll to position [235, 0]
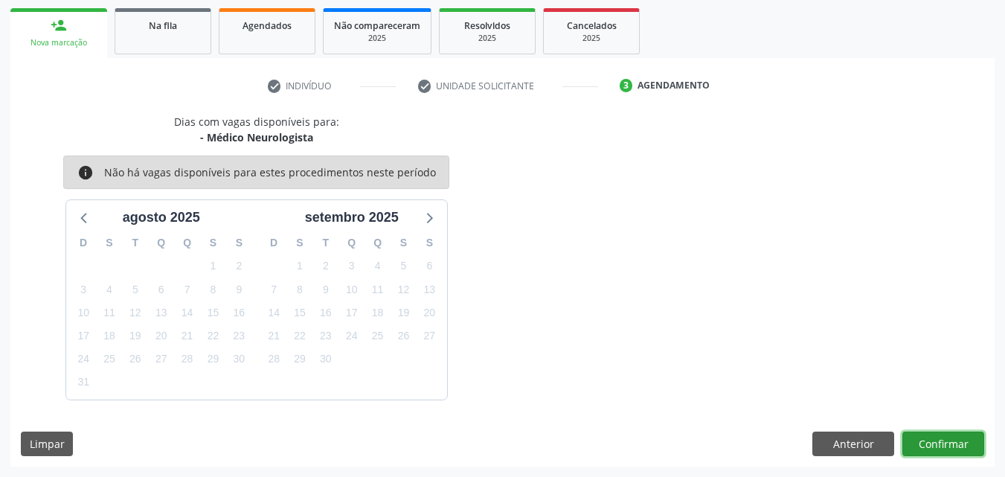
click at [938, 437] on button "Confirmar" at bounding box center [943, 443] width 82 height 25
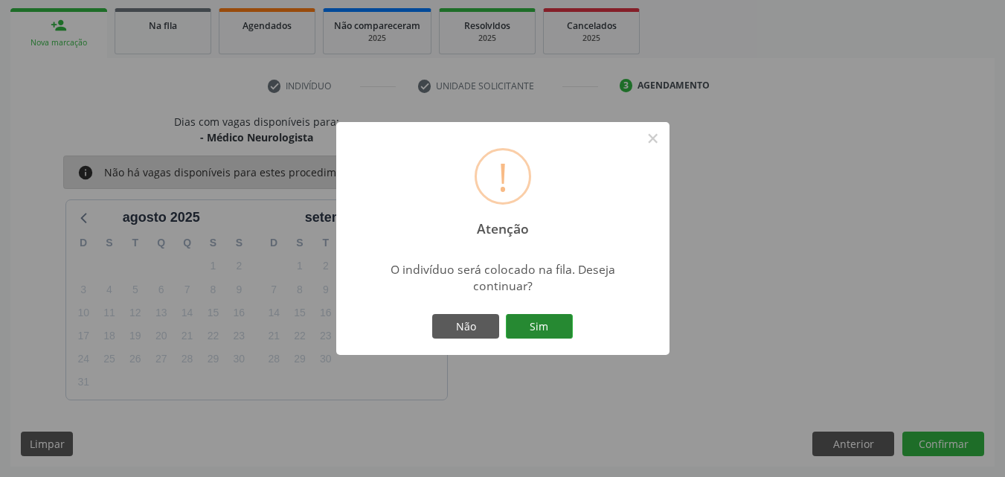
click at [506, 314] on button "Sim" at bounding box center [539, 326] width 67 height 25
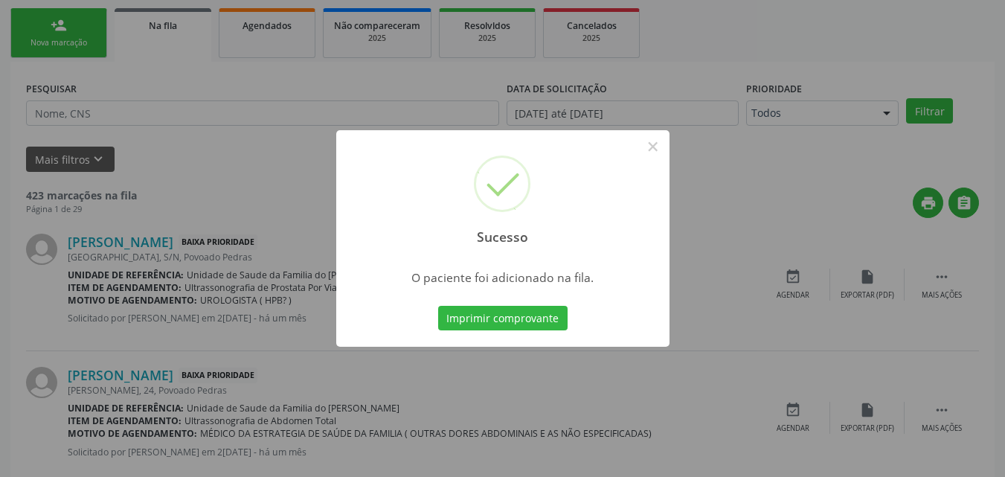
scroll to position [35, 0]
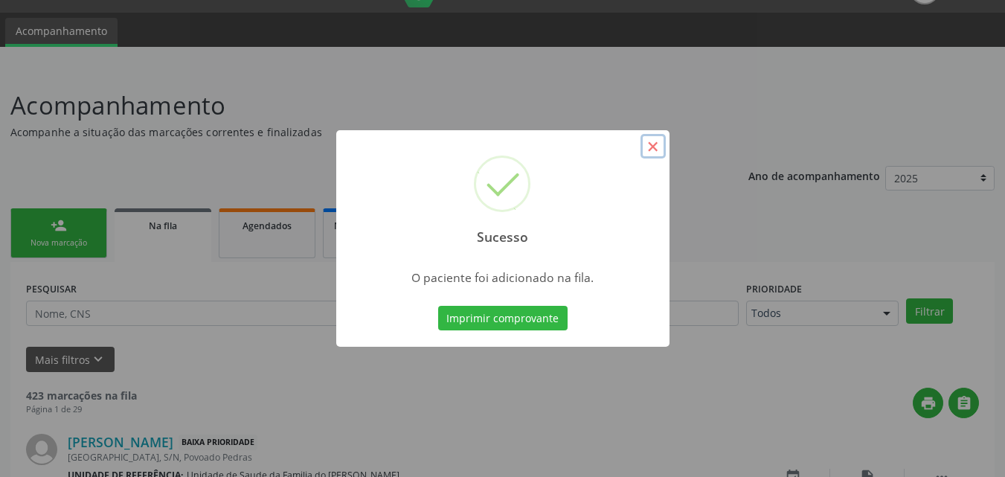
click at [655, 144] on button "×" at bounding box center [652, 146] width 25 height 25
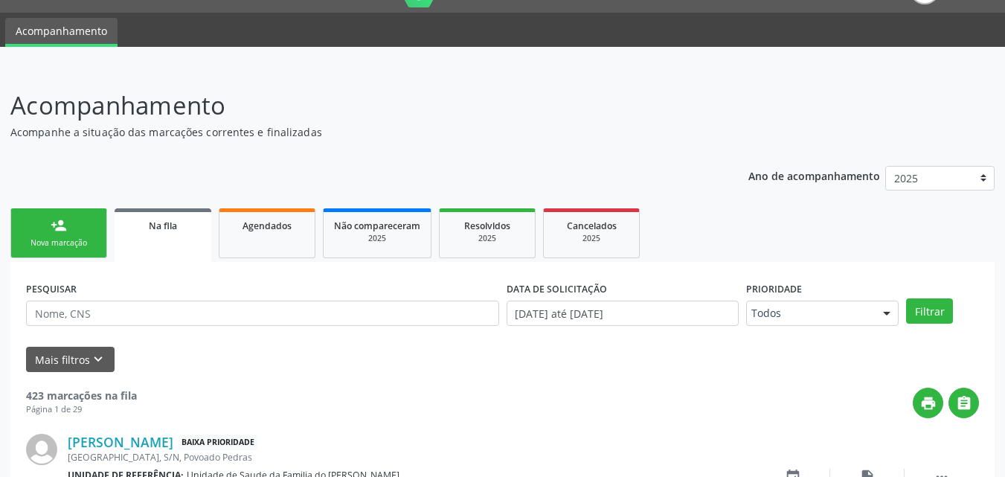
click at [78, 234] on link "person_add Nova marcação" at bounding box center [58, 233] width 97 height 50
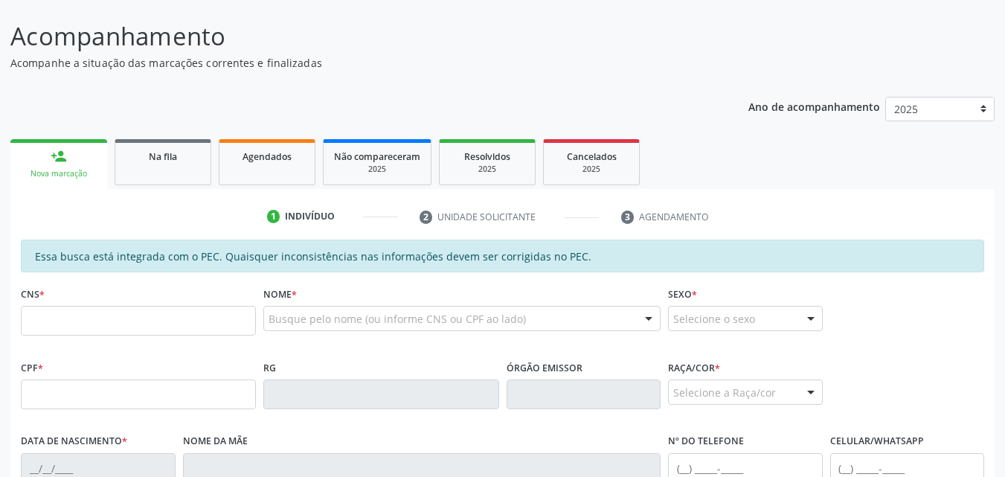
scroll to position [164, 0]
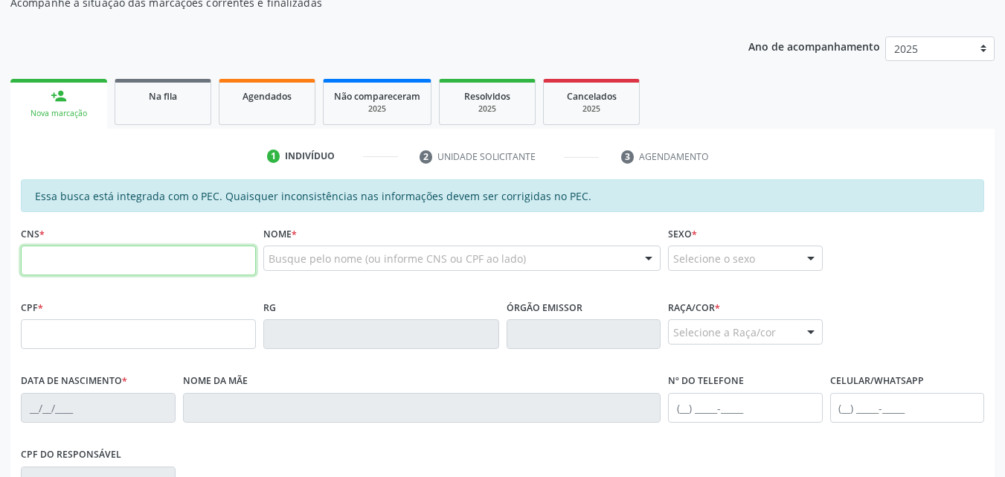
click at [205, 263] on input "text" at bounding box center [138, 260] width 235 height 30
type input "700 8004 6025 7185"
type input "241.216.494-00"
type input "2[DATE]"
type input "[PERSON_NAME]"
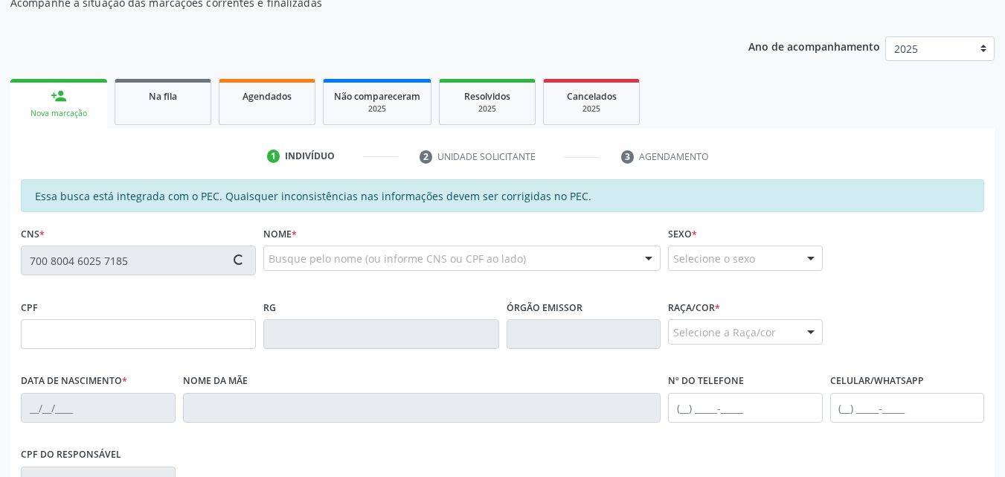
type input "[PHONE_NUMBER]"
type input "18"
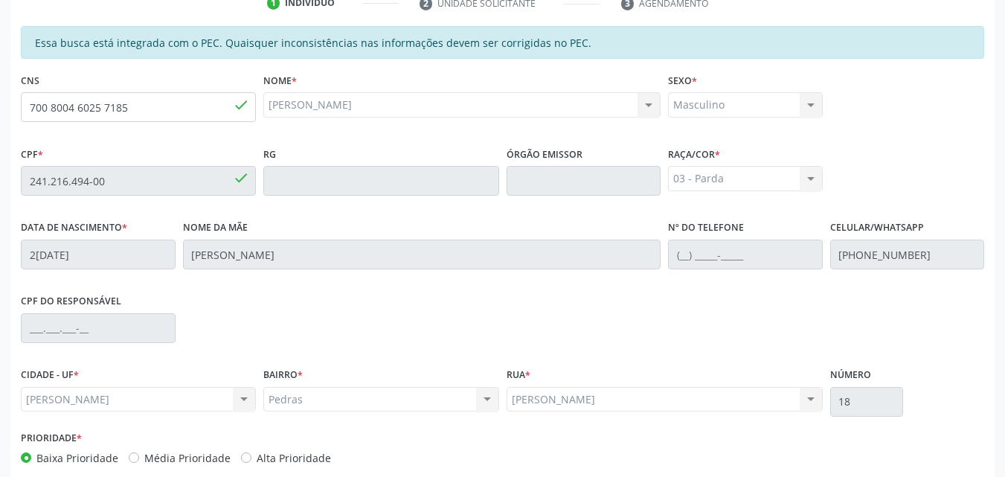
scroll to position [393, 0]
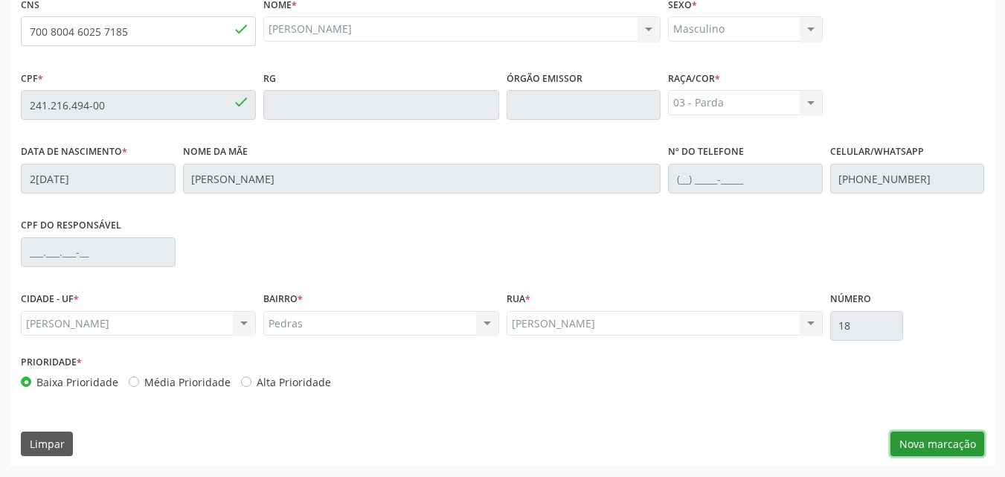
click at [954, 438] on button "Nova marcação" at bounding box center [937, 443] width 94 height 25
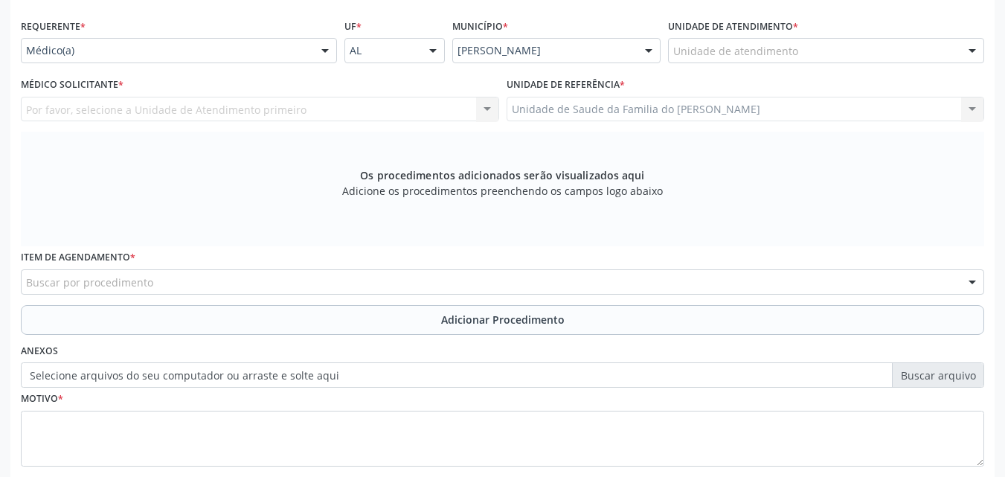
scroll to position [309, 0]
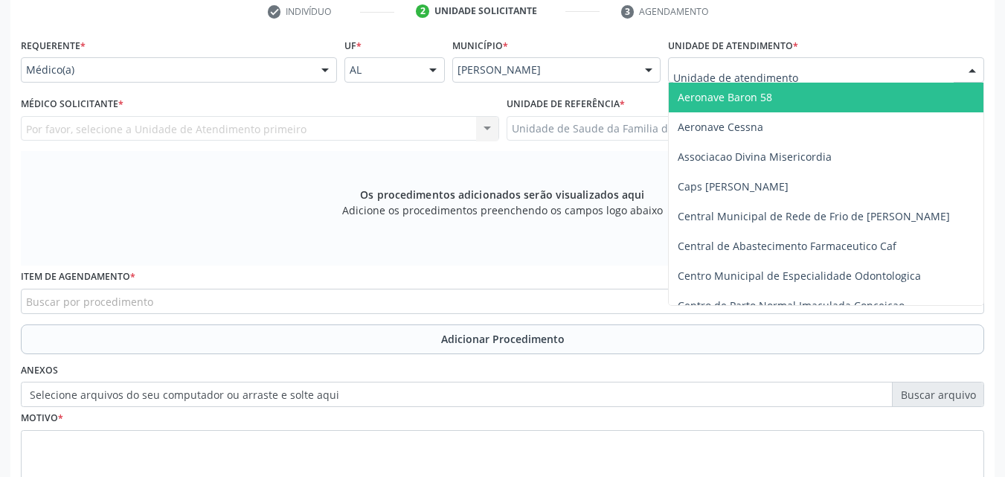
click at [736, 60] on div at bounding box center [826, 69] width 316 height 25
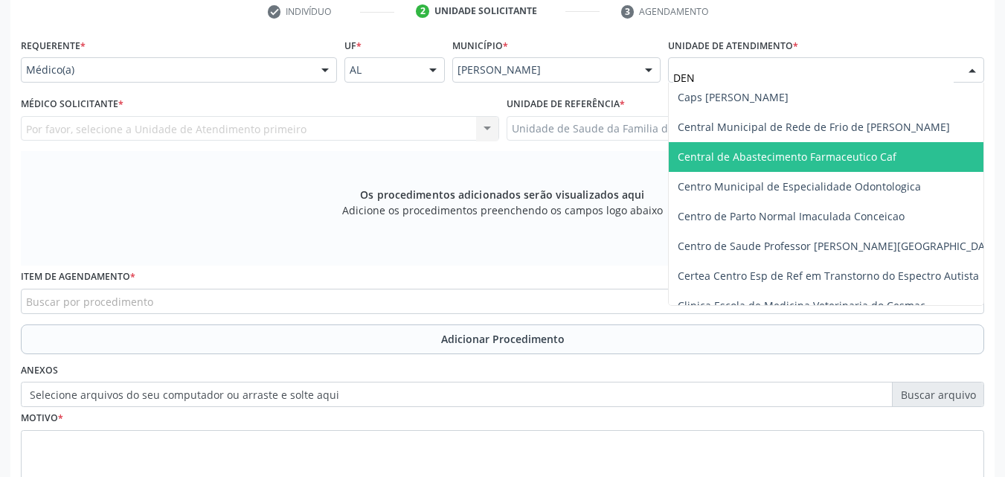
type input "DENI"
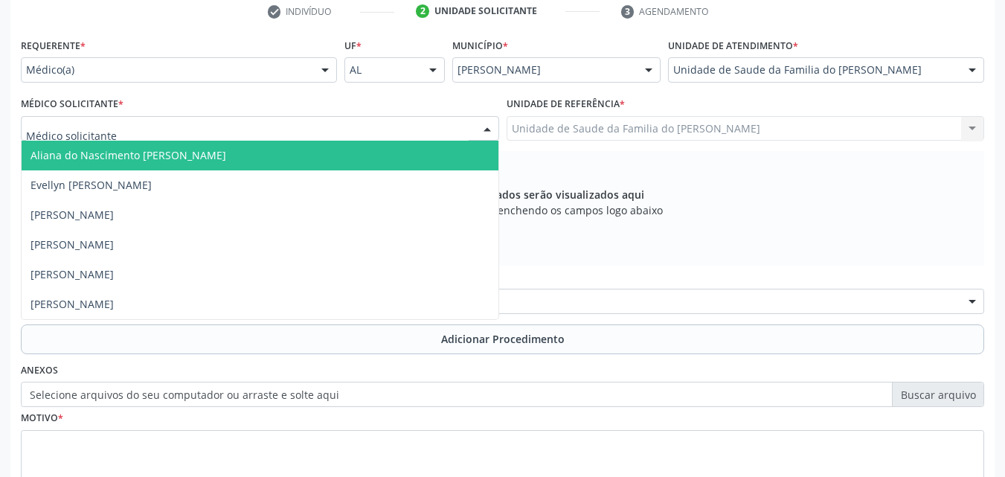
click at [420, 130] on div at bounding box center [260, 128] width 478 height 25
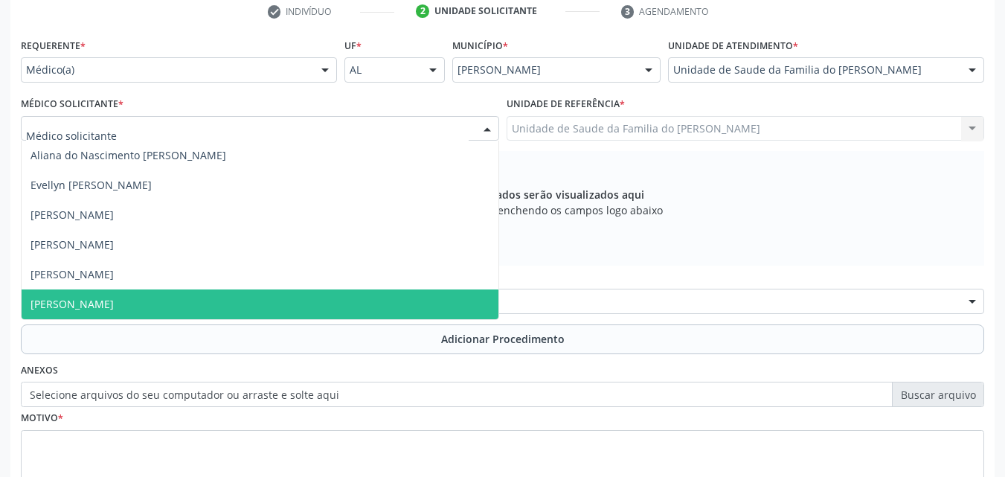
click at [306, 301] on span "[PERSON_NAME]" at bounding box center [260, 304] width 477 height 30
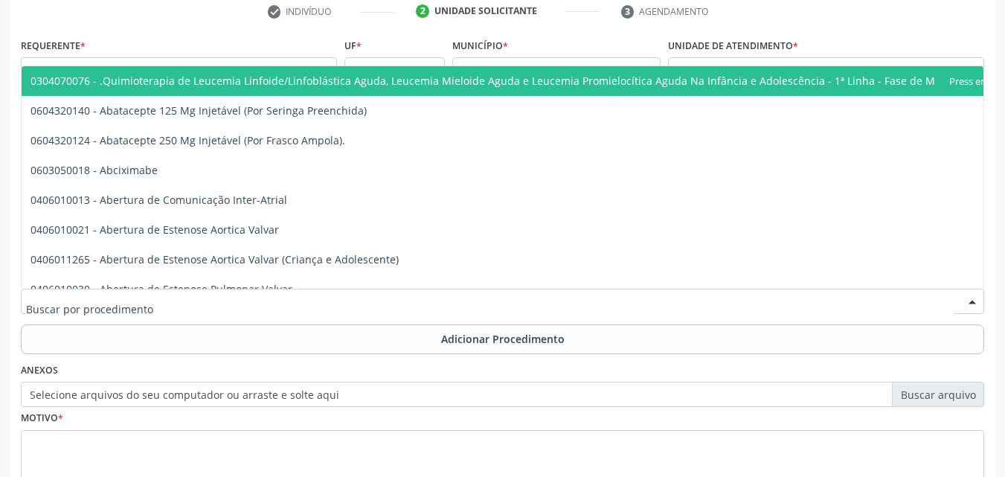
click at [306, 303] on div at bounding box center [502, 301] width 963 height 25
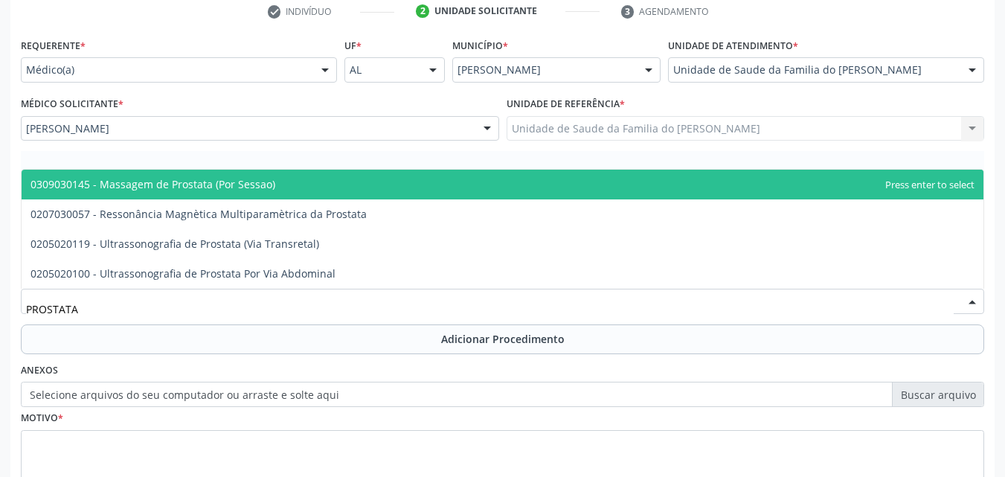
type input "PROSTATA"
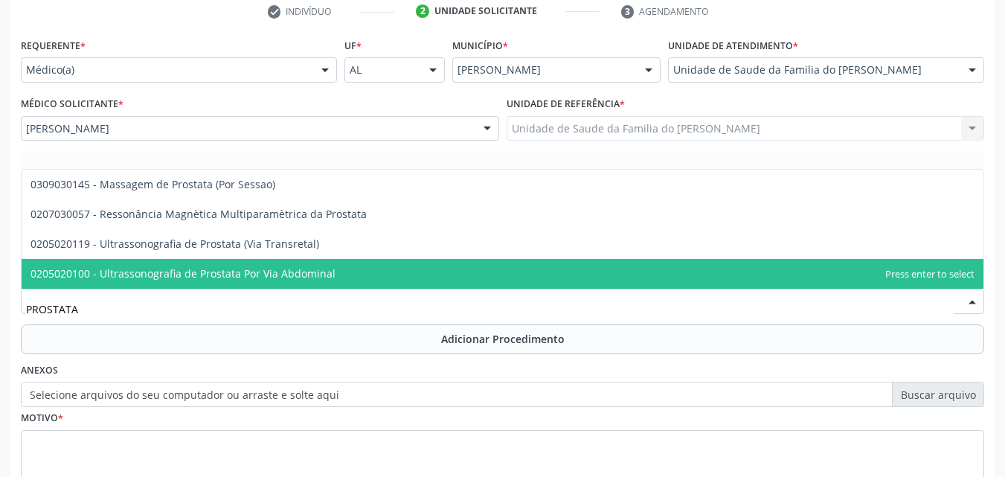
click at [305, 286] on span "0205020100 - Ultrassonografia de Prostata Por Via Abdominal" at bounding box center [503, 274] width 962 height 30
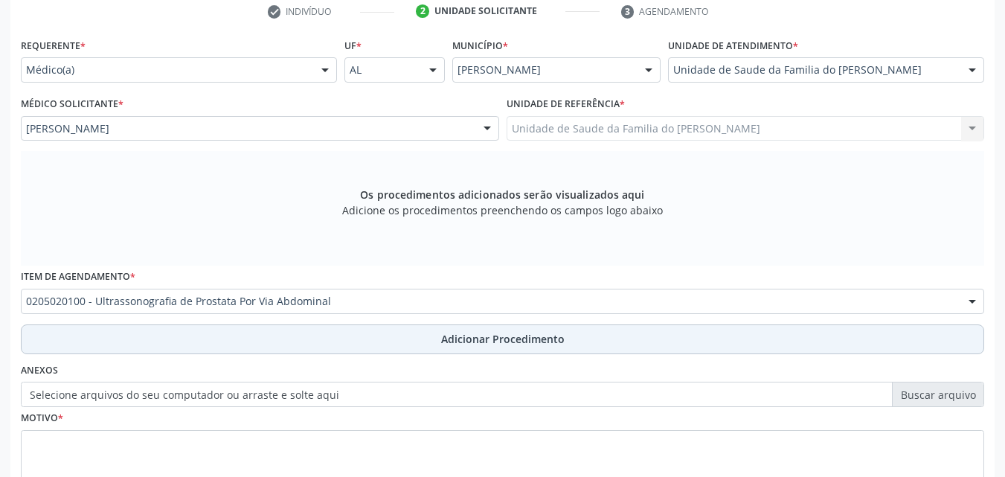
click at [376, 335] on button "Adicionar Procedimento" at bounding box center [502, 339] width 963 height 30
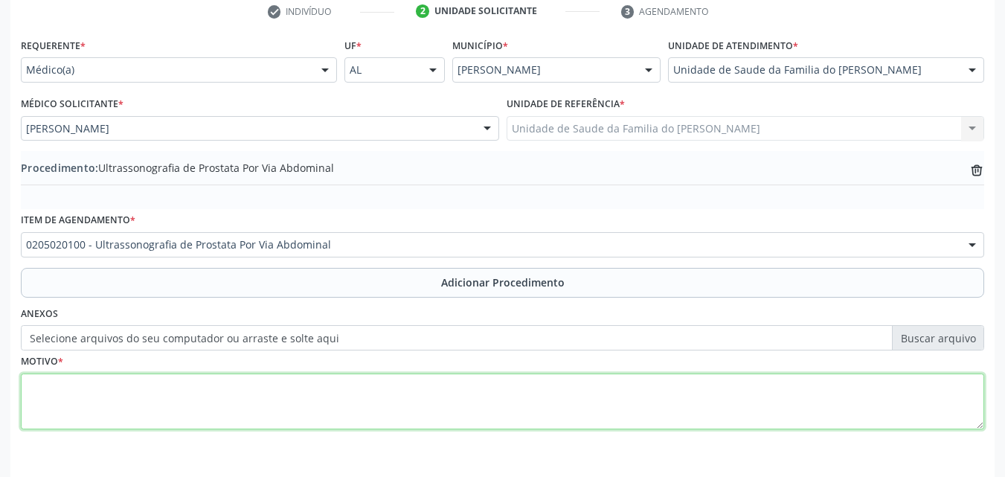
click at [331, 402] on textarea at bounding box center [502, 401] width 963 height 57
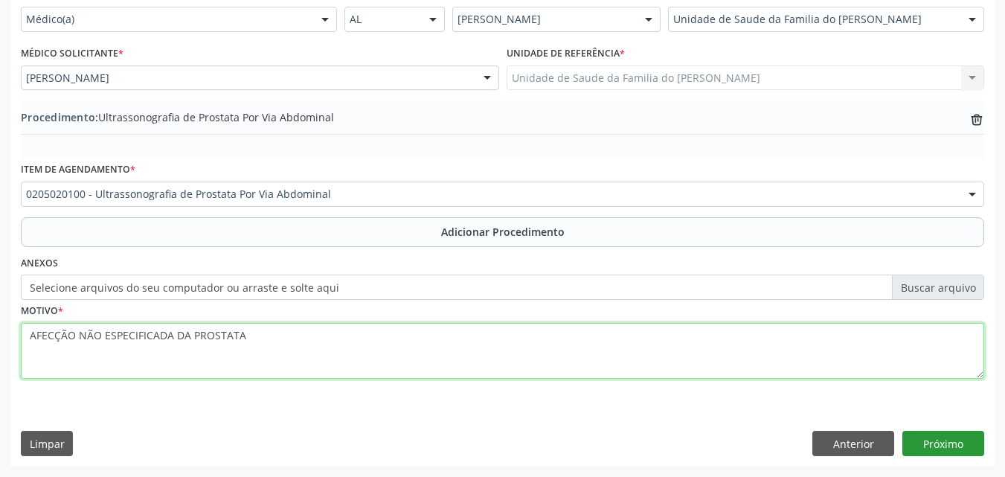
type textarea "AFECÇÃO NÃO ESPECIFICADA DA PROSTATA"
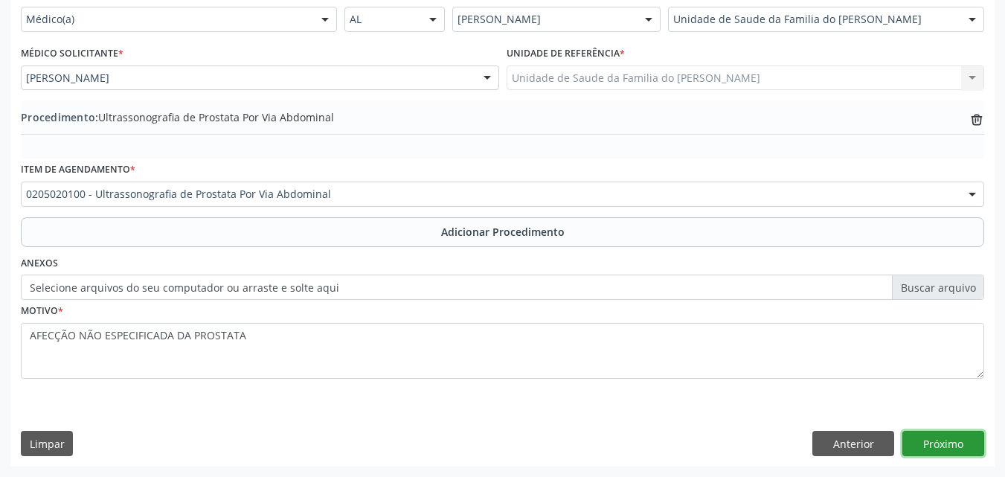
click at [956, 440] on button "Próximo" at bounding box center [943, 443] width 82 height 25
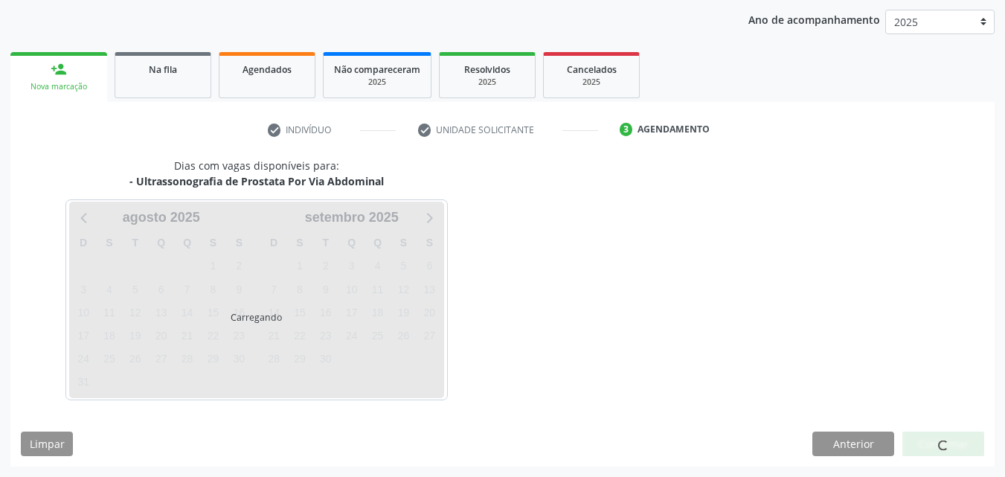
scroll to position [235, 0]
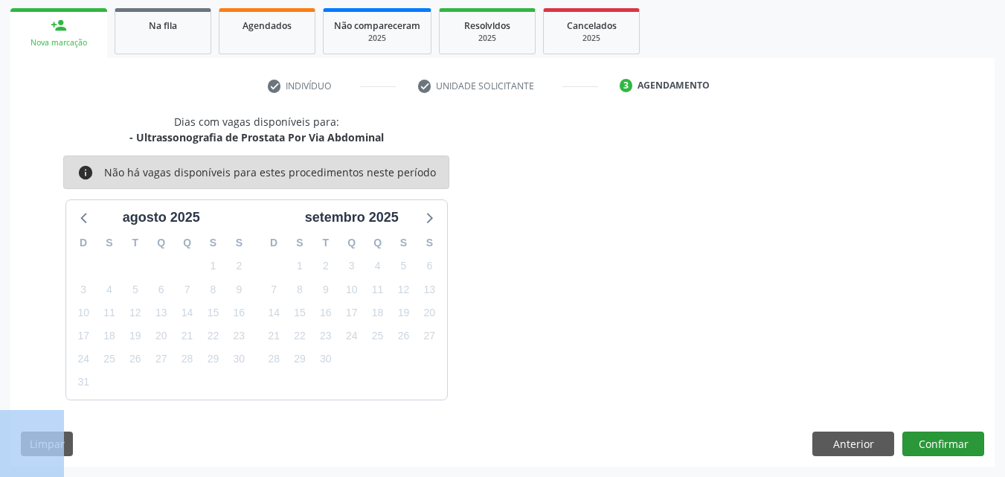
drag, startPoint x: 960, startPoint y: 429, endPoint x: 961, endPoint y: 445, distance: 15.6
click at [961, 445] on div "Dias com vagas disponíveis para: - Ultrassonografia de Prostata Por Via Abdomin…" at bounding box center [502, 290] width 984 height 353
click at [961, 445] on button "Confirmar" at bounding box center [943, 443] width 82 height 25
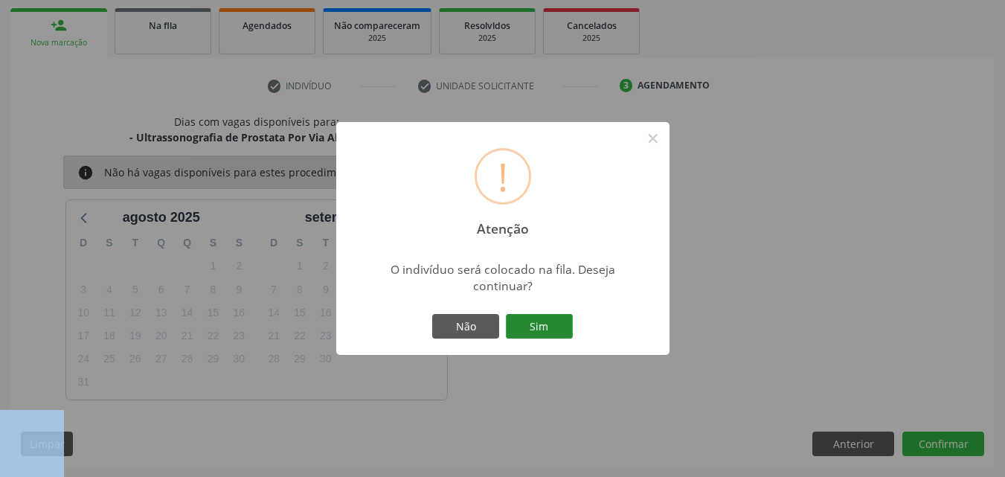
click at [544, 327] on button "Sim" at bounding box center [539, 326] width 67 height 25
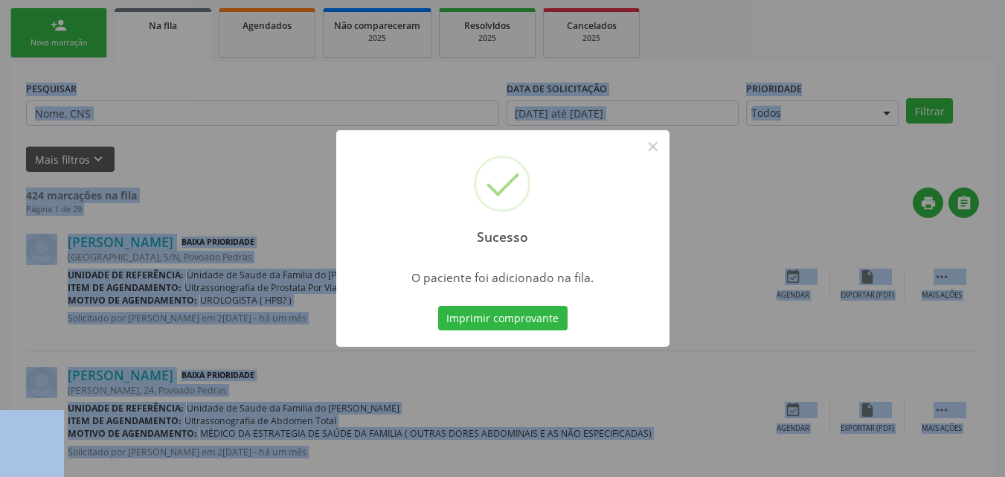
scroll to position [35, 0]
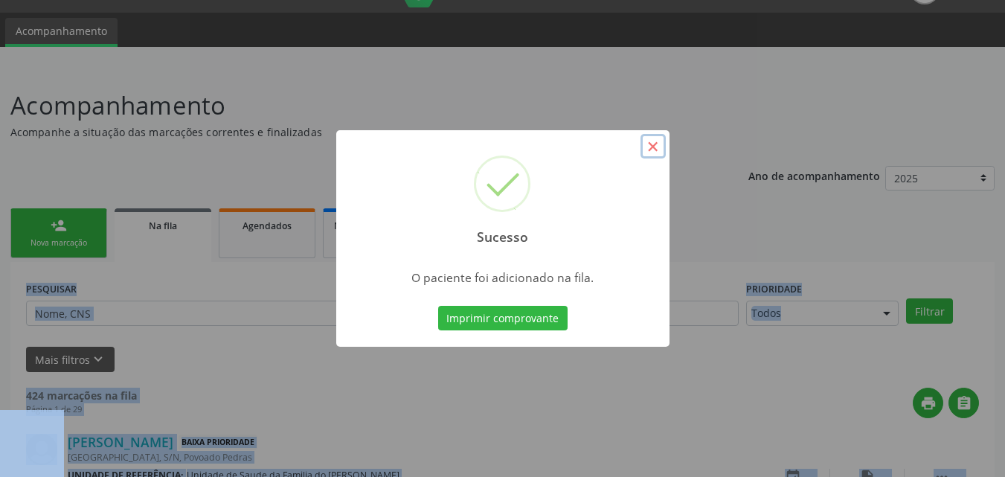
click at [660, 146] on button "×" at bounding box center [652, 146] width 25 height 25
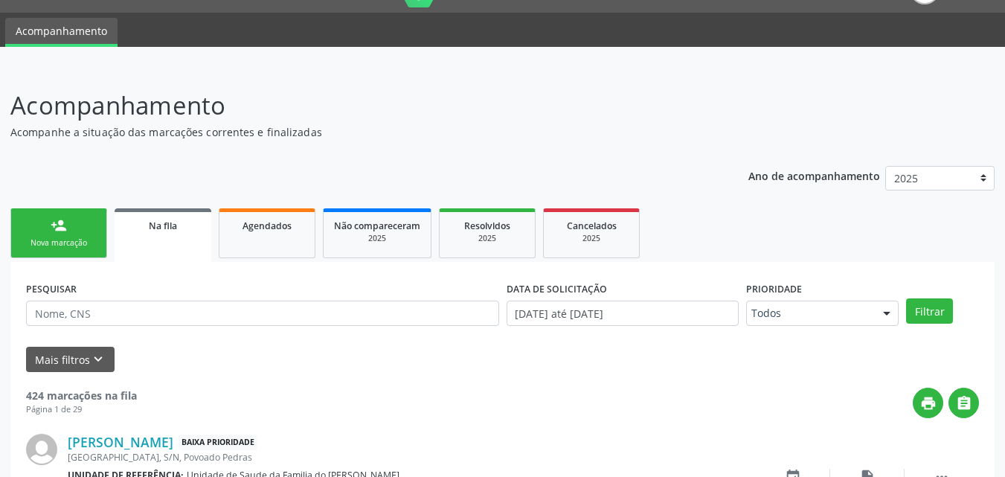
click at [371, 107] on p "Acompanhamento" at bounding box center [354, 105] width 689 height 37
click at [222, 320] on input "text" at bounding box center [262, 312] width 473 height 25
click at [38, 248] on div "Nova marcação" at bounding box center [59, 242] width 74 height 11
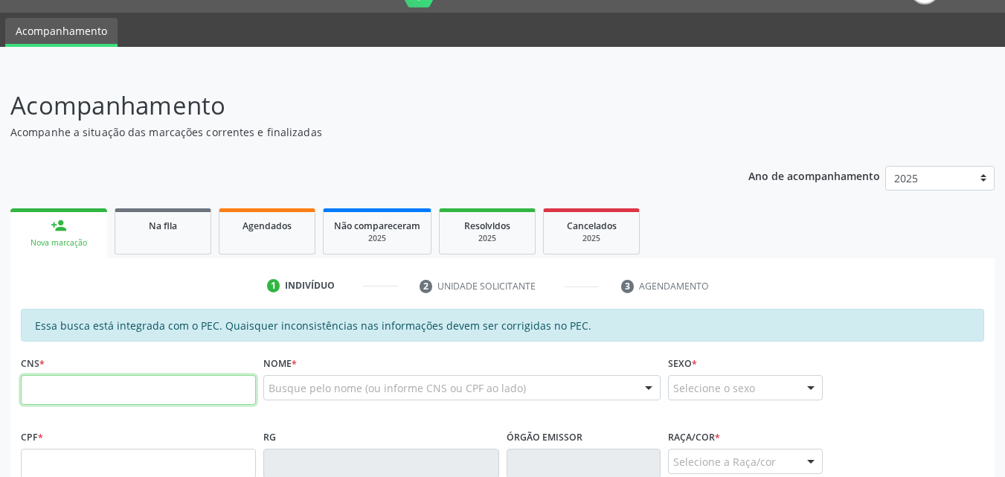
click at [79, 400] on input "text" at bounding box center [138, 390] width 235 height 30
type input "706 8057 3338 8621"
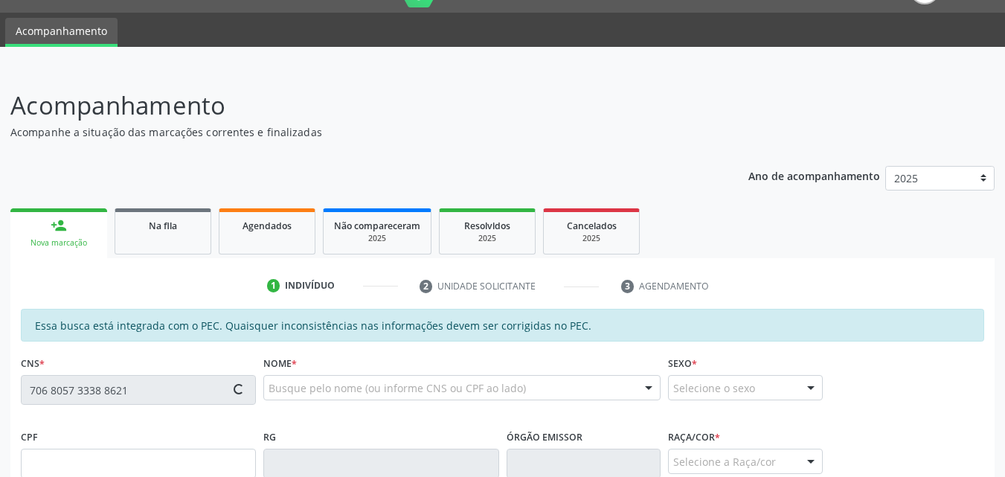
type input "965.551.225-87"
type input "0[DATE]"
type input "[PERSON_NAME]"
type input "[PHONE_NUMBER]"
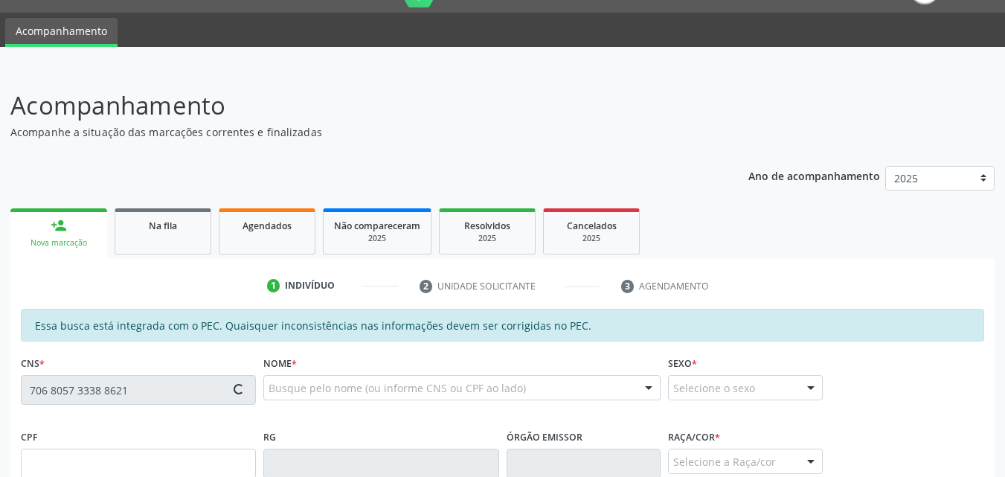
type input "S/N"
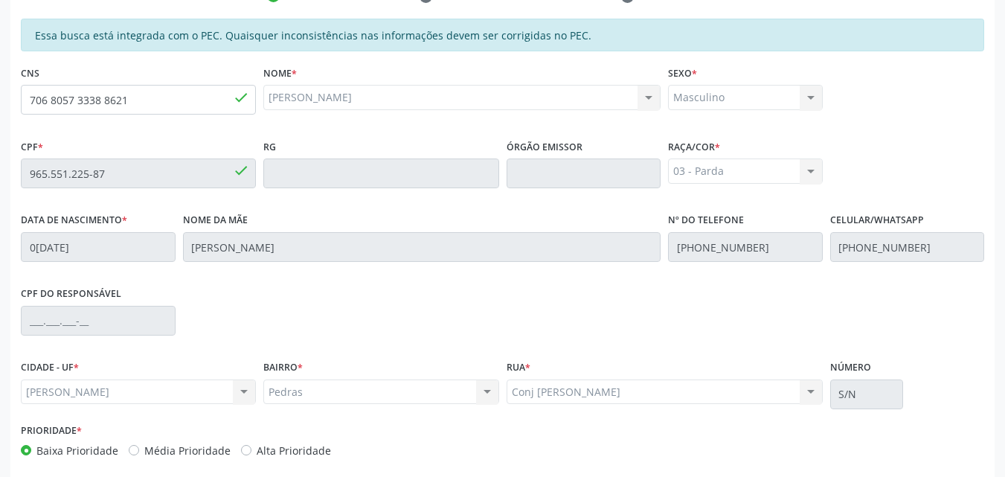
scroll to position [393, 0]
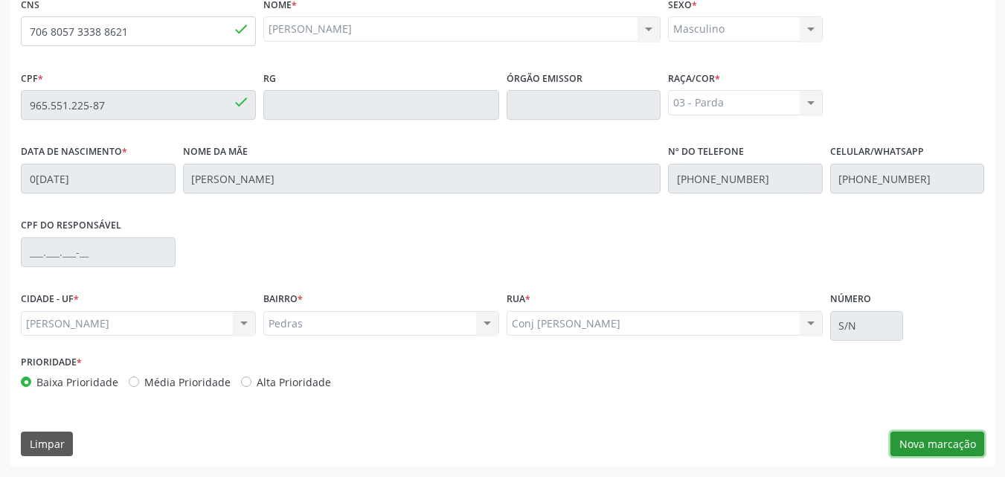
click at [942, 451] on button "Nova marcação" at bounding box center [937, 443] width 94 height 25
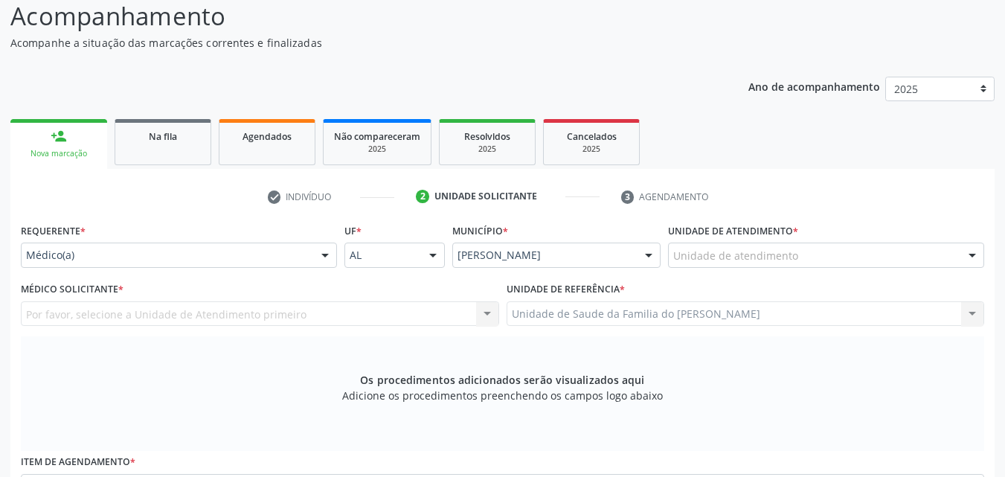
scroll to position [118, 0]
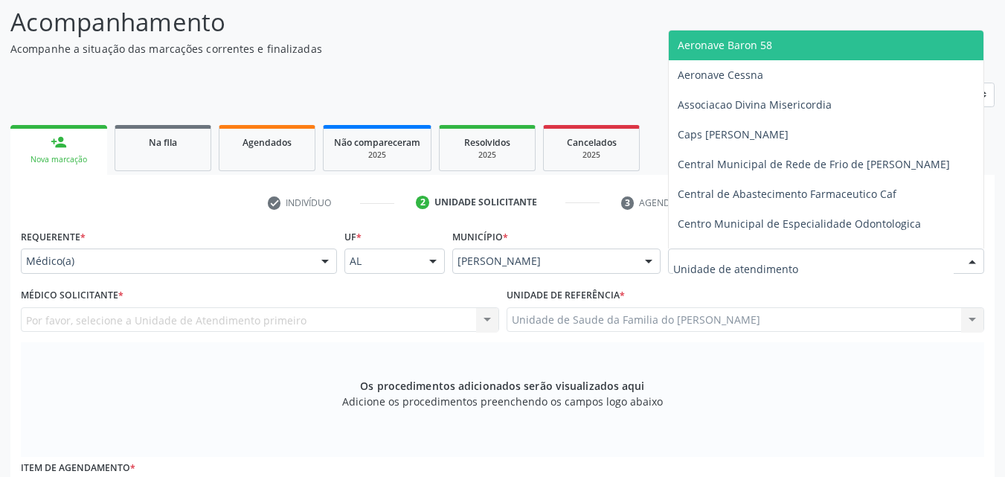
click at [910, 262] on div at bounding box center [826, 260] width 316 height 25
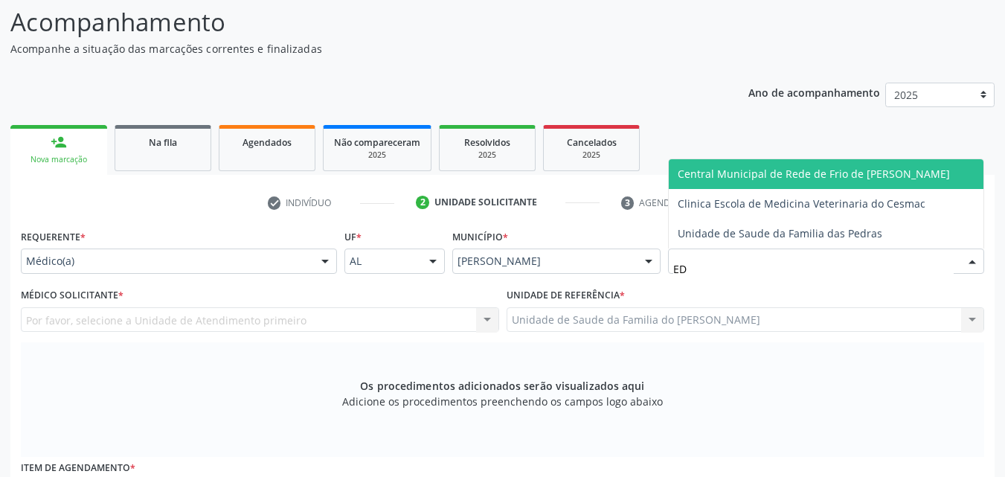
type input "E"
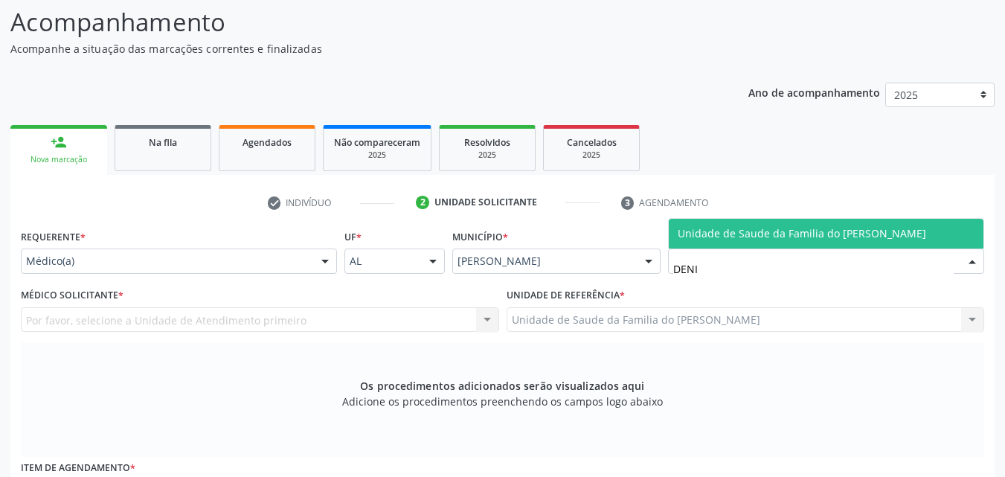
type input "[PERSON_NAME]"
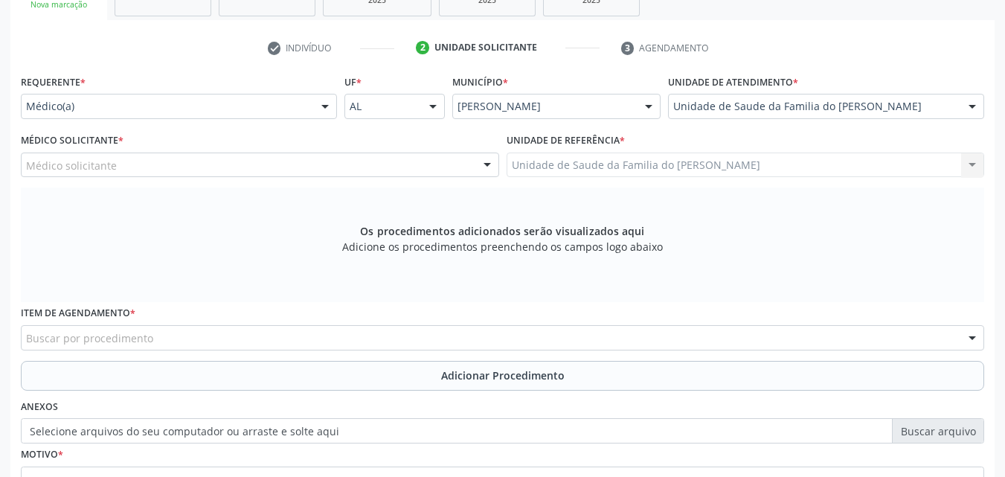
scroll to position [283, 0]
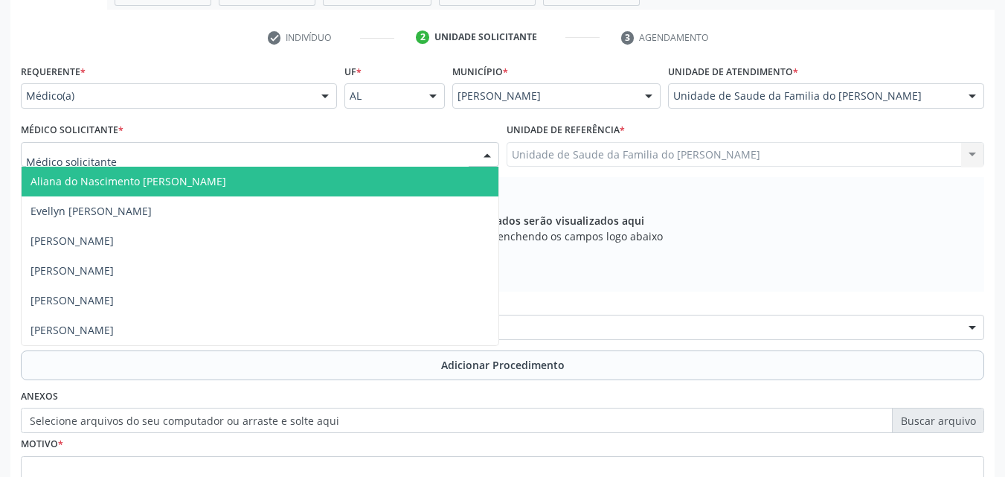
click at [452, 151] on div at bounding box center [260, 154] width 478 height 25
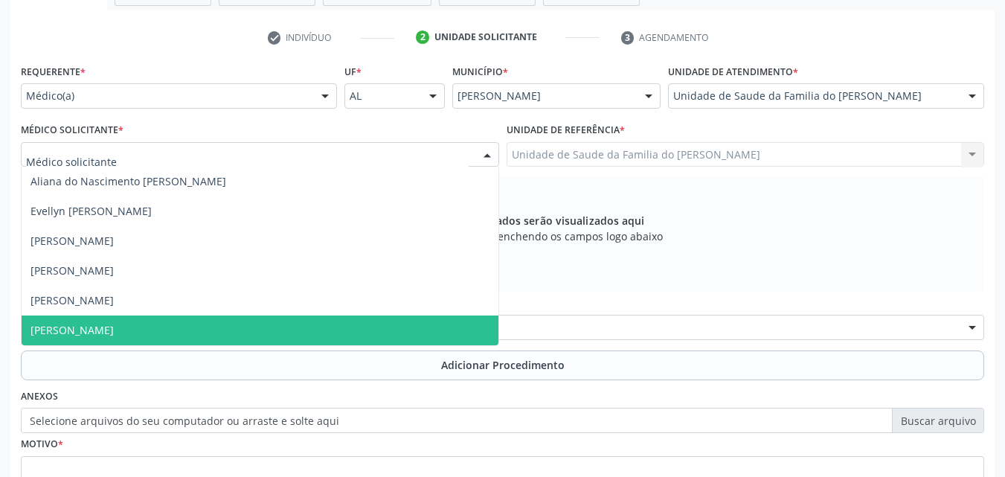
click at [332, 324] on span "[PERSON_NAME]" at bounding box center [260, 330] width 477 height 30
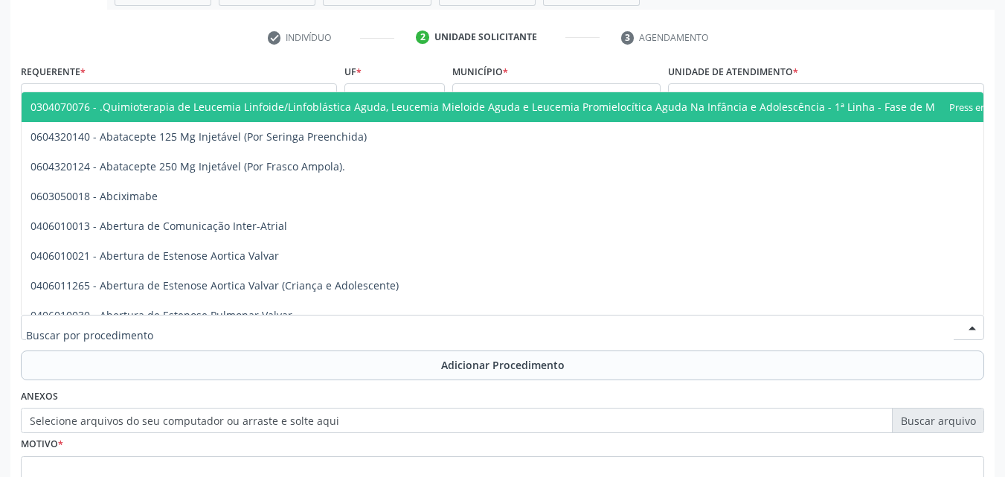
click at [332, 324] on div at bounding box center [502, 327] width 963 height 25
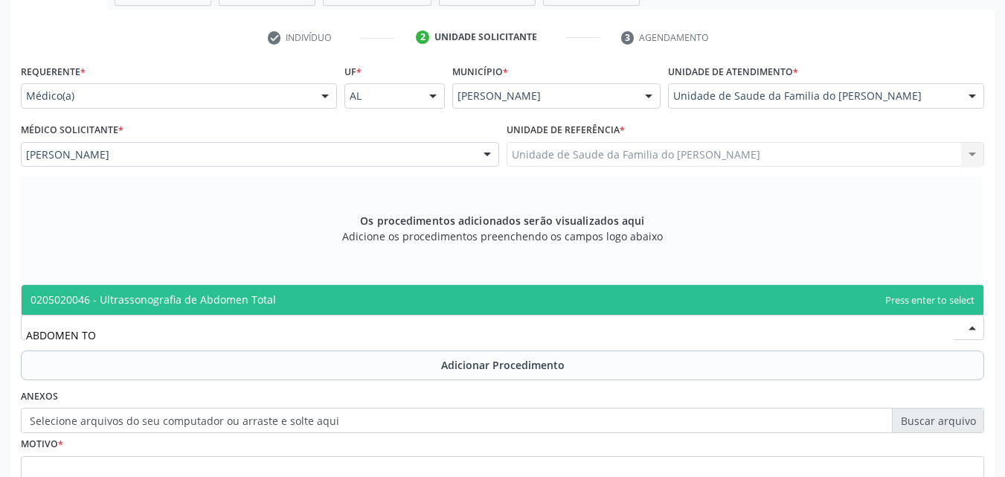
type input "ABDOMEN TOT"
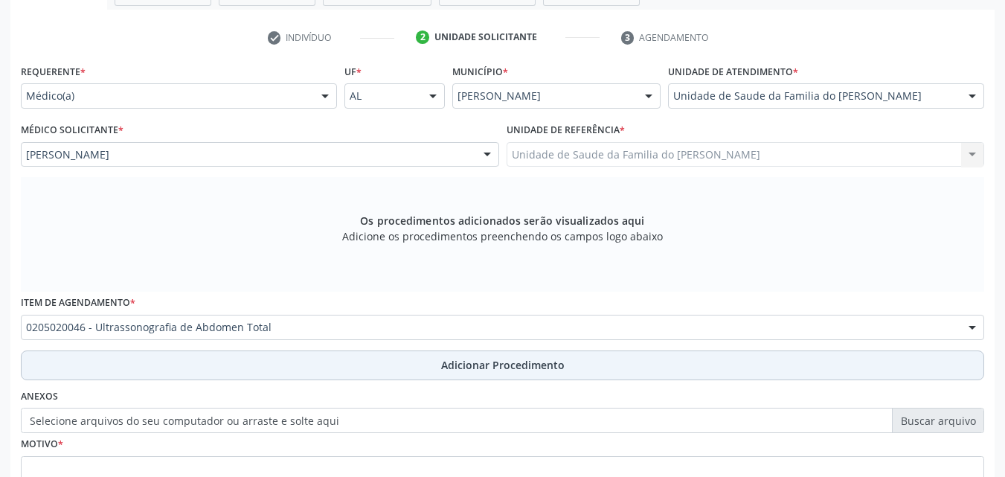
click at [331, 379] on button "Adicionar Procedimento" at bounding box center [502, 365] width 963 height 30
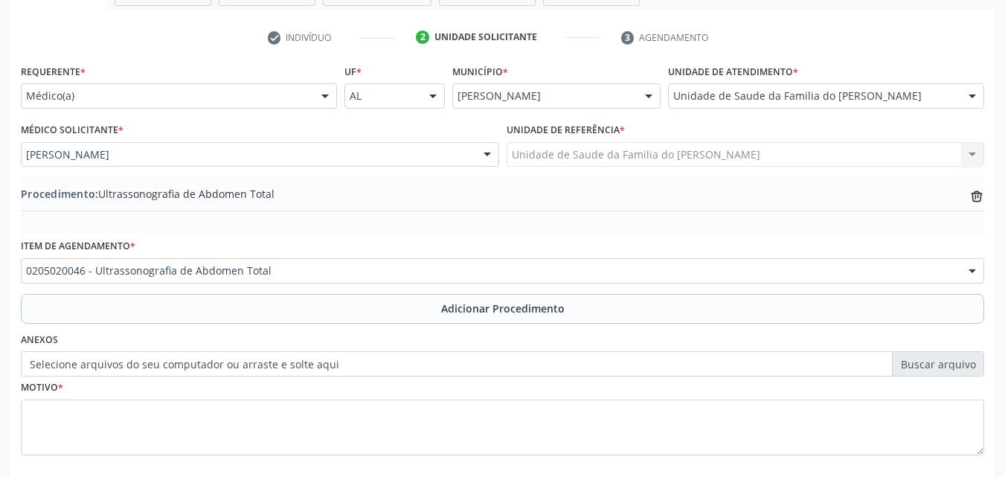
scroll to position [360, 0]
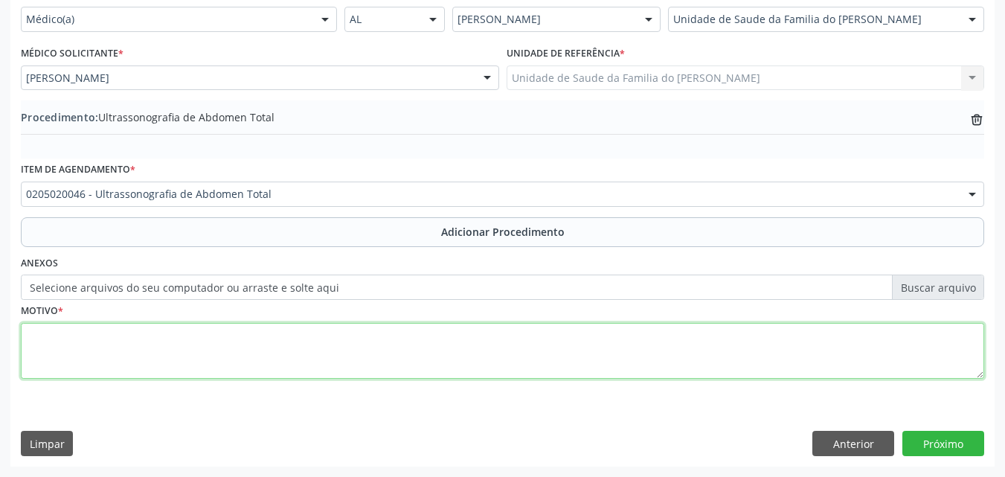
click at [837, 343] on textarea at bounding box center [502, 351] width 963 height 57
type textarea "OUTRAS DORES ABDOMINAISE AS NÃO ESPECIFICADAS"
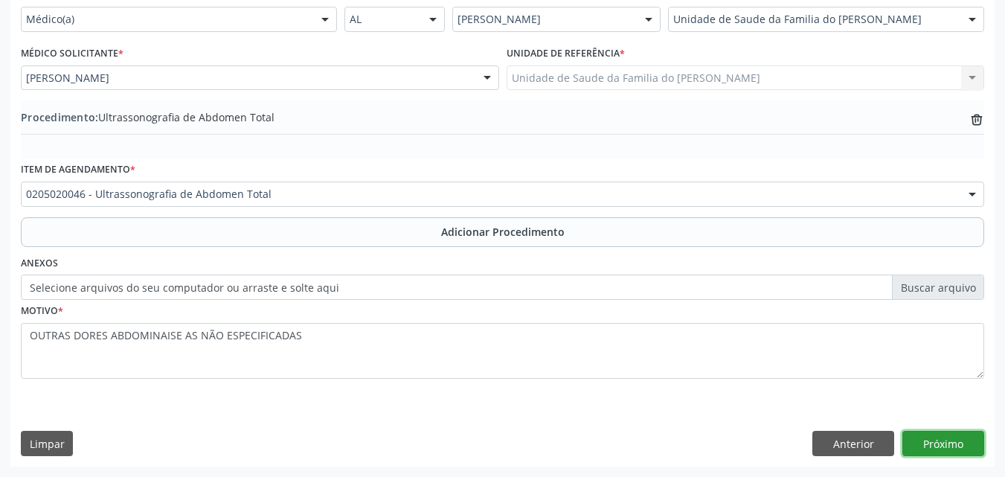
click at [959, 439] on button "Próximo" at bounding box center [943, 443] width 82 height 25
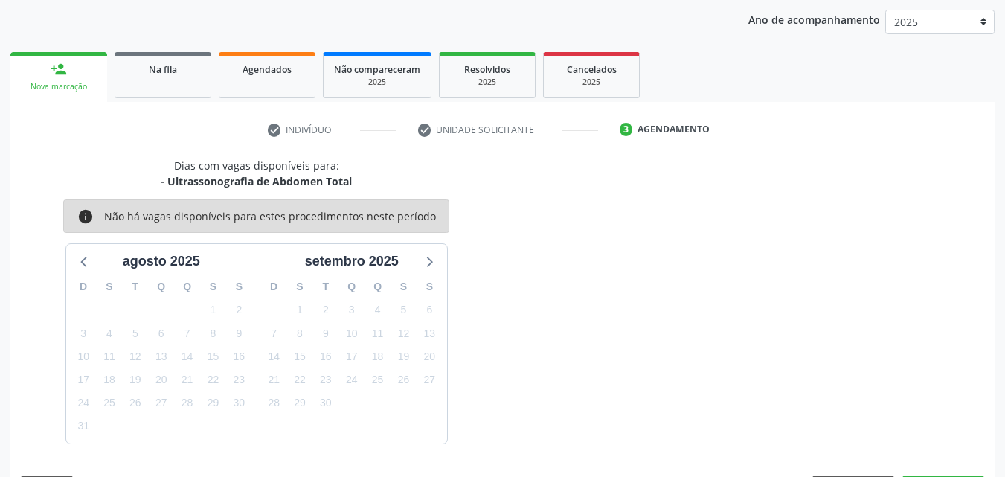
scroll to position [235, 0]
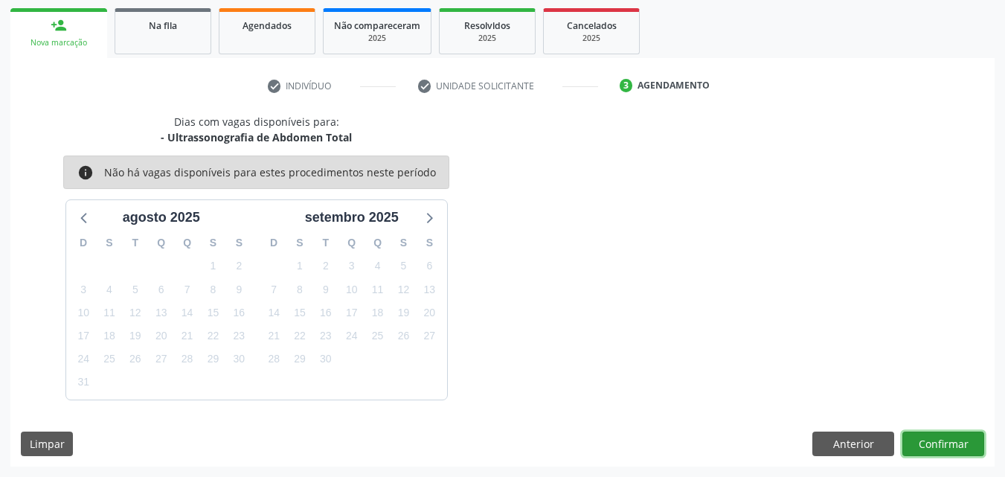
click at [928, 437] on button "Confirmar" at bounding box center [943, 443] width 82 height 25
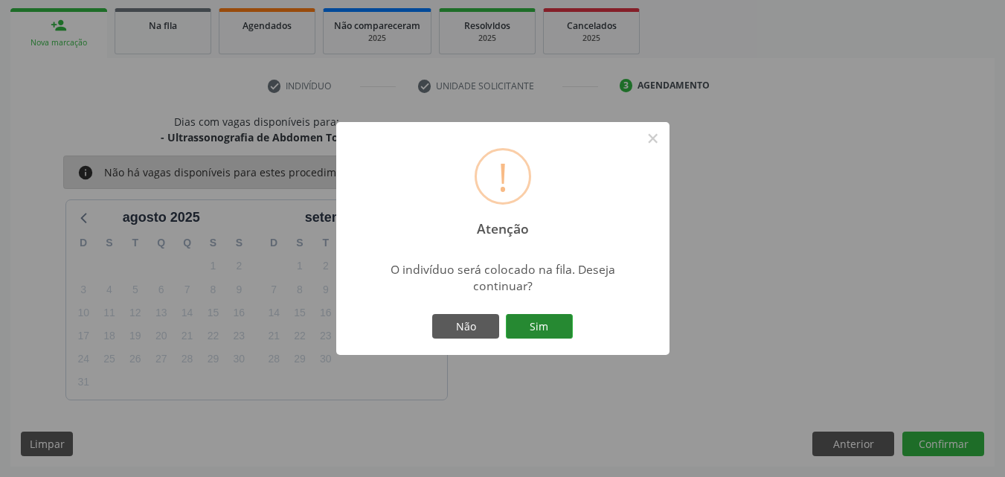
click at [555, 336] on button "Sim" at bounding box center [539, 326] width 67 height 25
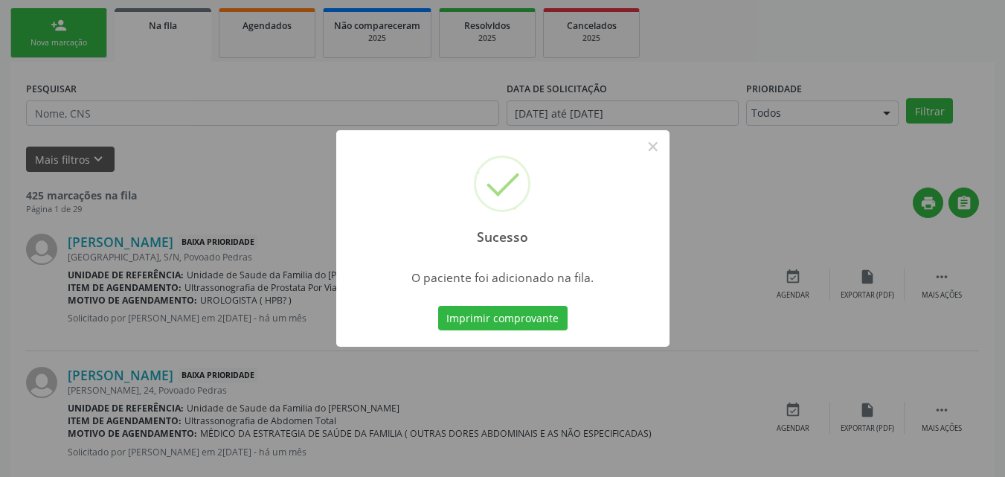
scroll to position [35, 0]
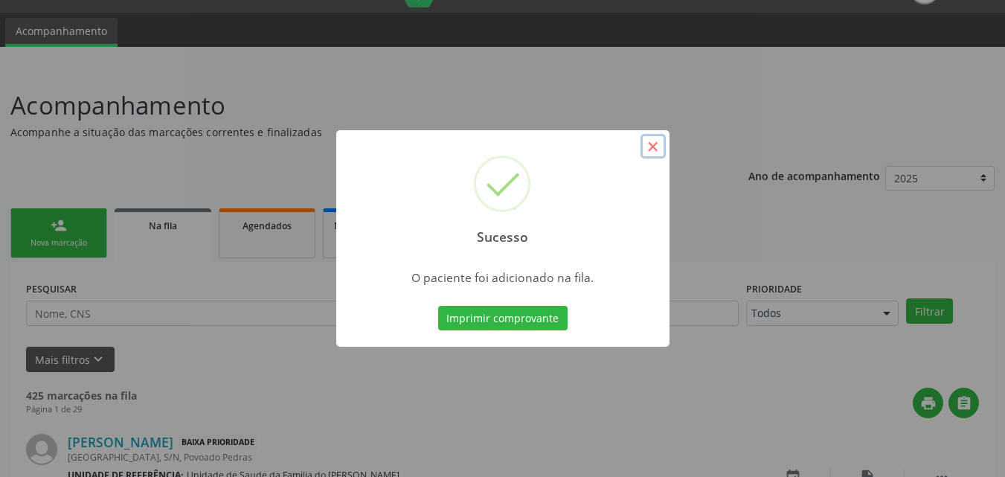
click at [663, 150] on button "×" at bounding box center [652, 146] width 25 height 25
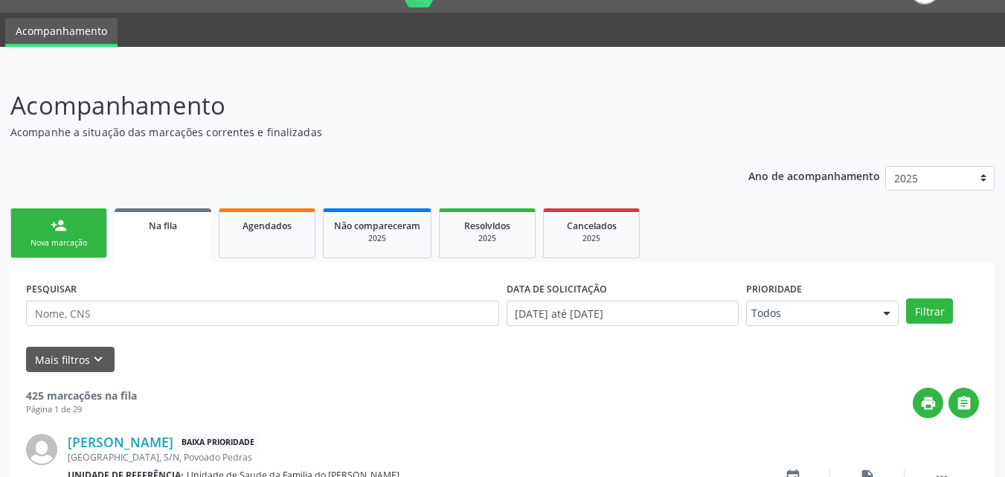
click at [65, 234] on link "person_add Nova marcação" at bounding box center [58, 233] width 97 height 50
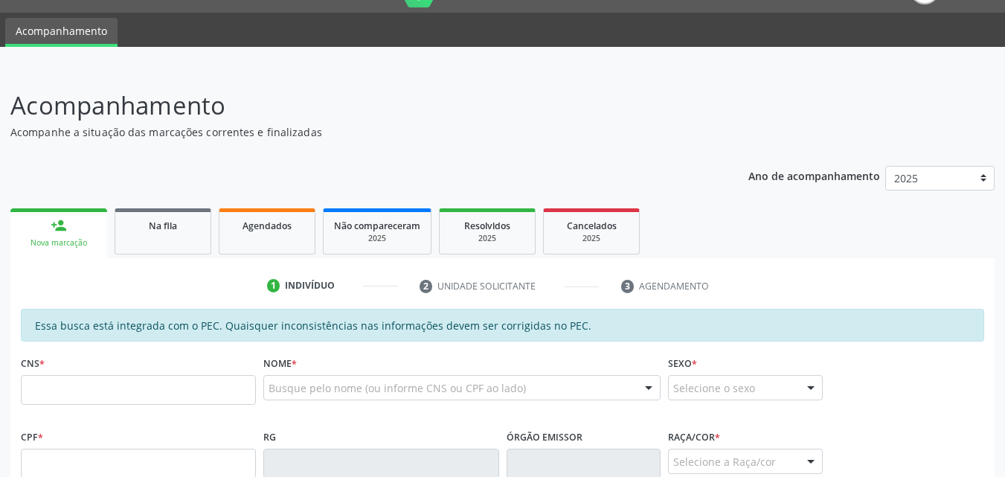
click at [65, 234] on link "person_add Nova marcação" at bounding box center [58, 233] width 97 height 50
click at [197, 465] on input "text" at bounding box center [138, 464] width 235 height 30
type input "054.091.854-71"
type input "706 8032 4401 7920"
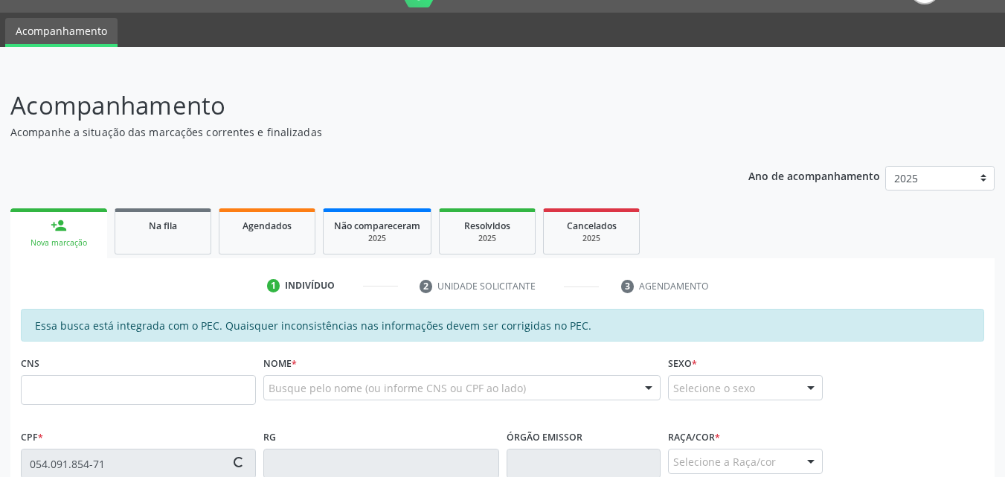
type input "[DATE]"
type input "[PERSON_NAME]"
type input "[PHONE_NUMBER]"
type input "220"
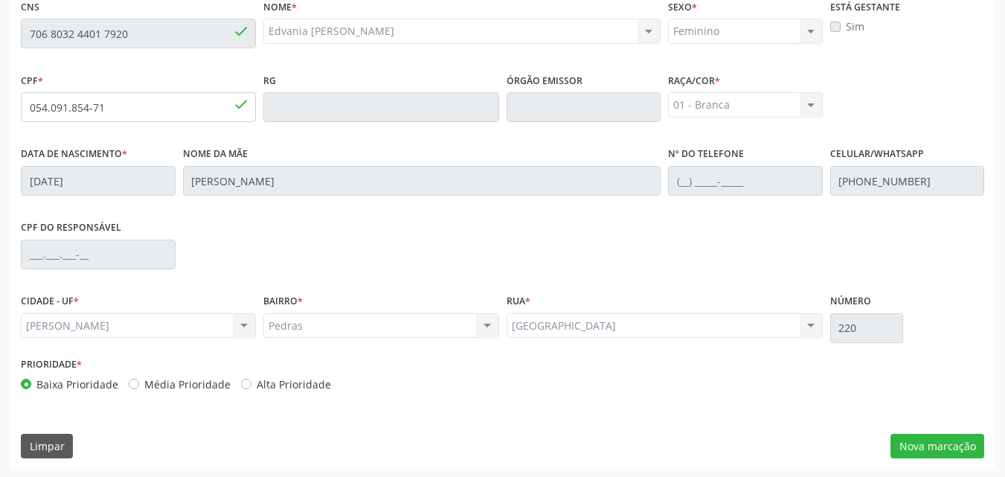
scroll to position [393, 0]
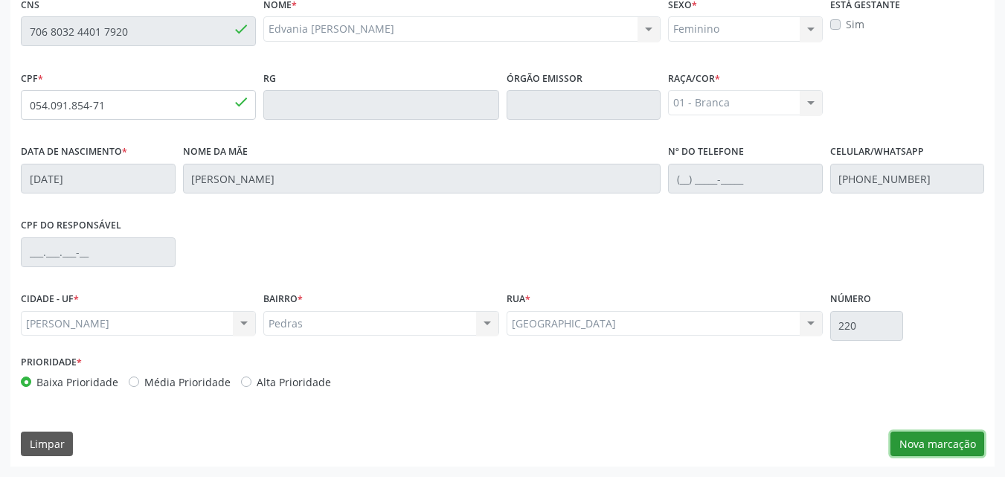
click at [955, 451] on button "Nova marcação" at bounding box center [937, 443] width 94 height 25
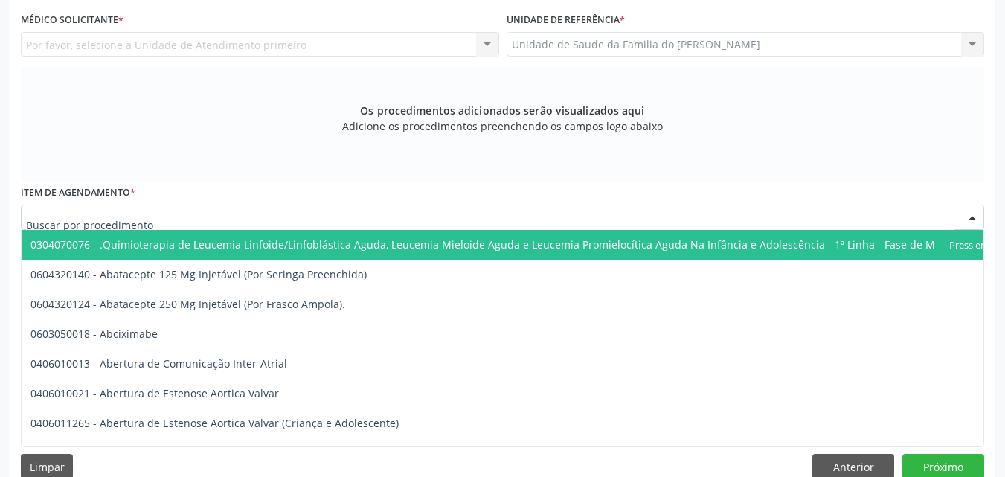
click at [711, 213] on div at bounding box center [502, 217] width 963 height 25
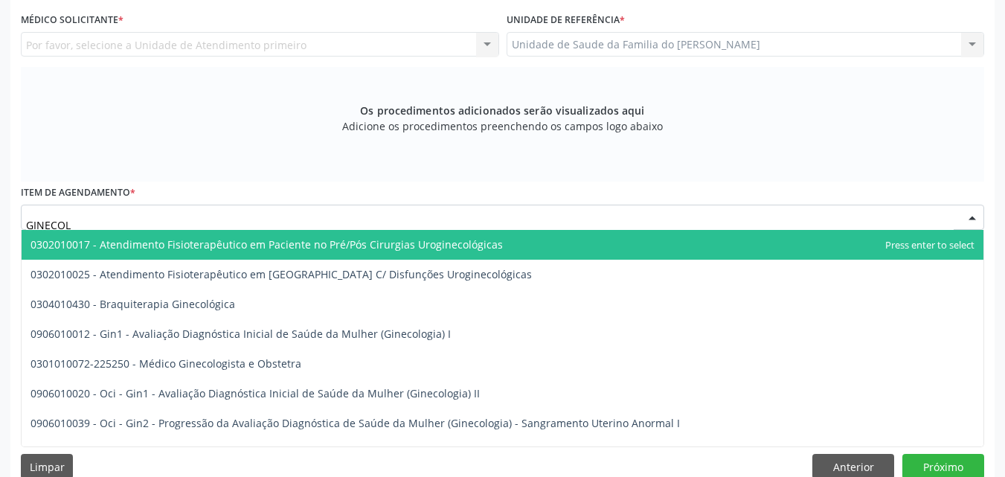
type input "GINECOLO"
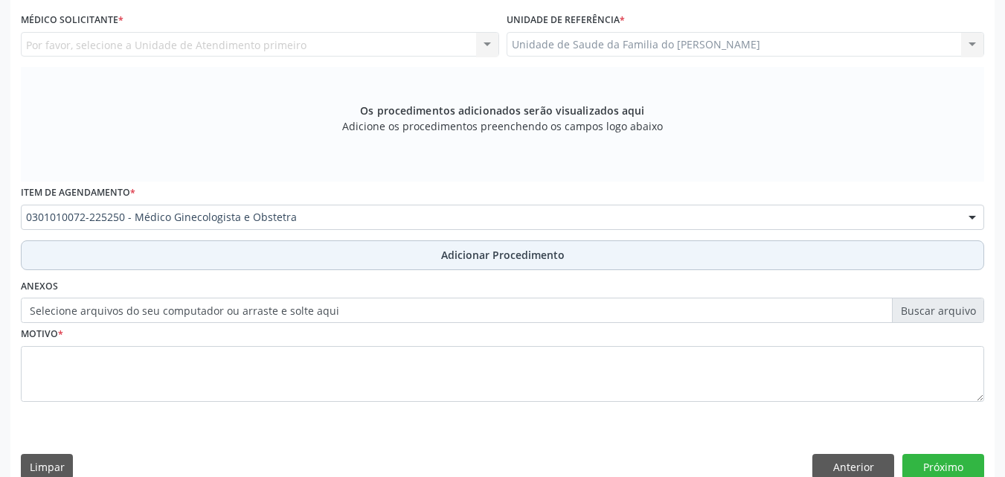
click at [694, 253] on button "Adicionar Procedimento" at bounding box center [502, 255] width 963 height 30
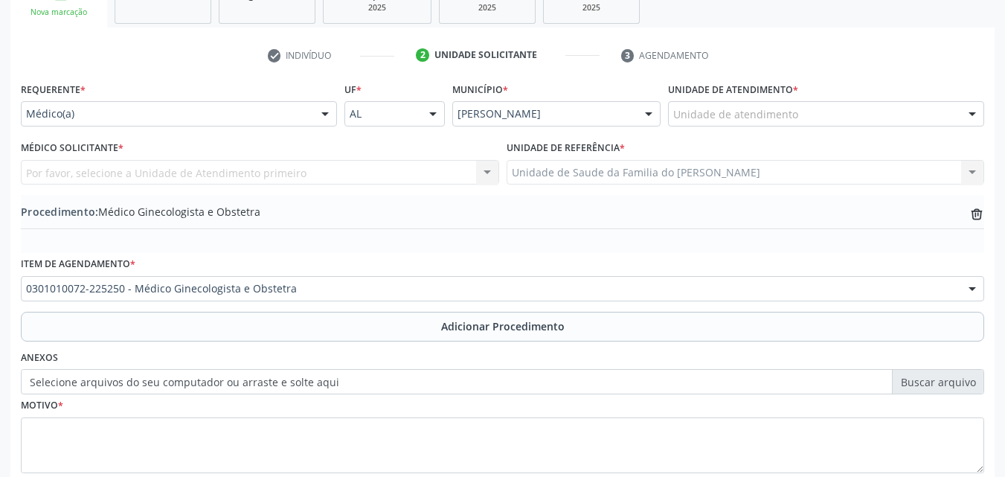
scroll to position [242, 0]
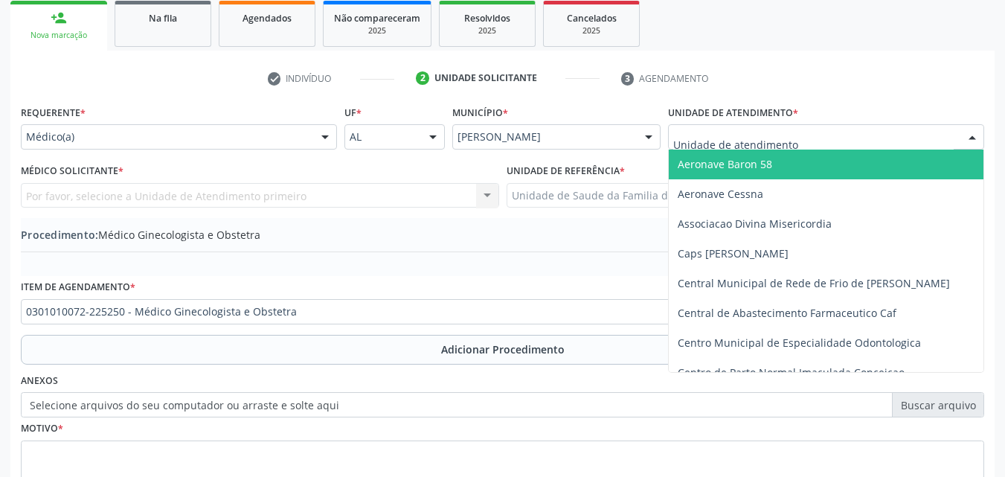
click at [879, 130] on div at bounding box center [826, 136] width 316 height 25
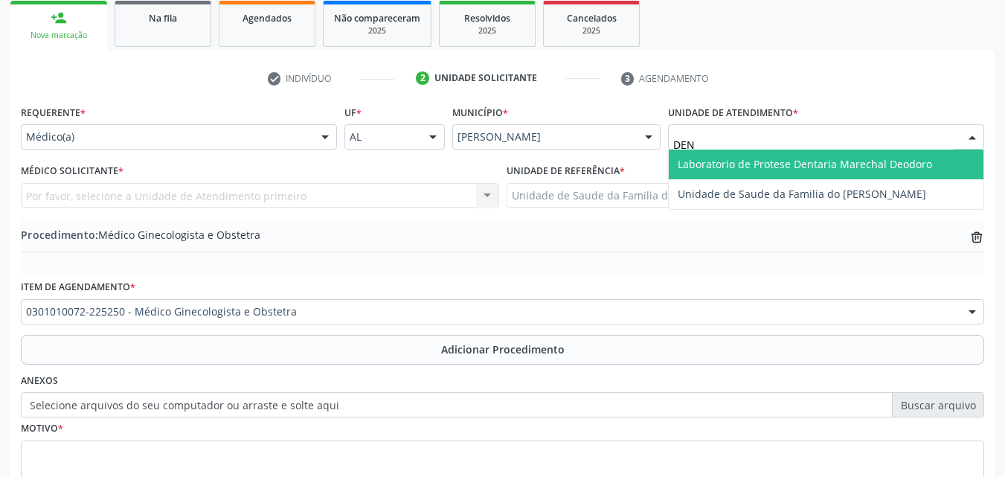
type input "DENI"
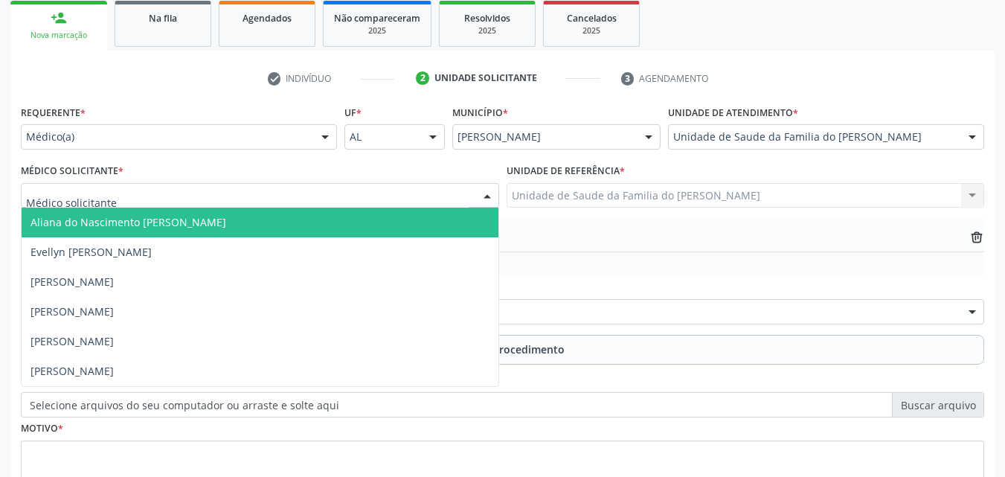
click at [434, 188] on div at bounding box center [260, 195] width 478 height 25
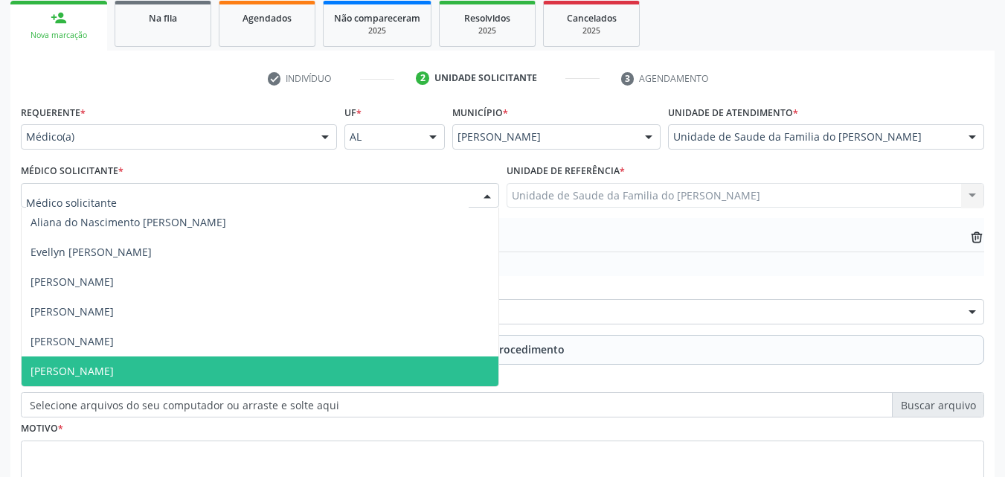
click at [343, 363] on span "[PERSON_NAME]" at bounding box center [260, 371] width 477 height 30
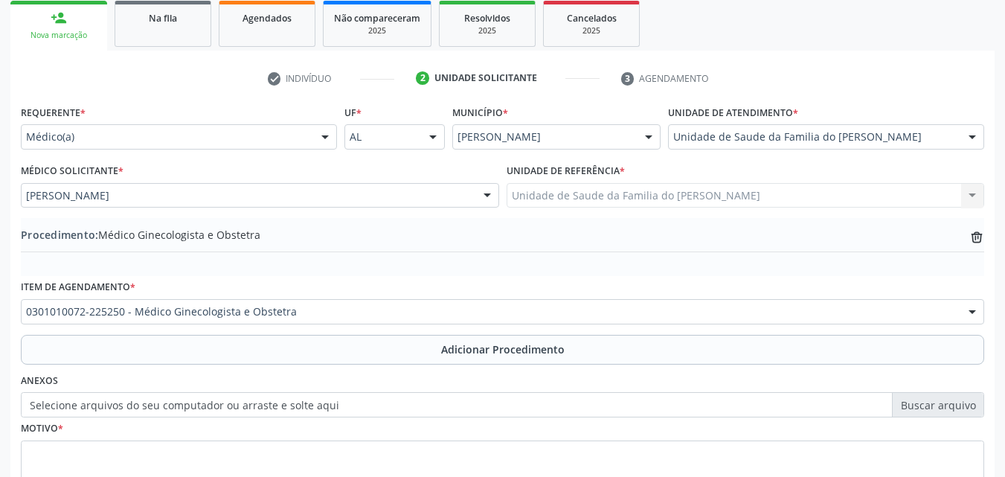
scroll to position [360, 0]
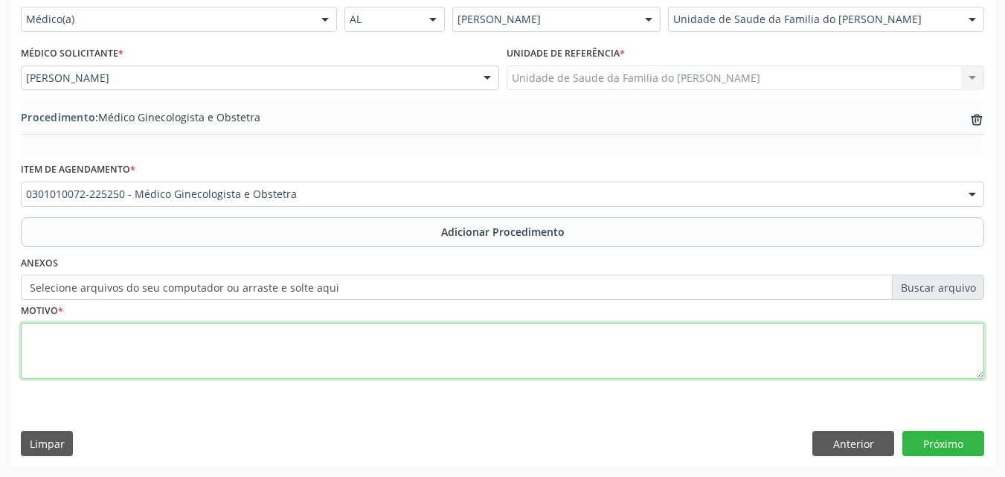
click at [814, 353] on textarea at bounding box center [502, 351] width 963 height 57
click at [104, 335] on textarea "PACIENTE HIPPERTENSA" at bounding box center [502, 351] width 963 height 57
click at [164, 339] on textarea "PACIENTE HIPERTENSA" at bounding box center [502, 351] width 963 height 57
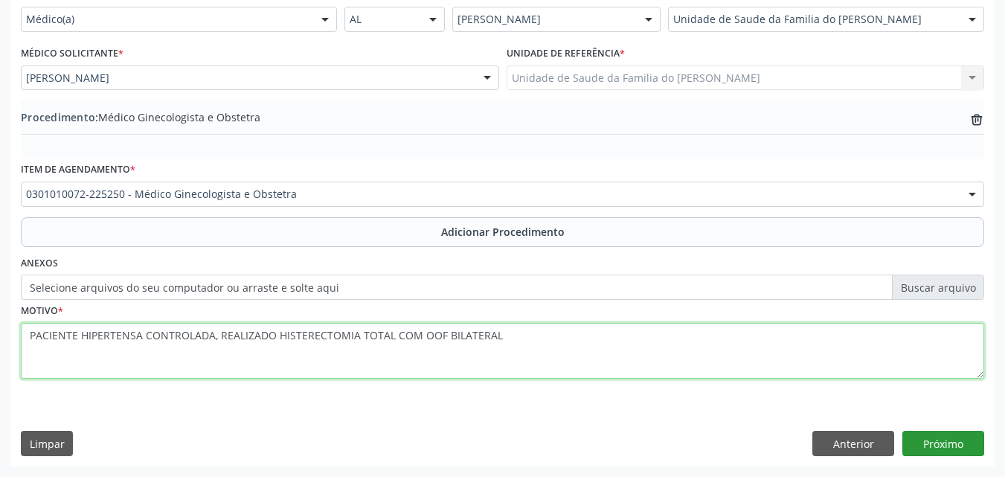
type textarea "PACIENTE HIPERTENSA CONTROLADA, REALIZADO HISTERECTOMIA TOTAL COM OOF BILATERAL"
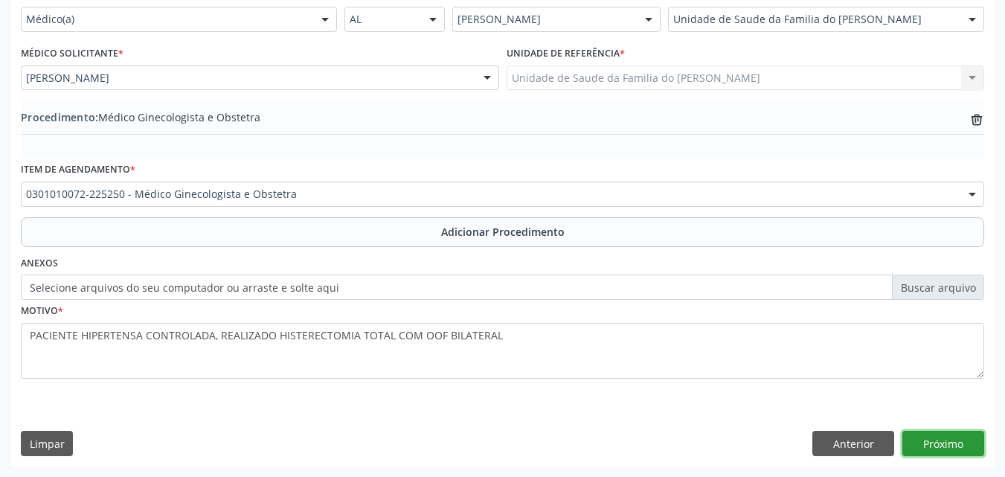
click at [943, 437] on button "Próximo" at bounding box center [943, 443] width 82 height 25
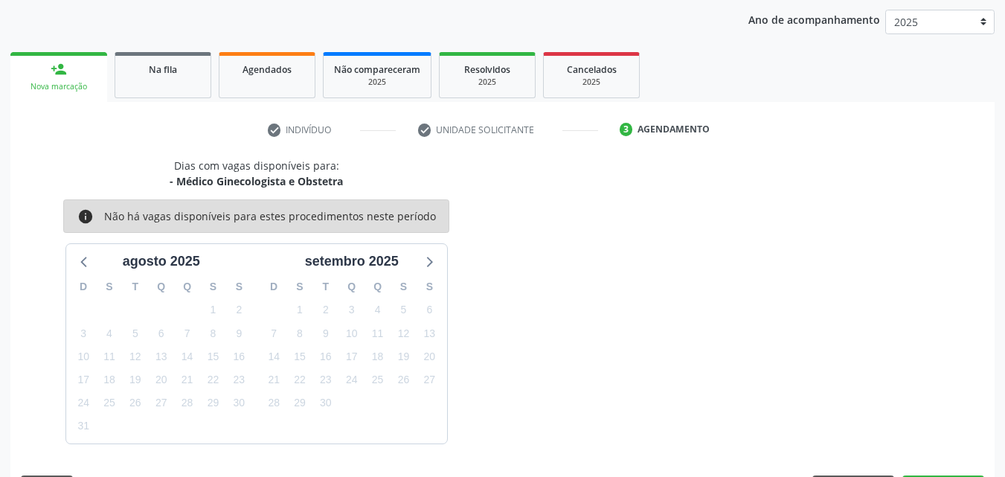
scroll to position [235, 0]
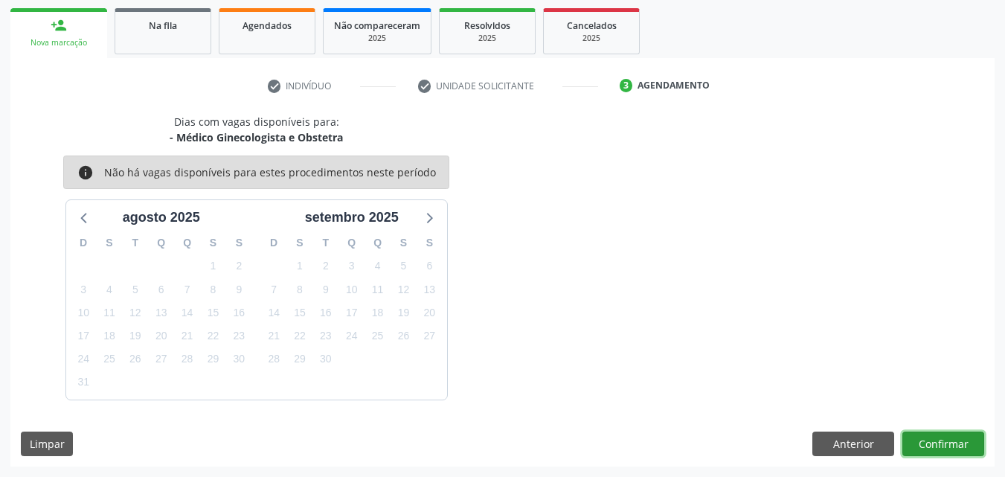
click at [943, 438] on button "Confirmar" at bounding box center [943, 443] width 82 height 25
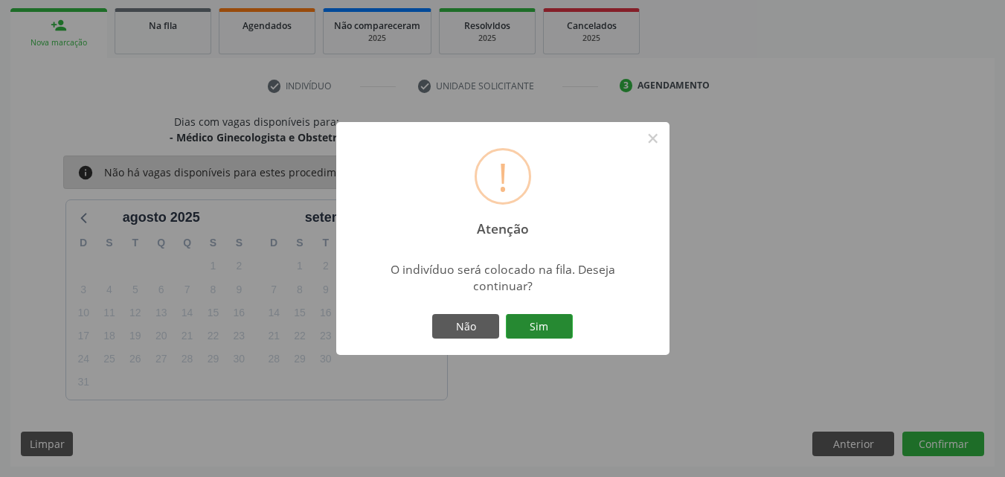
click at [549, 326] on button "Sim" at bounding box center [539, 326] width 67 height 25
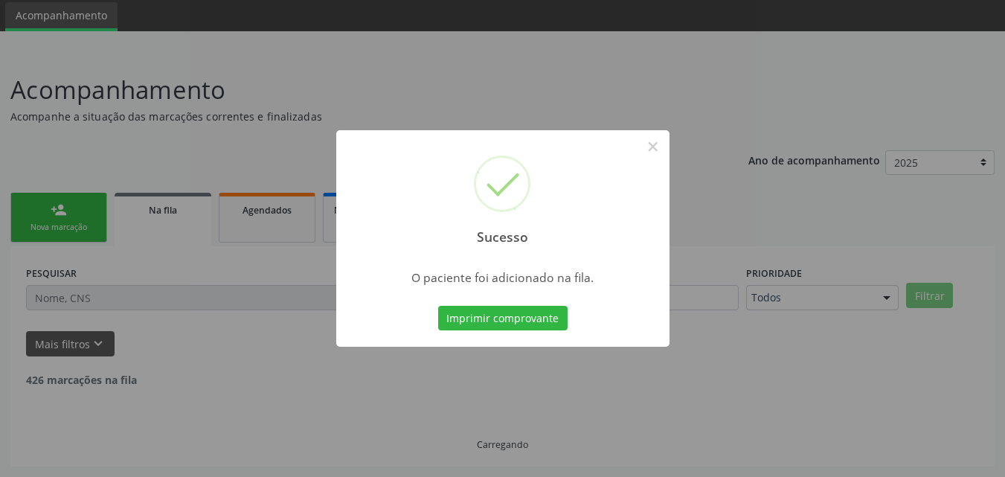
scroll to position [35, 0]
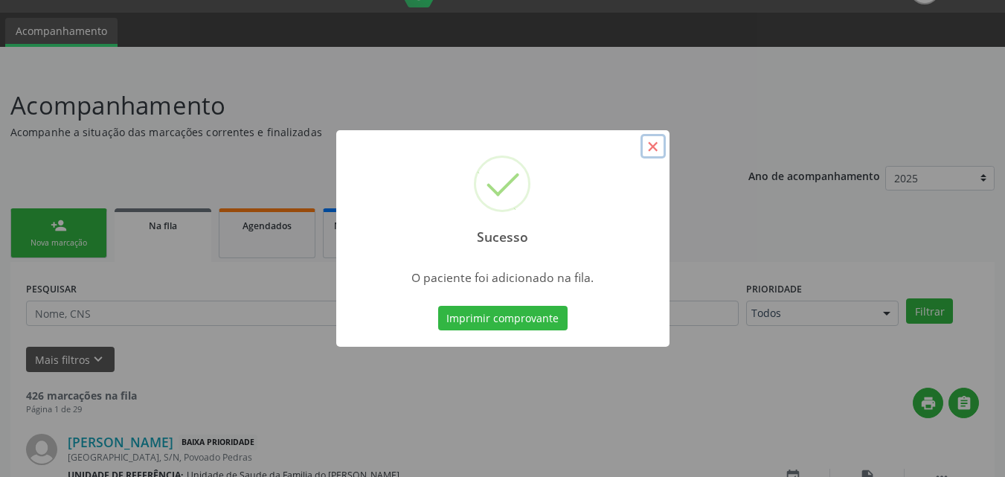
click at [658, 138] on button "×" at bounding box center [652, 146] width 25 height 25
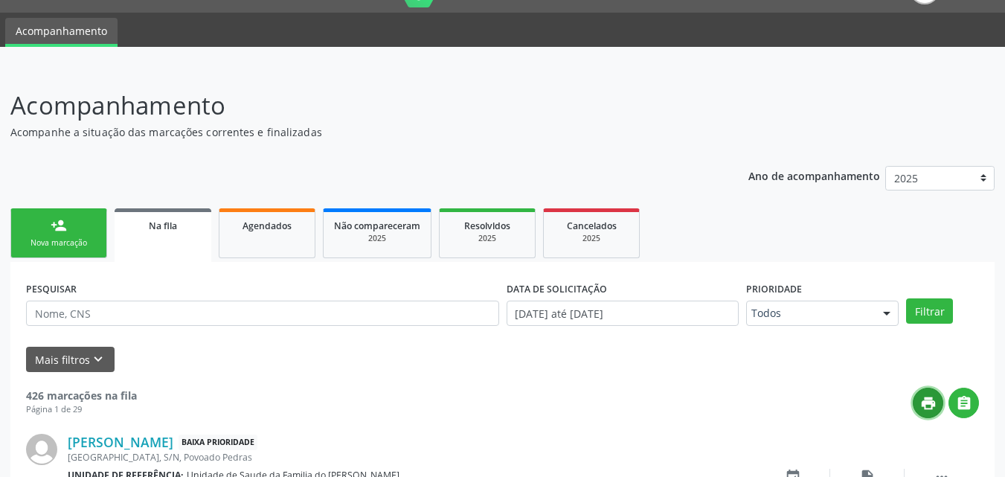
click at [926, 411] on button "print" at bounding box center [928, 403] width 30 height 30
click at [54, 248] on div "Nova marcação" at bounding box center [59, 242] width 74 height 11
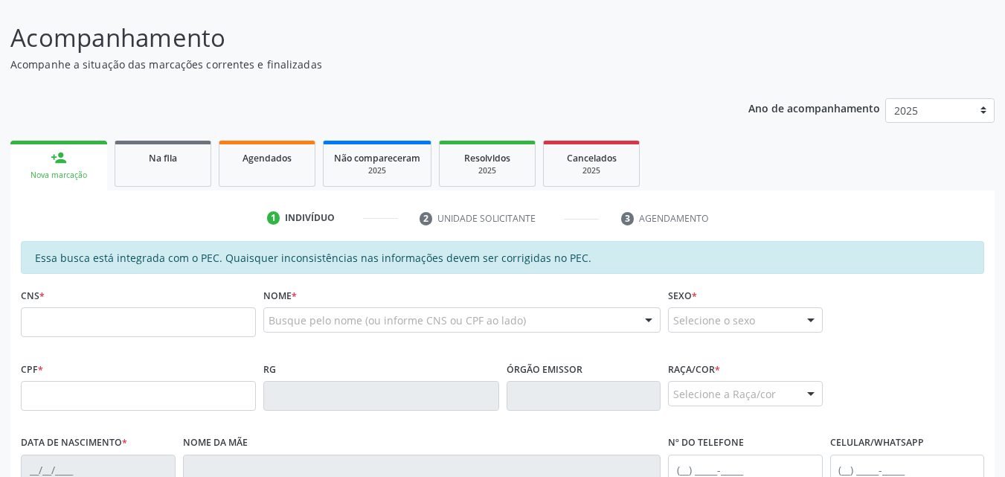
scroll to position [143, 0]
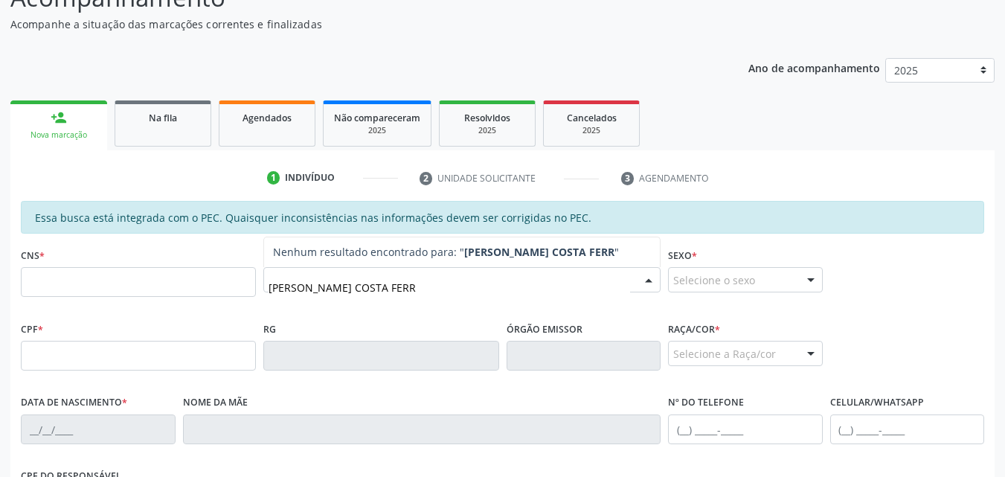
type input "[PERSON_NAME]"
drag, startPoint x: 392, startPoint y: 287, endPoint x: 264, endPoint y: 285, distance: 128.0
click at [264, 285] on div "[PERSON_NAME]" at bounding box center [461, 279] width 397 height 25
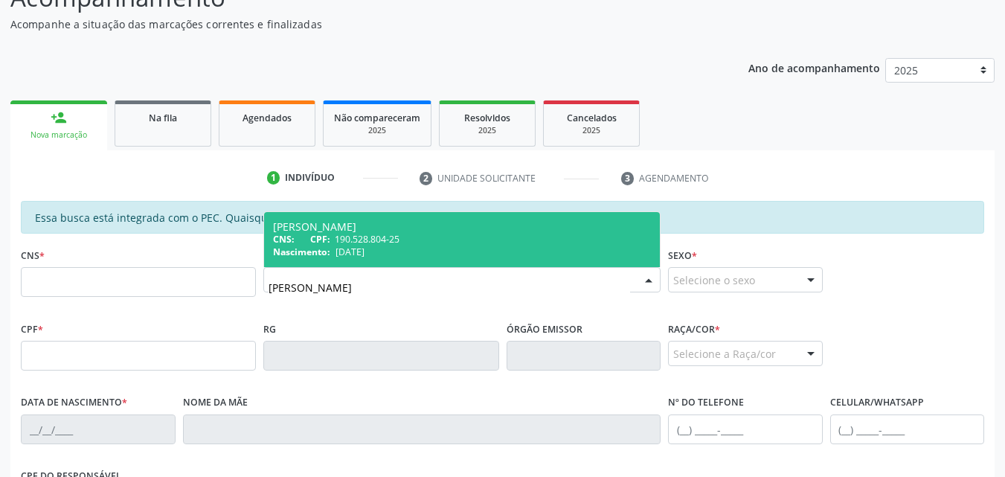
click at [344, 244] on span "190.528.804-25" at bounding box center [367, 239] width 65 height 13
type input "190.528.804-25"
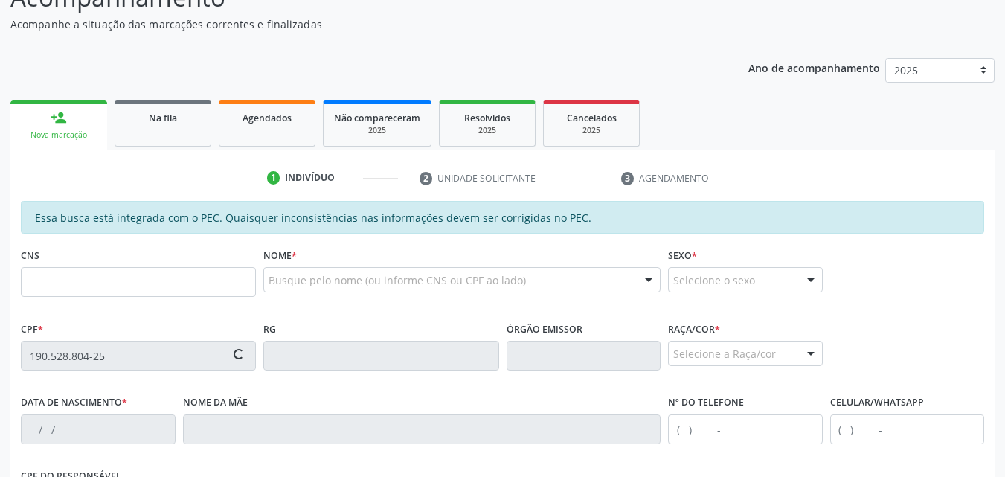
type input "[DATE]"
type input "[PERSON_NAME]"
type input "[PHONE_NUMBER]"
type input "S/N"
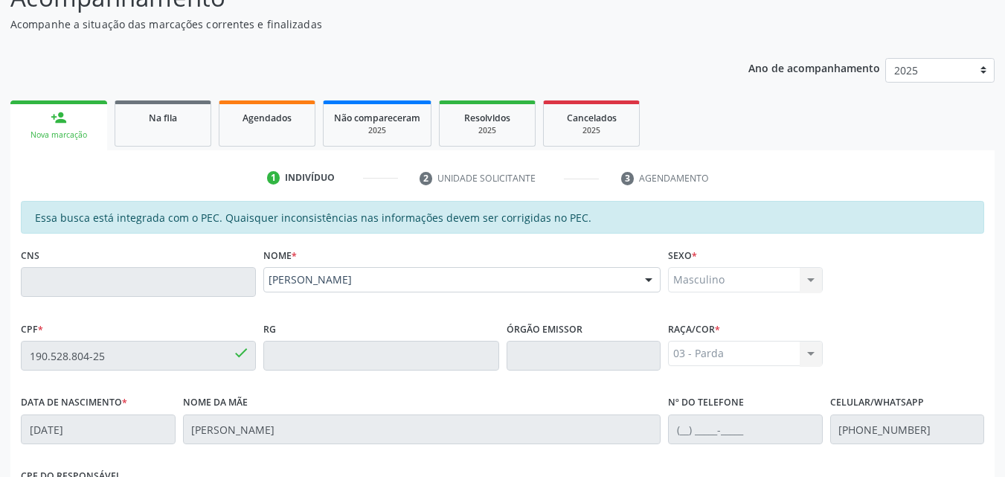
drag, startPoint x: 909, startPoint y: 178, endPoint x: 987, endPoint y: 166, distance: 79.0
click at [987, 166] on ul "1 Indivíduo 2 Unidade solicitante 3 Agendamento" at bounding box center [502, 178] width 984 height 25
drag, startPoint x: 987, startPoint y: 166, endPoint x: 1015, endPoint y: 260, distance: 97.9
click at [1004, 260] on html "Central de Marcação notifications [PERSON_NAME] Recepcionista da UBS  Configur…" at bounding box center [502, 95] width 1005 height 477
click at [968, 321] on div "CPF * 190.528.804-25 done RG Órgão emissor Raça/cor * 03 - [MEDICAL_DATA] 01 - …" at bounding box center [502, 355] width 971 height 74
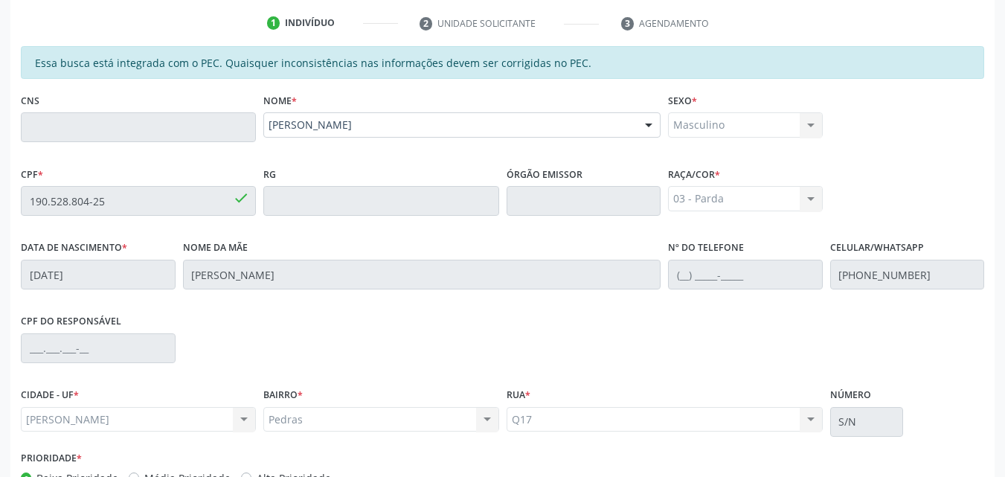
scroll to position [393, 0]
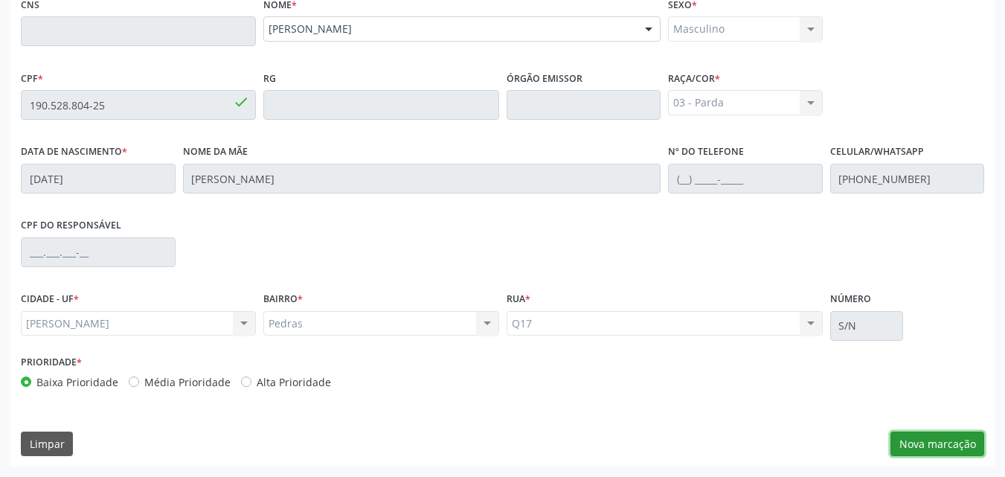
click at [950, 443] on button "Nova marcação" at bounding box center [937, 443] width 94 height 25
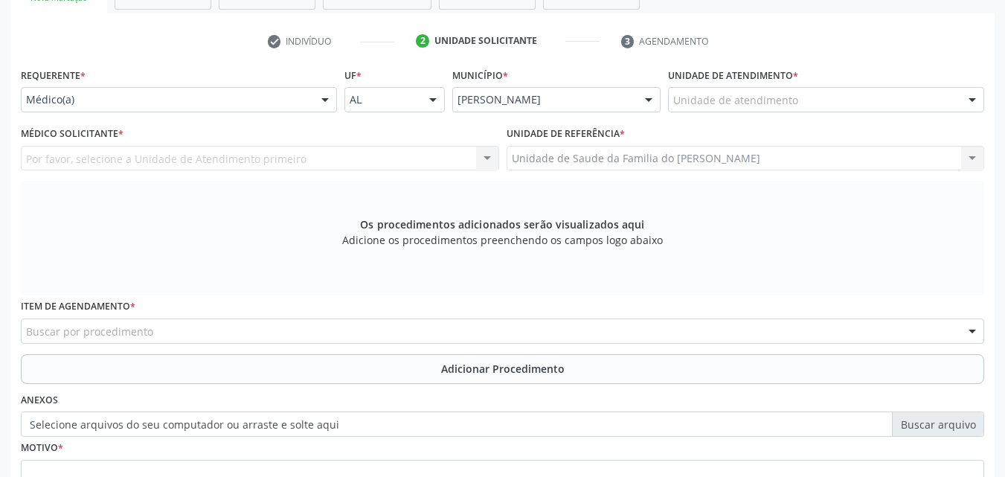
scroll to position [272, 0]
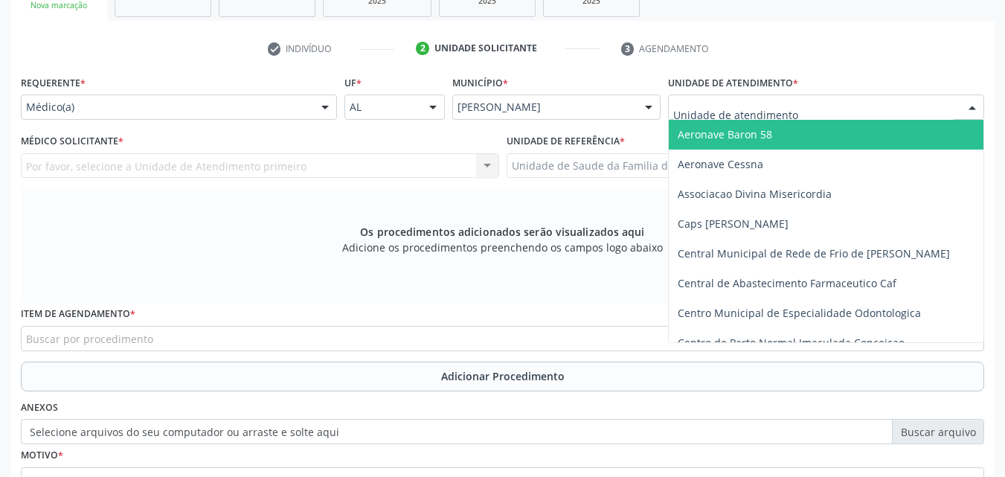
click at [840, 102] on div at bounding box center [826, 106] width 316 height 25
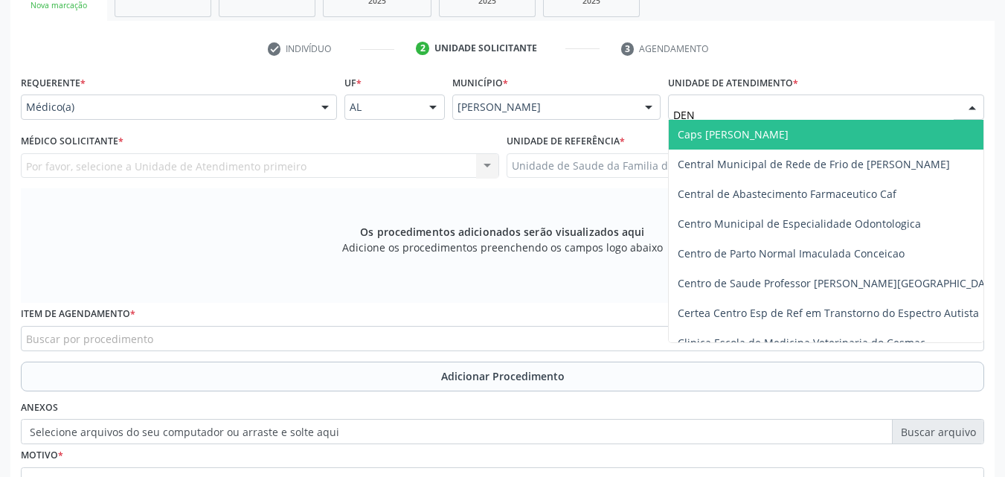
type input "DENI"
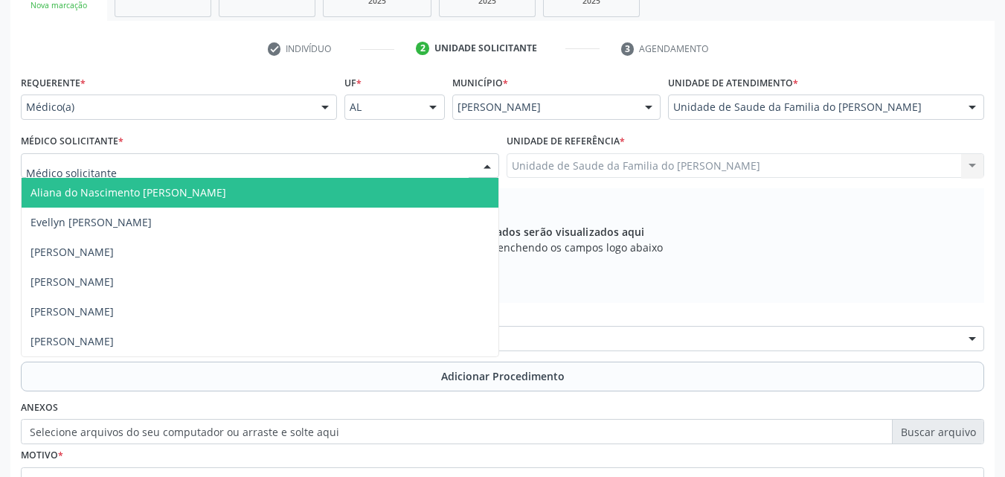
click at [370, 167] on div at bounding box center [260, 165] width 478 height 25
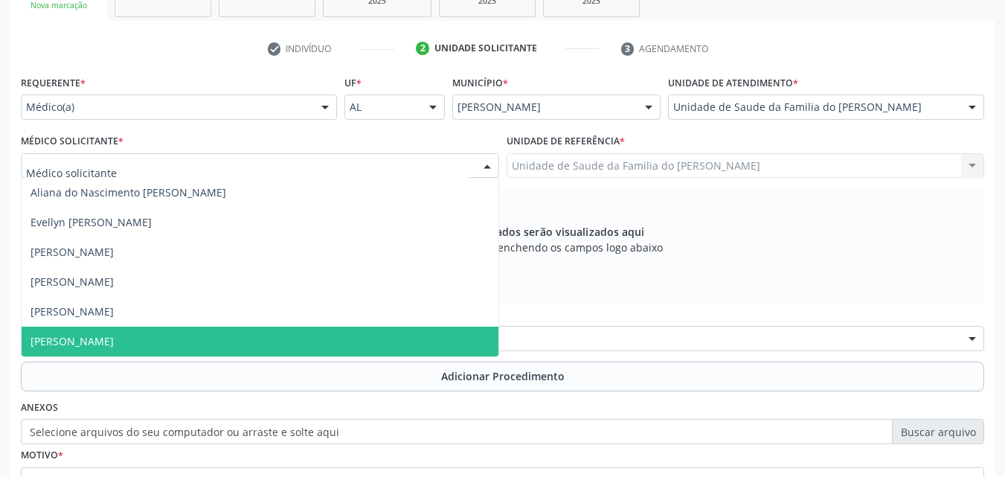
click at [252, 342] on span "[PERSON_NAME]" at bounding box center [260, 342] width 477 height 30
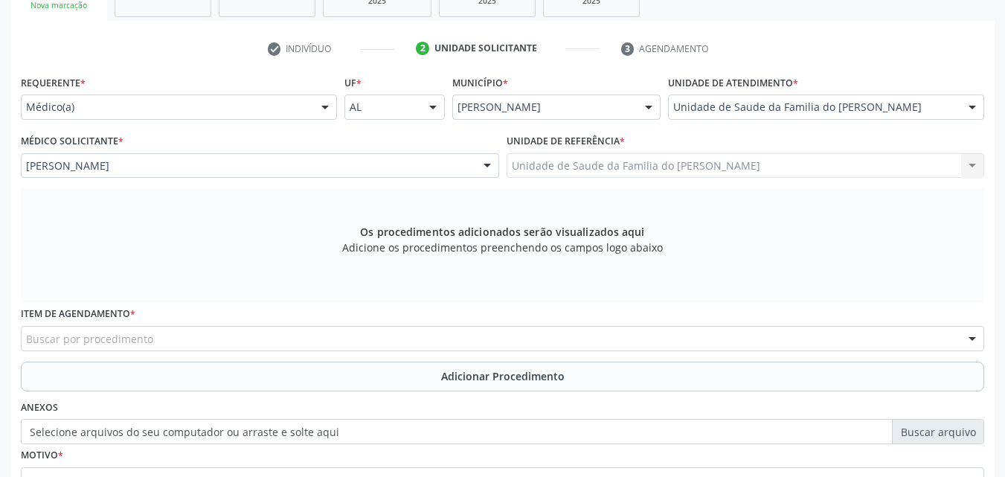
click at [252, 343] on div "Buscar por procedimento" at bounding box center [502, 338] width 963 height 25
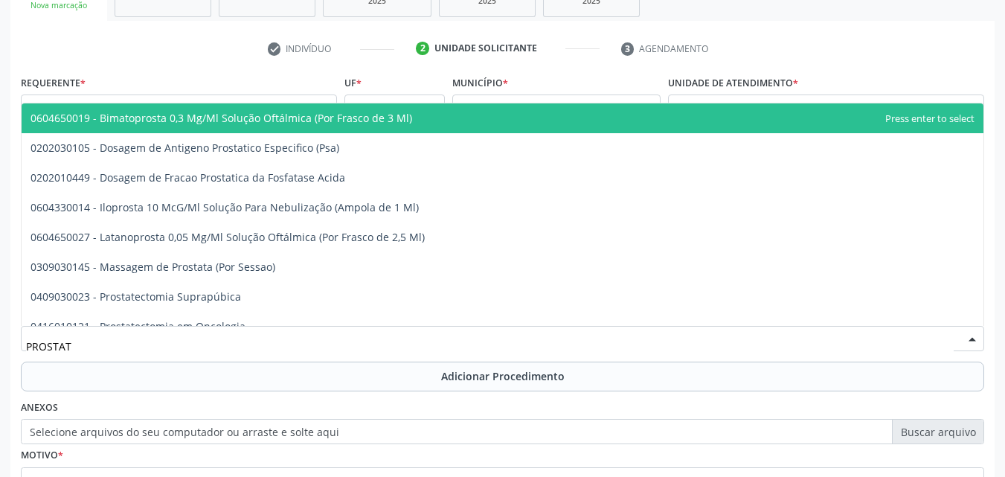
type input "PROSTATA"
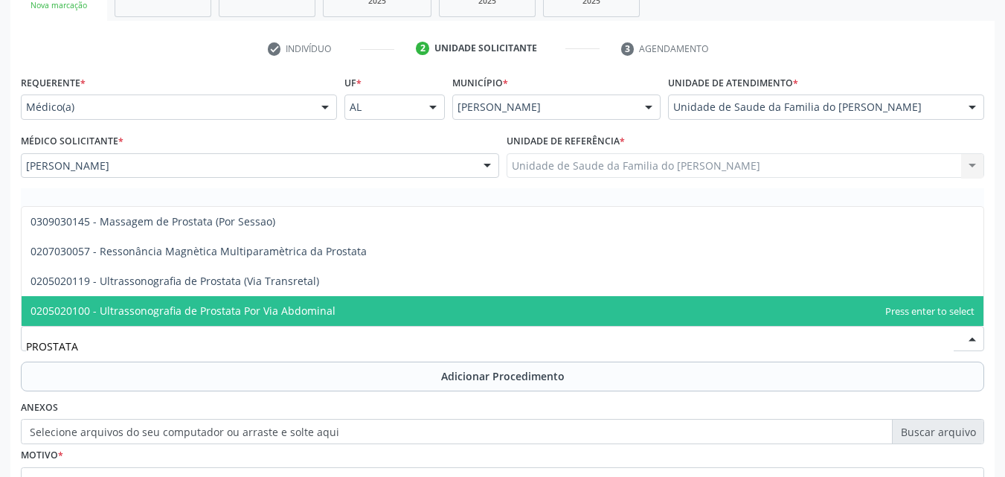
click at [264, 313] on span "0205020100 - Ultrassonografia de Prostata Por Via Abdominal" at bounding box center [182, 310] width 305 height 14
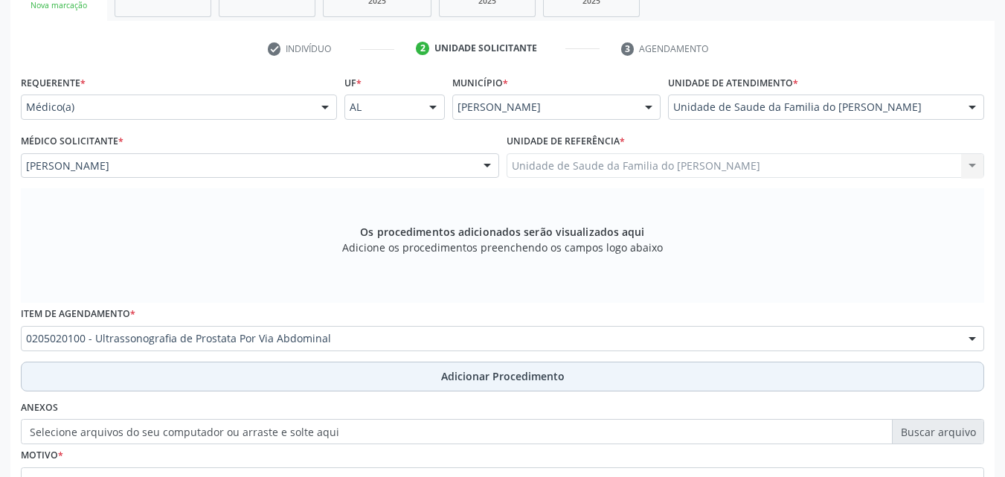
click at [281, 380] on button "Adicionar Procedimento" at bounding box center [502, 376] width 963 height 30
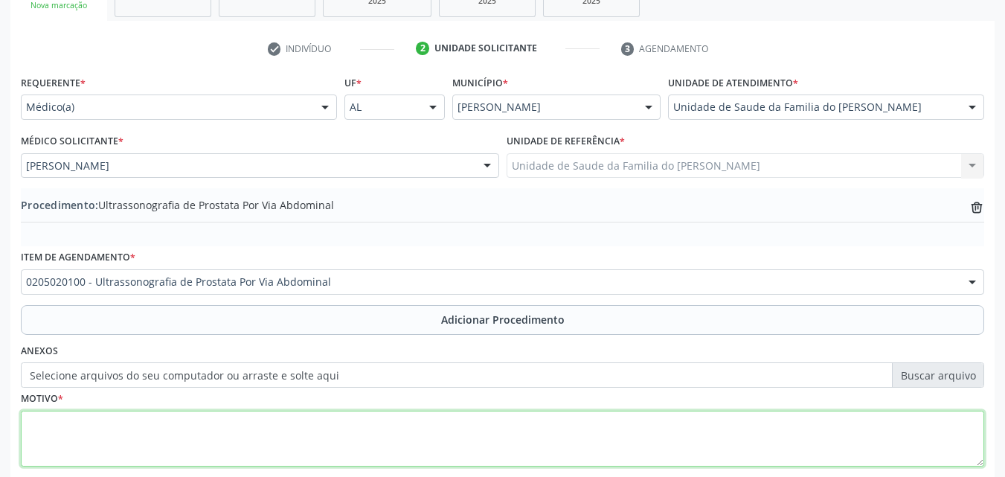
click at [487, 439] on textarea at bounding box center [502, 439] width 963 height 57
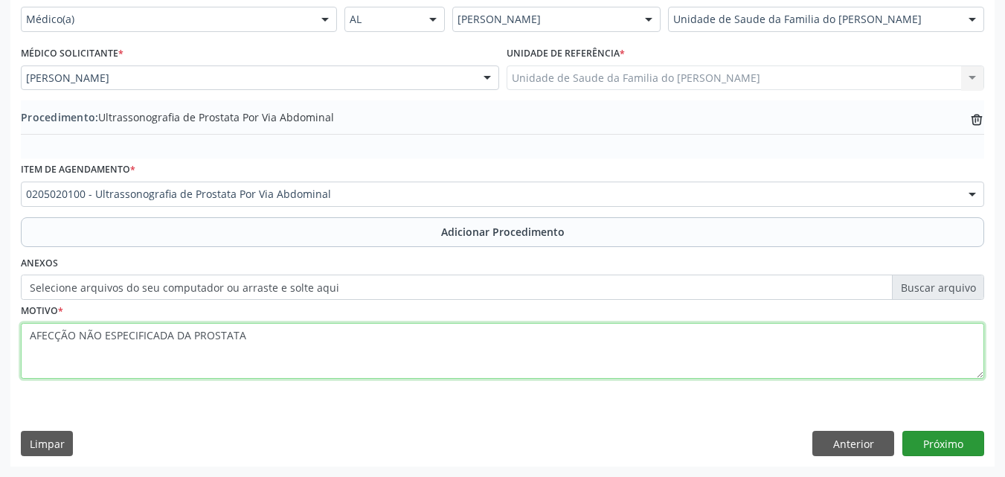
type textarea "AFECÇÃO NÃO ESPECIFICADA DA PROSTATA"
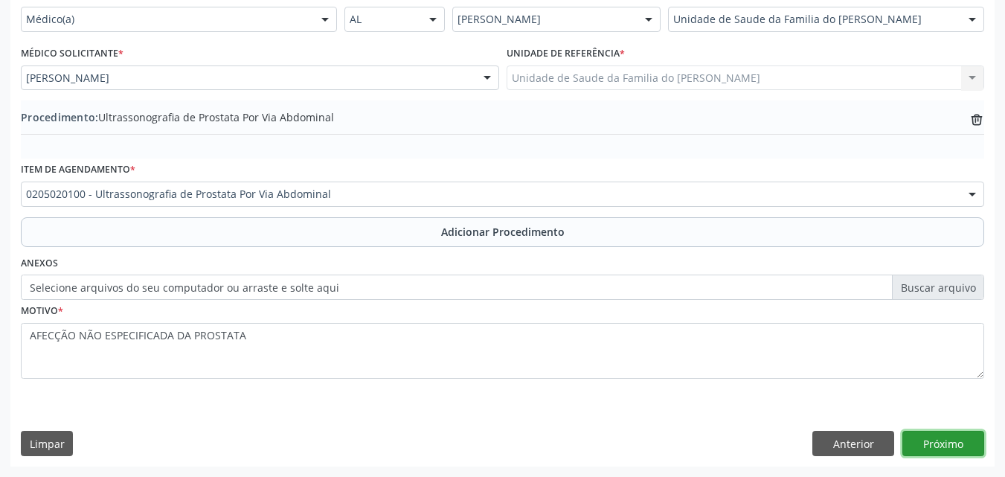
click at [942, 446] on button "Próximo" at bounding box center [943, 443] width 82 height 25
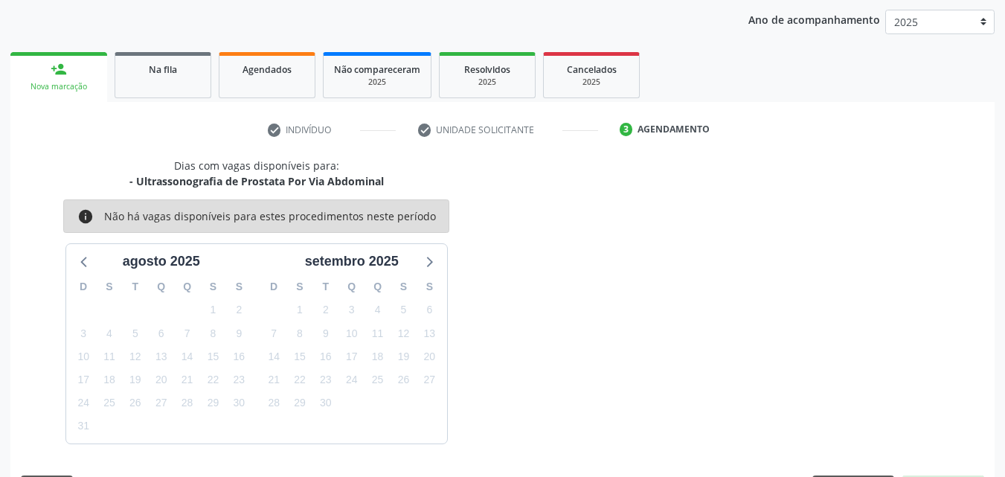
scroll to position [235, 0]
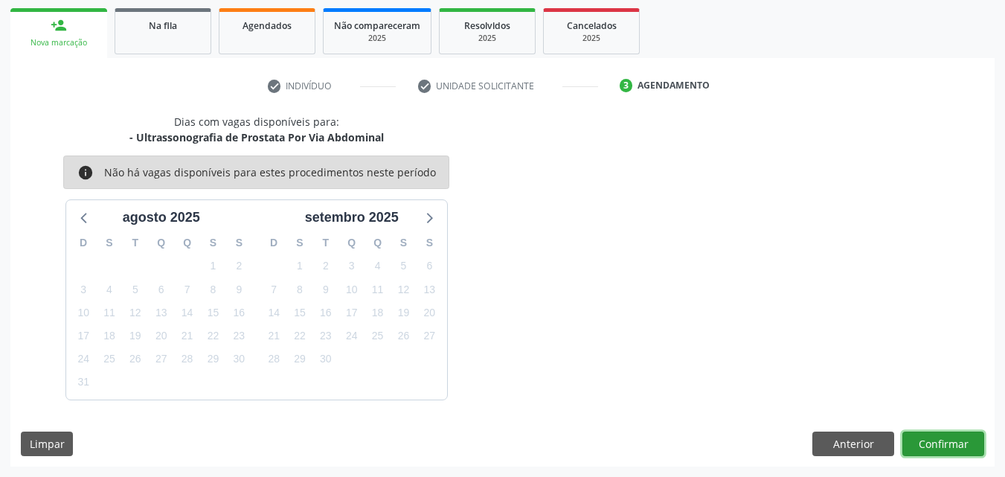
click at [930, 441] on button "Confirmar" at bounding box center [943, 443] width 82 height 25
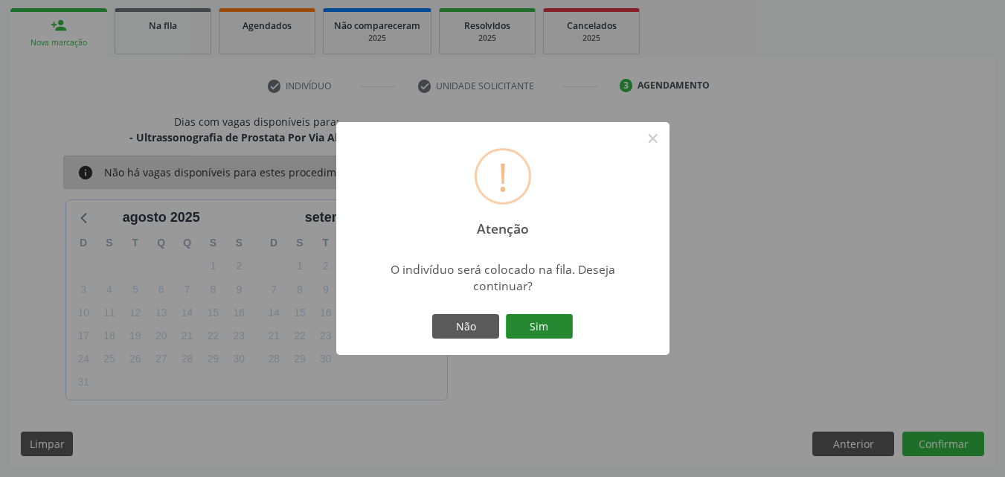
click at [524, 318] on button "Sim" at bounding box center [539, 326] width 67 height 25
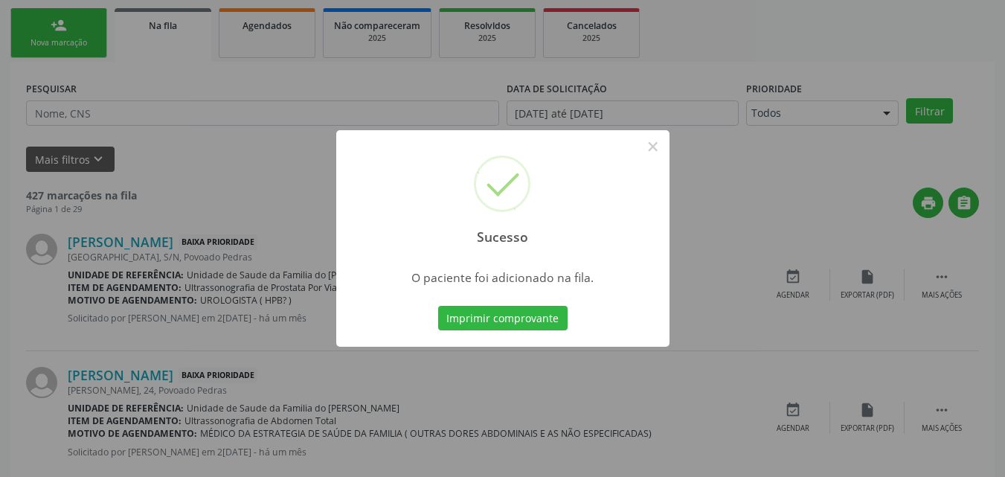
scroll to position [35, 0]
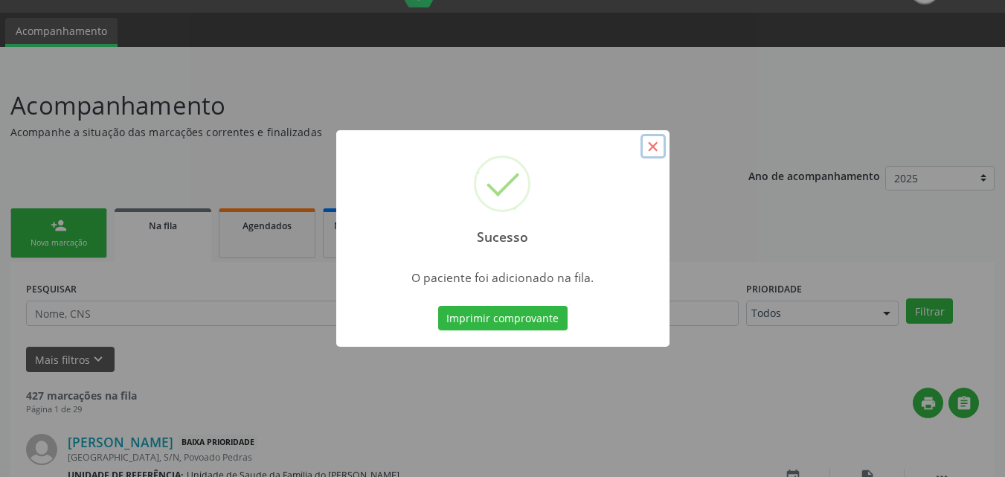
click at [655, 149] on button "×" at bounding box center [652, 146] width 25 height 25
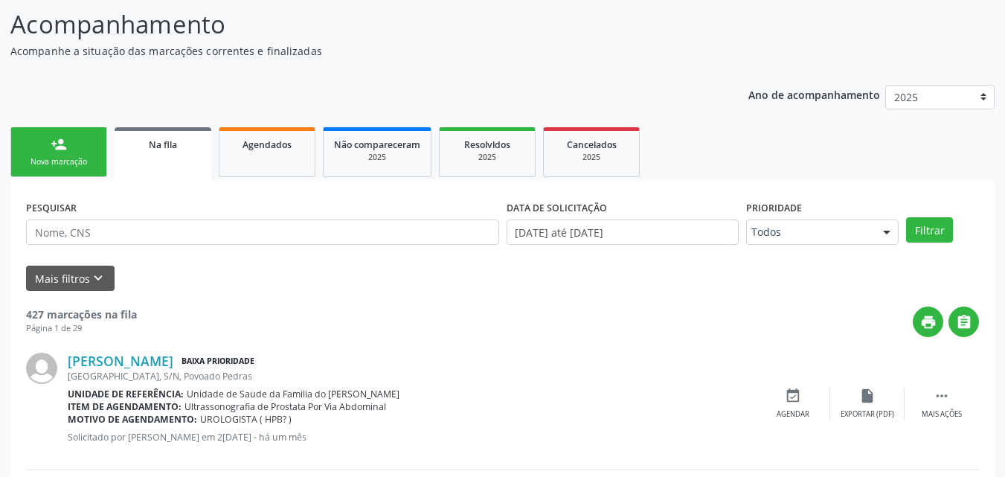
scroll to position [112, 0]
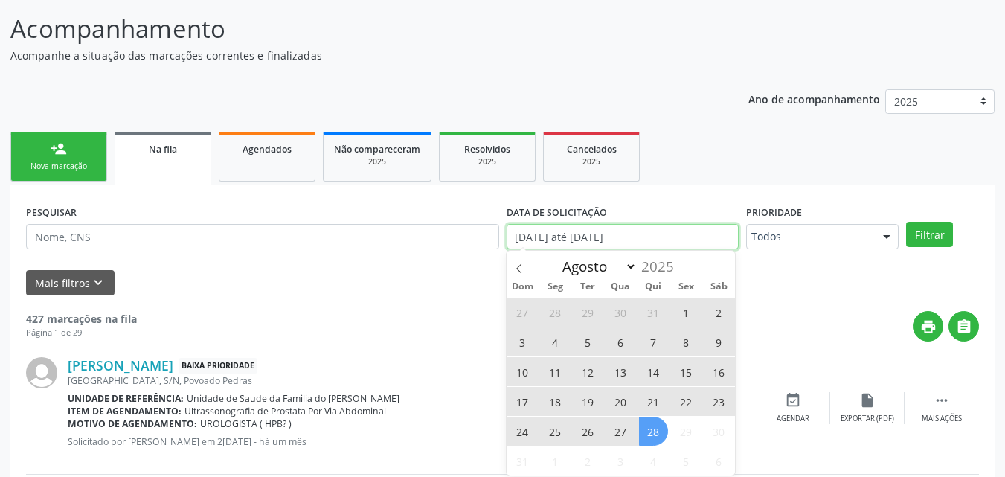
click at [672, 234] on input "[DATE] até [DATE]" at bounding box center [623, 236] width 233 height 25
click at [652, 425] on span "28" at bounding box center [653, 431] width 29 height 29
type input "28/08/2025"
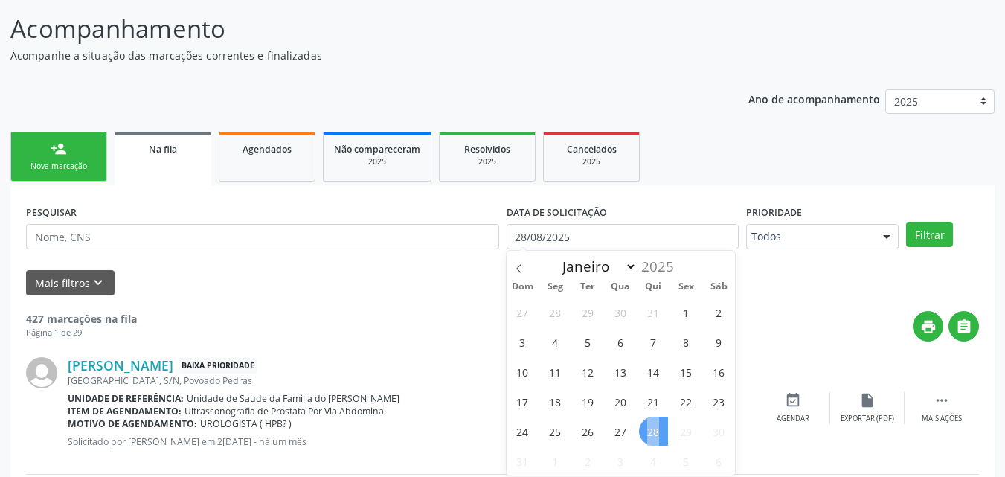
click at [652, 425] on span "28" at bounding box center [653, 431] width 29 height 29
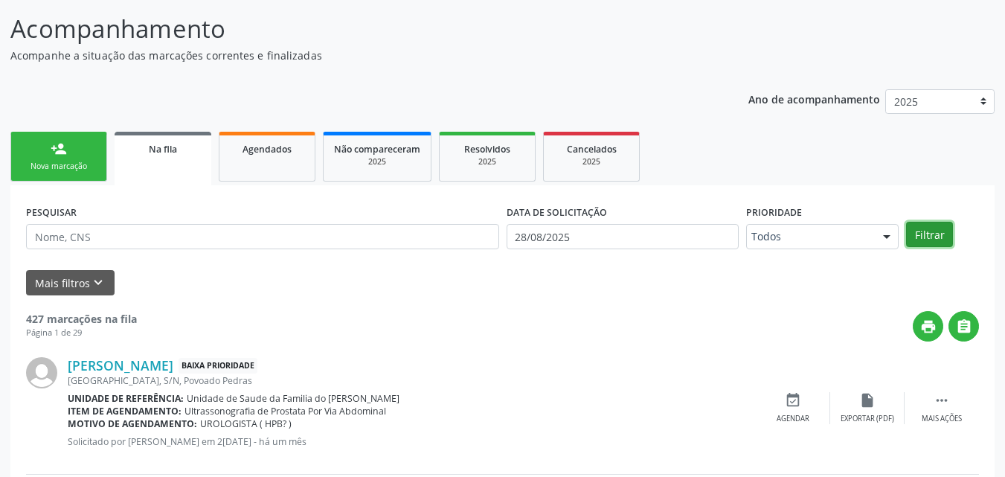
click at [936, 230] on button "Filtrar" at bounding box center [929, 234] width 47 height 25
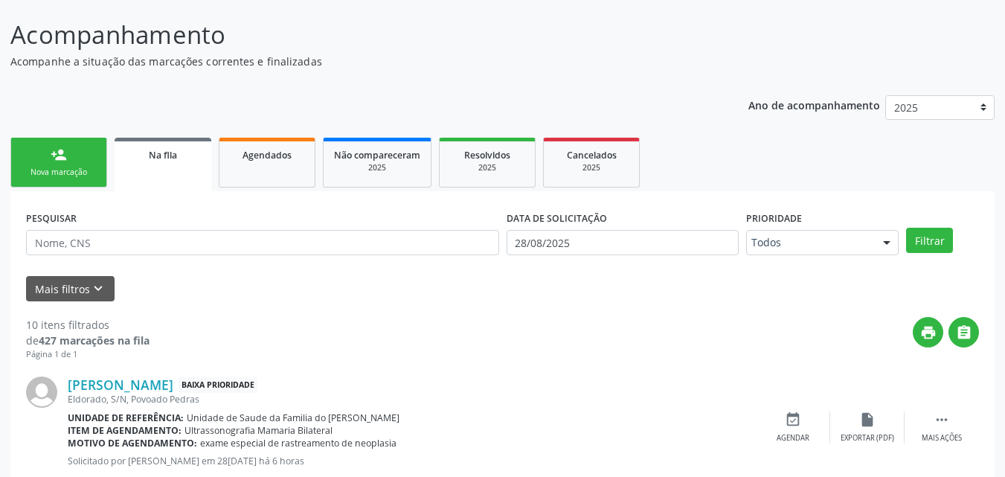
scroll to position [0, 0]
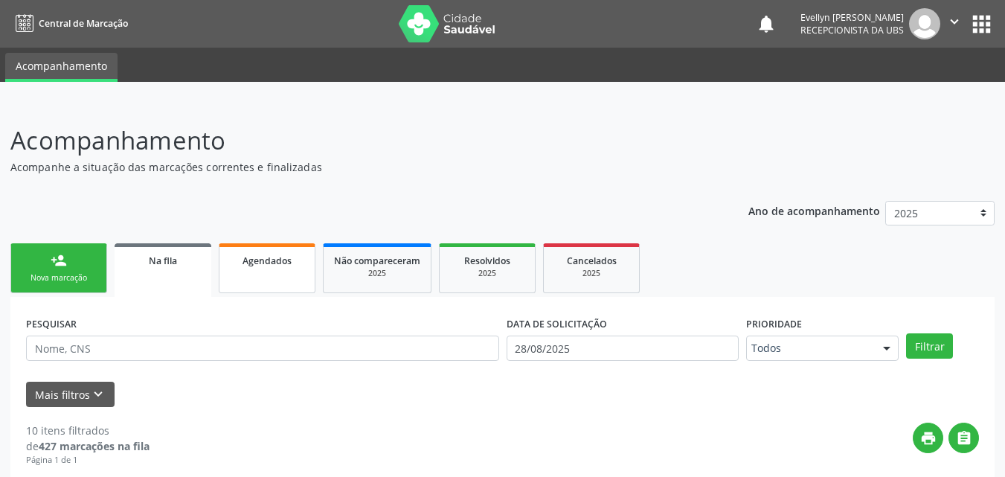
click at [254, 269] on link "Agendados" at bounding box center [267, 268] width 97 height 50
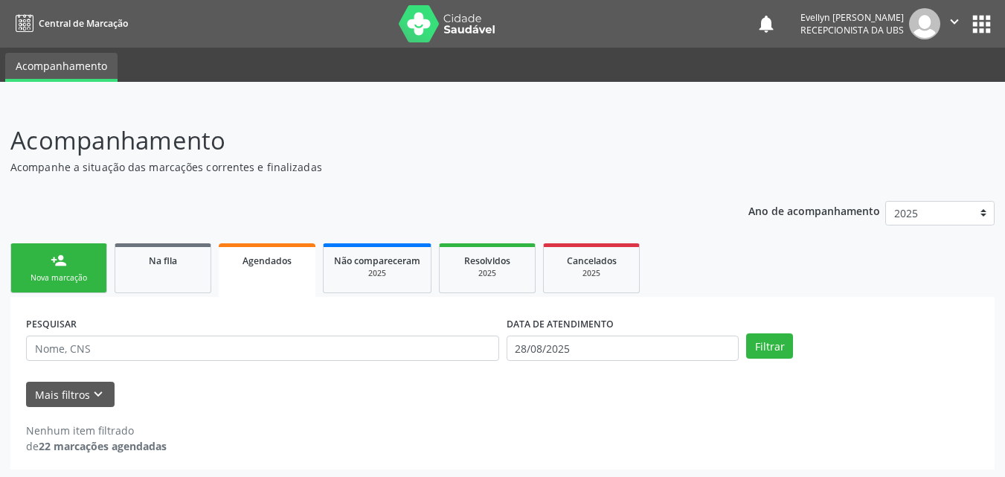
scroll to position [3, 0]
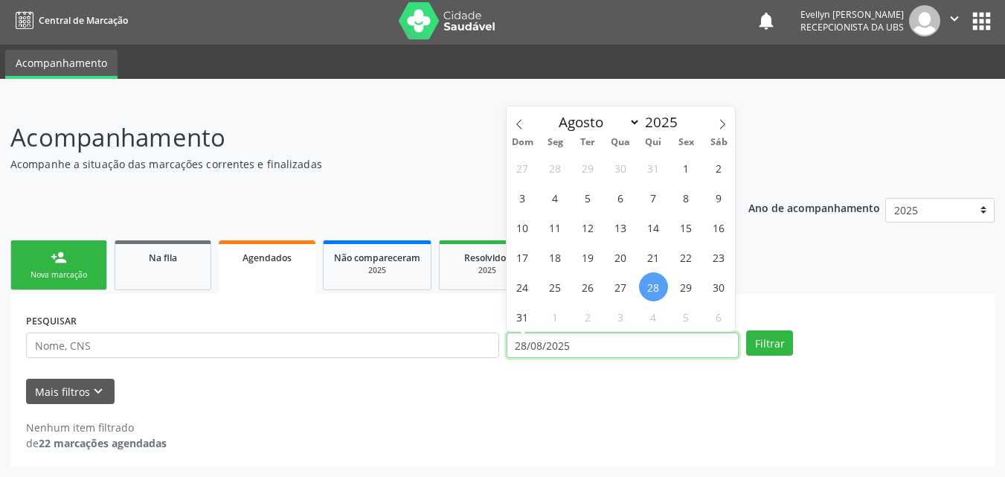
click at [570, 341] on input "28/08/2025" at bounding box center [623, 344] width 233 height 25
click at [659, 286] on span "28" at bounding box center [653, 286] width 29 height 29
type input "28/08/2025"
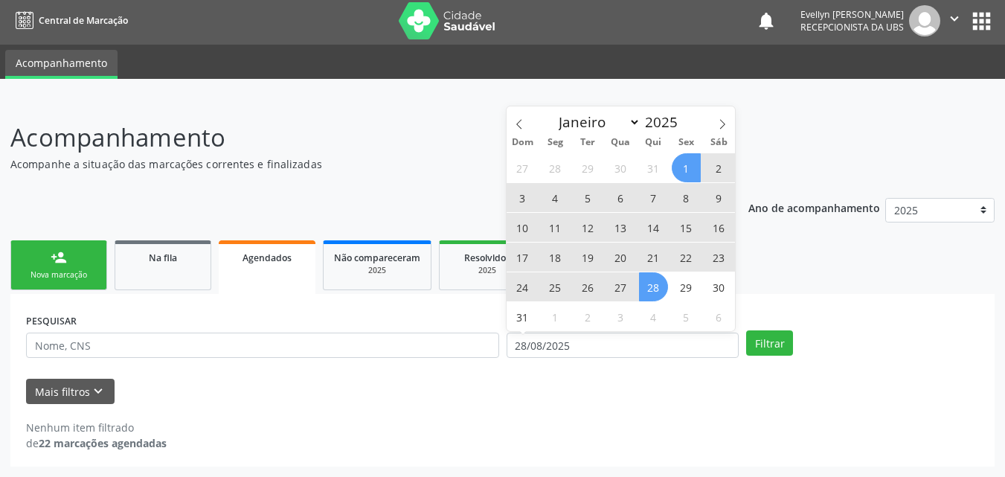
click at [682, 165] on span "1" at bounding box center [686, 167] width 29 height 29
select select "7"
click at [591, 334] on input "[DATE] até [DATE]" at bounding box center [623, 344] width 233 height 25
click at [683, 167] on span "1" at bounding box center [686, 167] width 29 height 29
type input "01[DATE]"
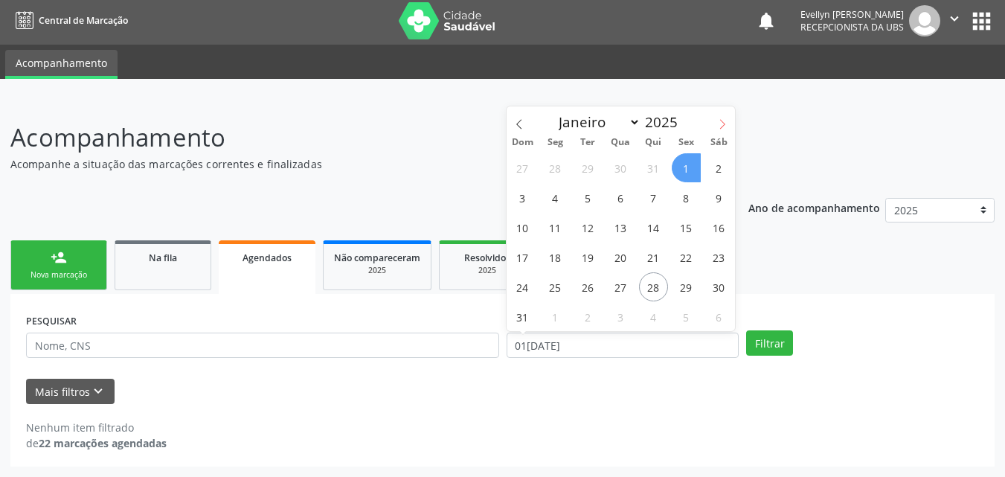
click at [724, 125] on icon at bounding box center [722, 124] width 5 height 10
select select "9"
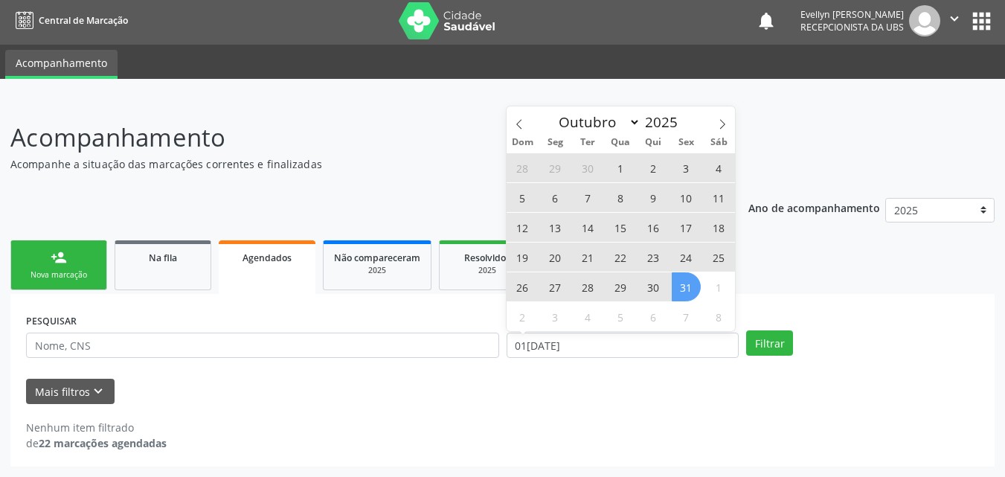
click at [685, 291] on span "31" at bounding box center [686, 286] width 29 height 29
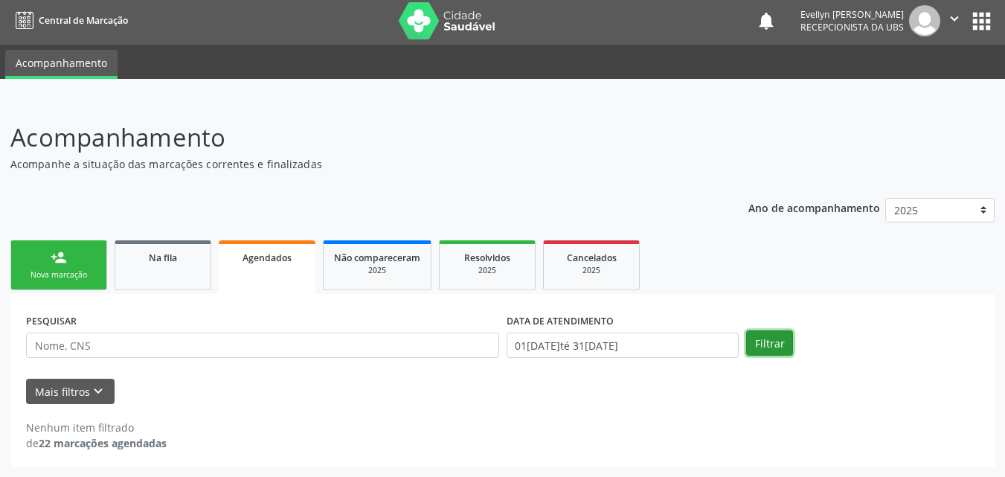
click at [769, 351] on button "Filtrar" at bounding box center [769, 342] width 47 height 25
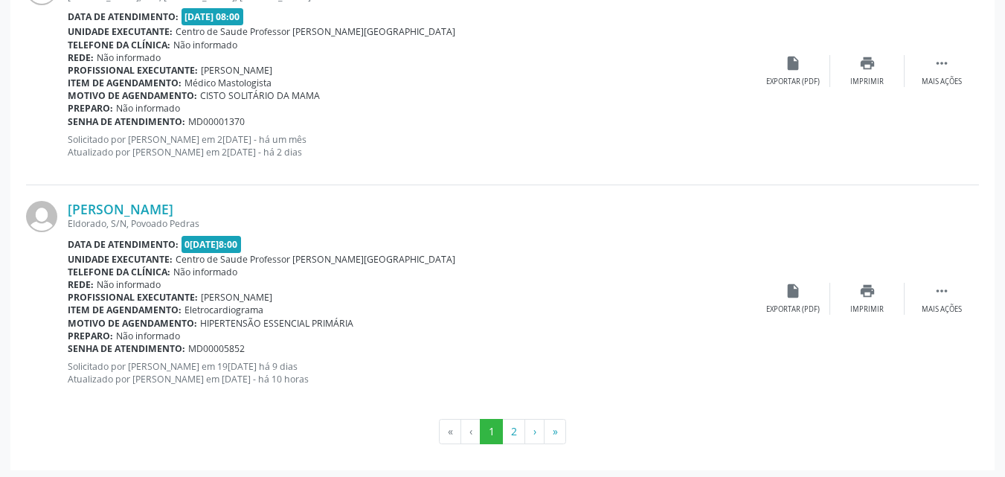
scroll to position [3452, 0]
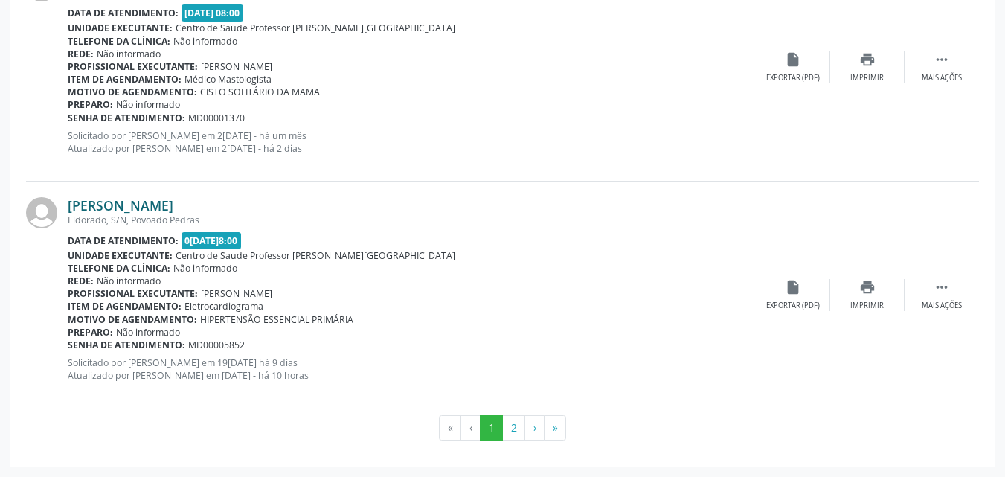
click at [173, 206] on link "[PERSON_NAME]" at bounding box center [121, 205] width 106 height 16
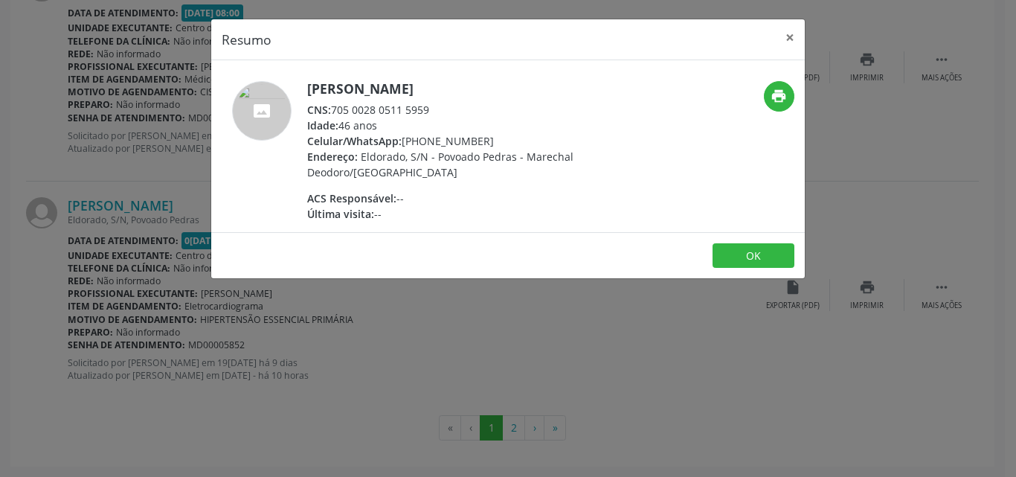
click at [431, 102] on div "CNS: 705 0028 0511 5959" at bounding box center [451, 110] width 289 height 16
drag, startPoint x: 333, startPoint y: 100, endPoint x: 437, endPoint y: 95, distance: 104.2
click at [437, 95] on div "[PERSON_NAME] CNS: 705 0028 0511 5959 Idade: 46 anos Celular/WhatsApp: [PHONE_N…" at bounding box center [451, 151] width 289 height 141
copy div "s [PERSON_NAME] CNS:"
click at [432, 112] on div "CNS: 705 0028 0511 5959" at bounding box center [451, 110] width 289 height 16
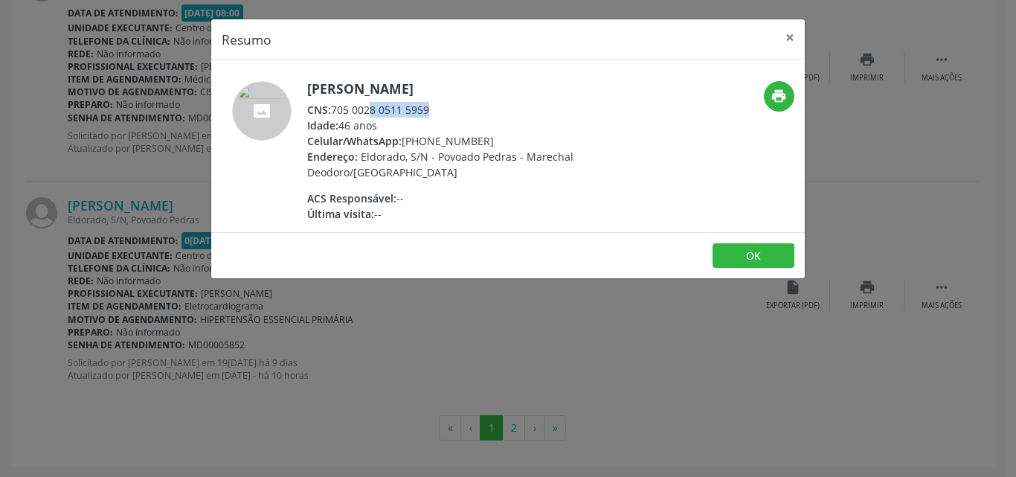
drag, startPoint x: 432, startPoint y: 112, endPoint x: 340, endPoint y: 114, distance: 92.2
click at [340, 114] on div "CNS: 705 0028 0511 5959" at bounding box center [451, 110] width 289 height 16
copy div "705 0028 0511 5959"
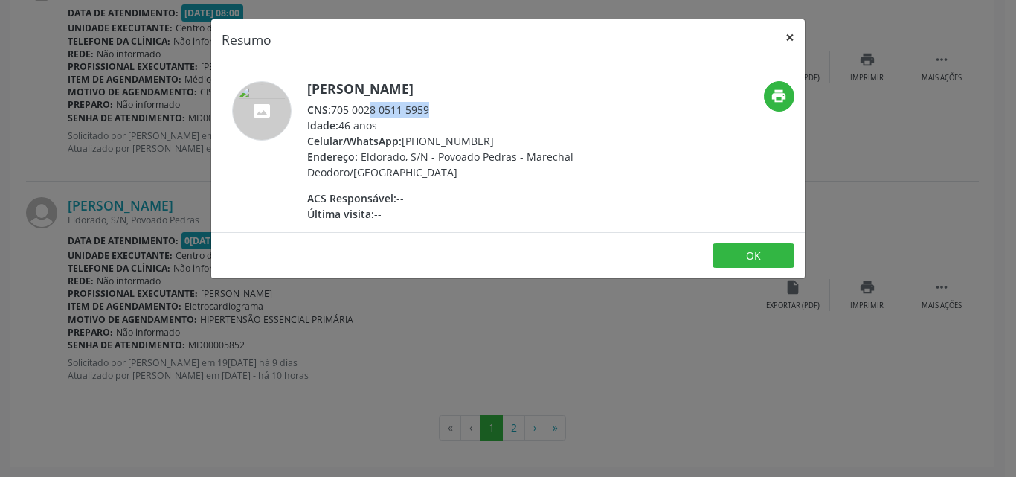
click at [794, 38] on button "×" at bounding box center [790, 37] width 30 height 36
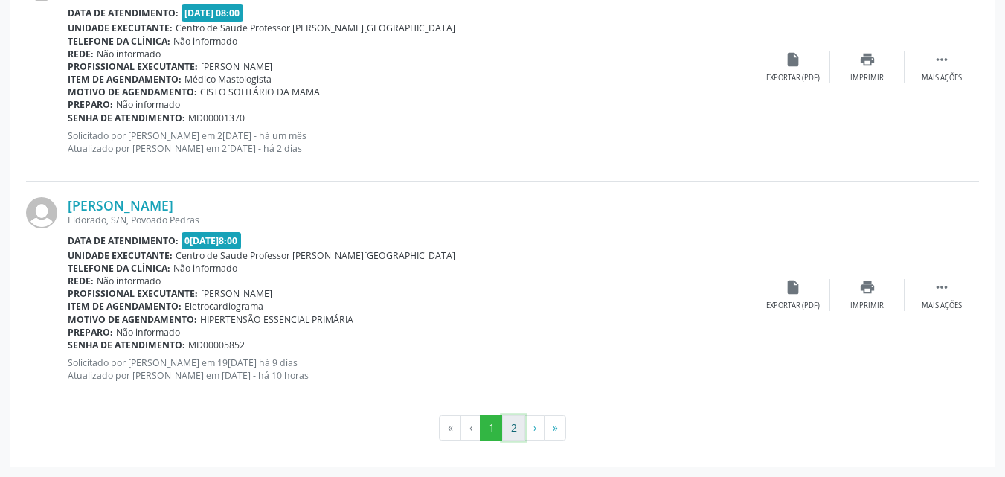
click at [513, 428] on button "2" at bounding box center [513, 427] width 23 height 25
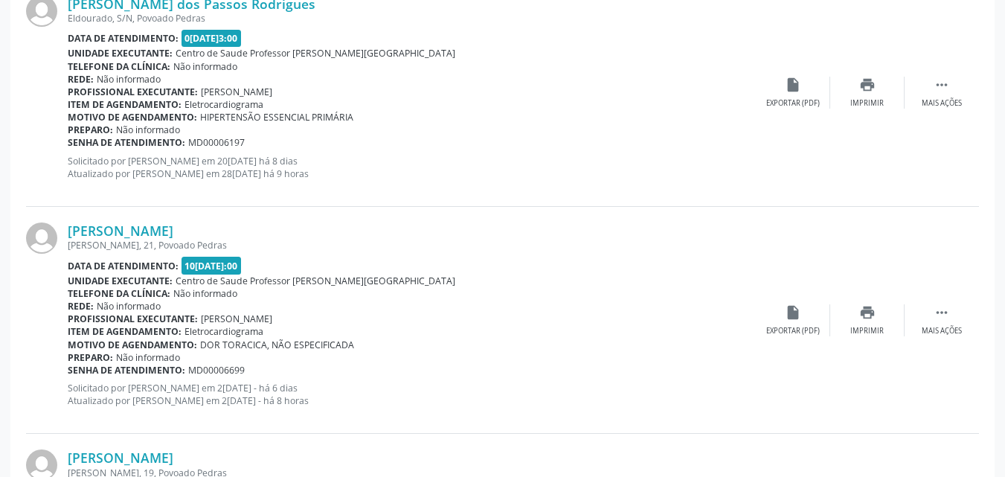
scroll to position [1163, 0]
